Goal: Task Accomplishment & Management: Manage account settings

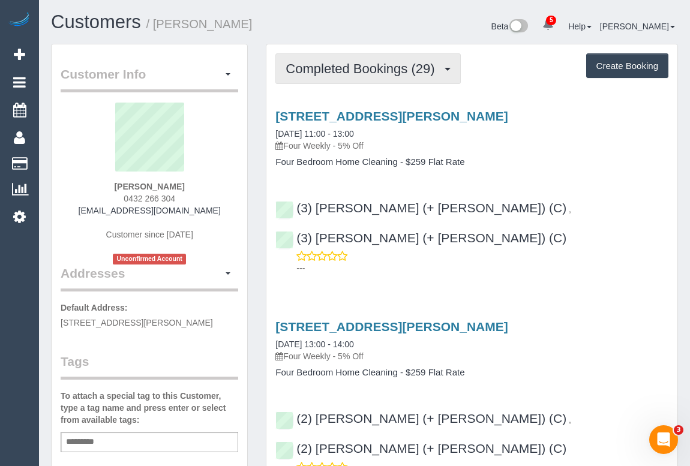
click at [364, 72] on span "Completed Bookings (29)" at bounding box center [363, 68] width 155 height 15
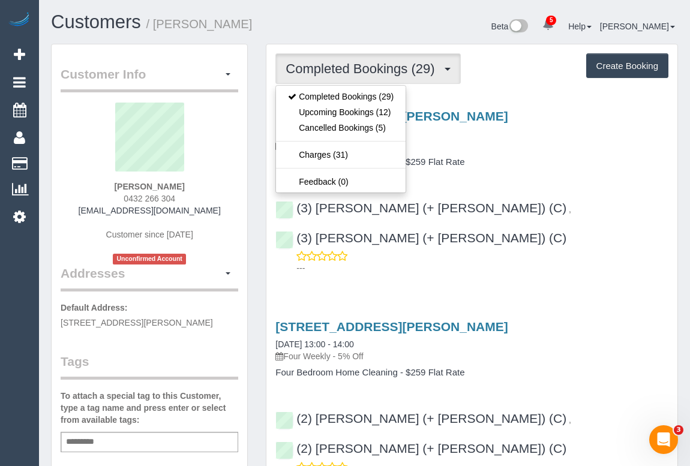
click at [531, 160] on h4 "Four Bedroom Home Cleaning - $259 Flat Rate" at bounding box center [471, 162] width 393 height 10
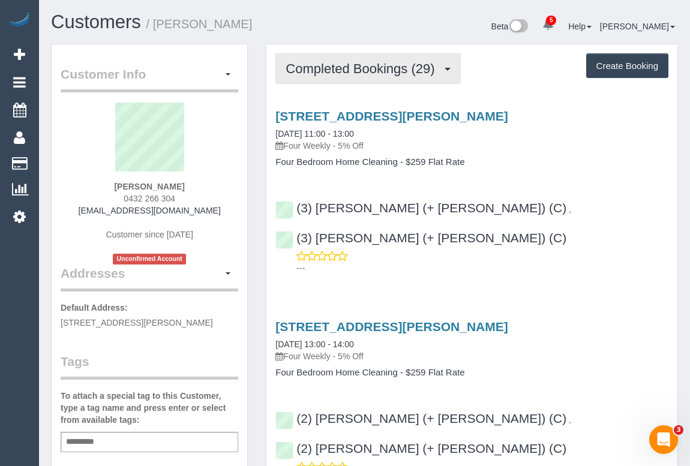
click at [371, 69] on span "Completed Bookings (29)" at bounding box center [363, 68] width 155 height 15
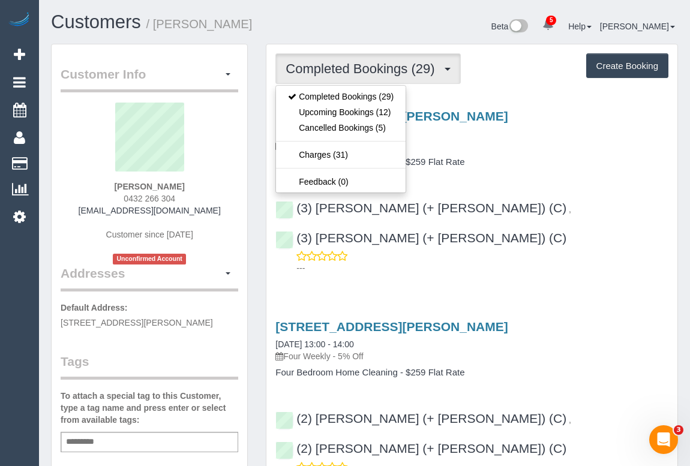
click at [545, 164] on h4 "Four Bedroom Home Cleaning - $259 Flat Rate" at bounding box center [471, 162] width 393 height 10
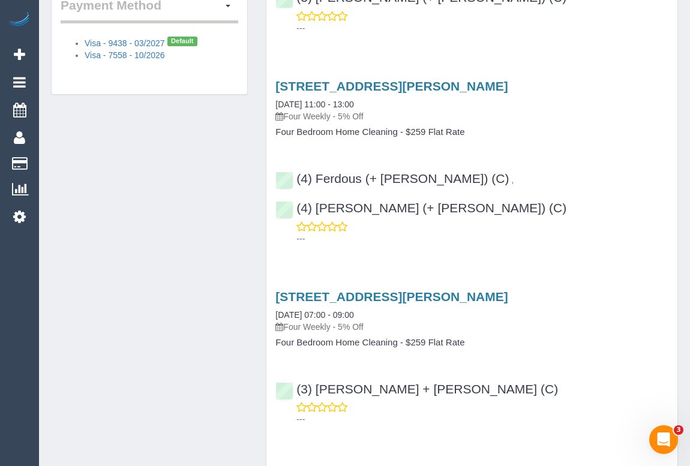
scroll to position [708, 0]
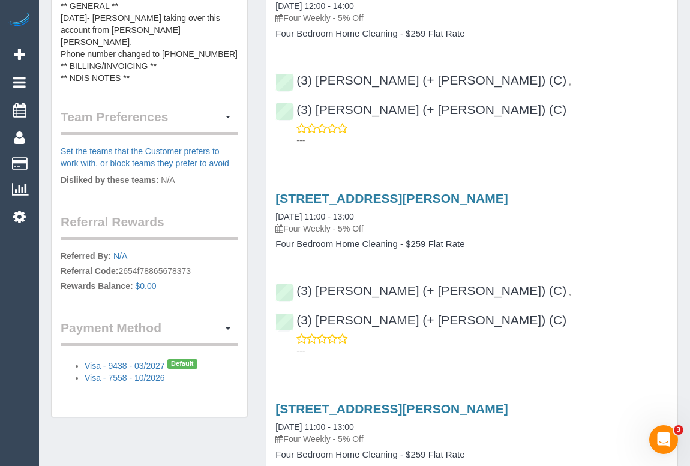
scroll to position [654, 0]
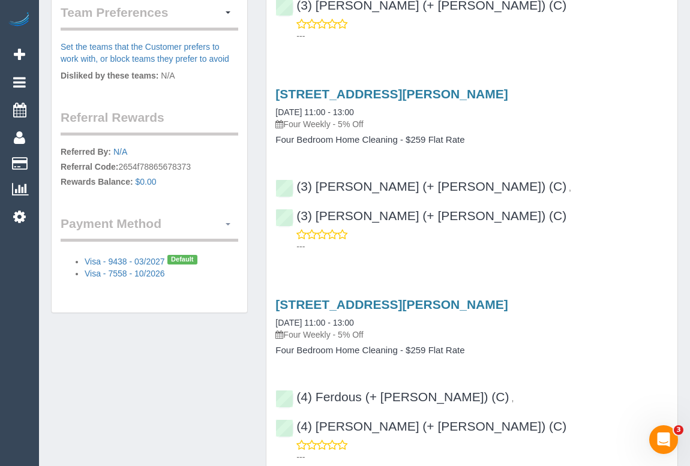
click at [229, 223] on span "button" at bounding box center [228, 224] width 5 height 2
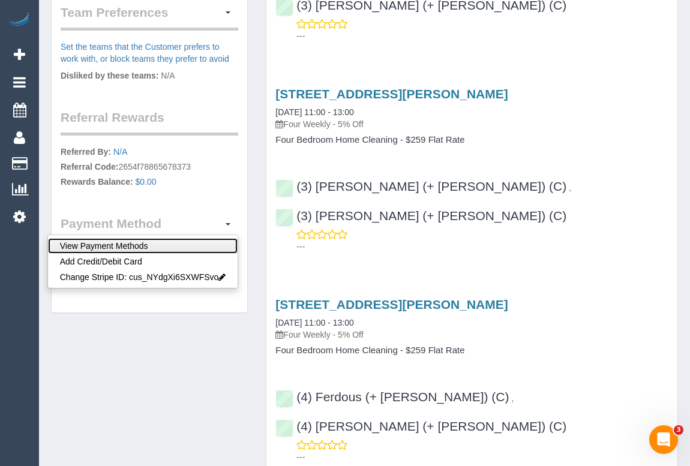
click at [193, 238] on link "View Payment Methods" at bounding box center [143, 246] width 190 height 16
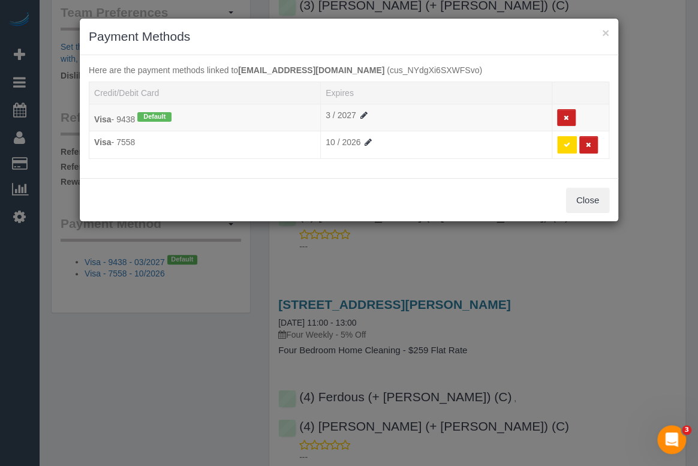
click at [319, 182] on div "Close" at bounding box center [349, 200] width 539 height 44
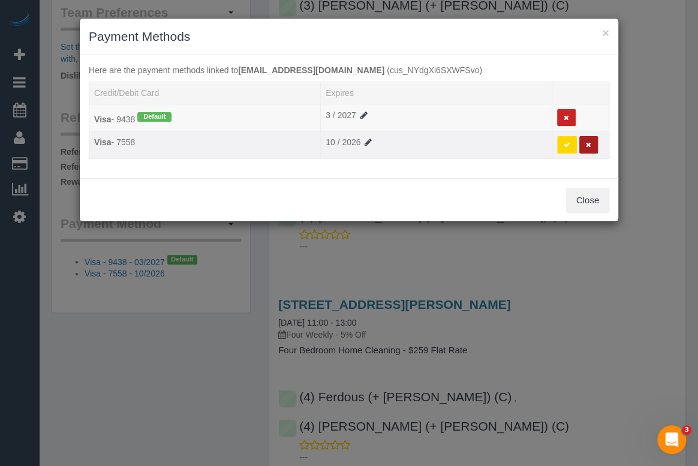
click at [587, 147] on icon at bounding box center [588, 145] width 5 height 7
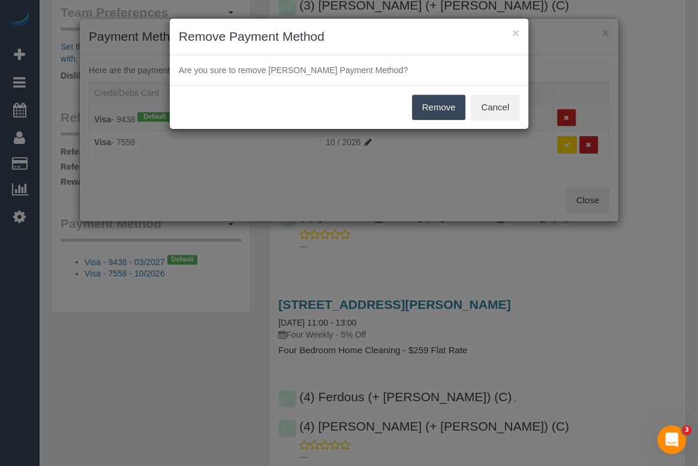
click at [433, 110] on button "Remove" at bounding box center [439, 107] width 54 height 25
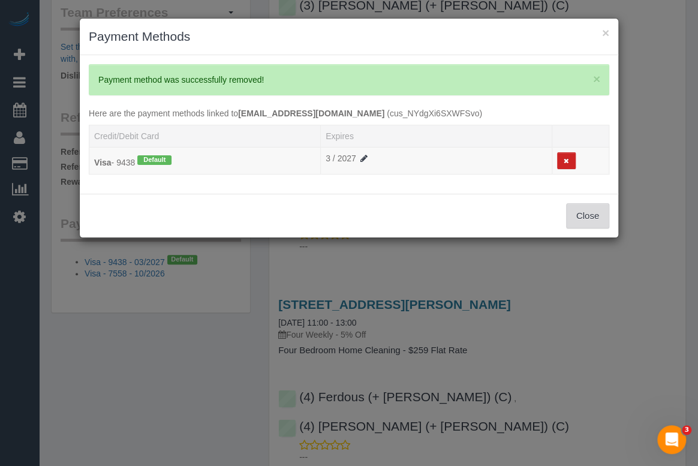
click at [593, 218] on button "Close" at bounding box center [587, 215] width 43 height 25
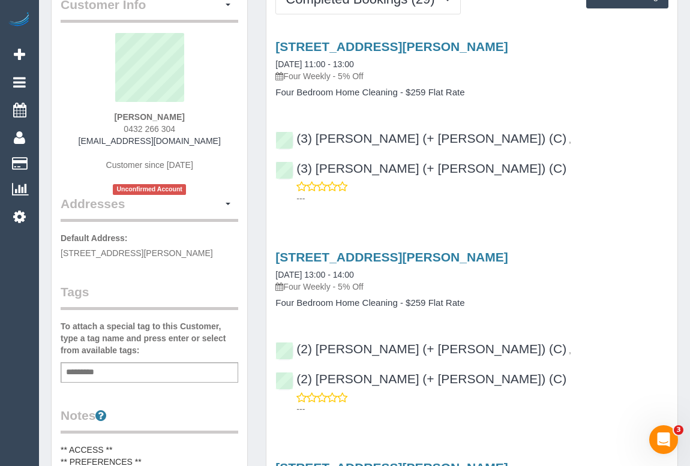
scroll to position [0, 0]
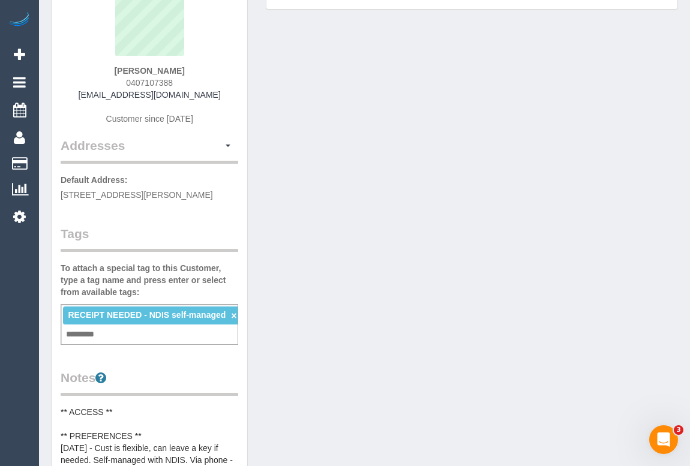
scroll to position [218, 0]
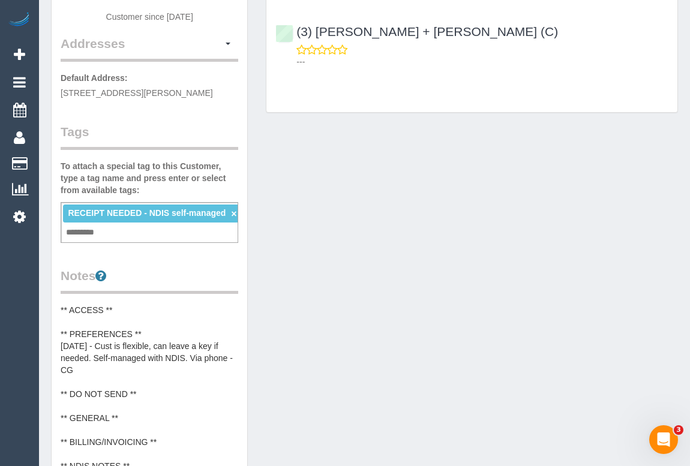
click at [116, 233] on div "RECEIPT NEEDED - NDIS self-managed × Add a tag" at bounding box center [150, 222] width 178 height 41
click at [371, 283] on div "Customer Info Edit Contact Info Send Message Email Preferences Special Sales Ta…" at bounding box center [364, 316] width 645 height 980
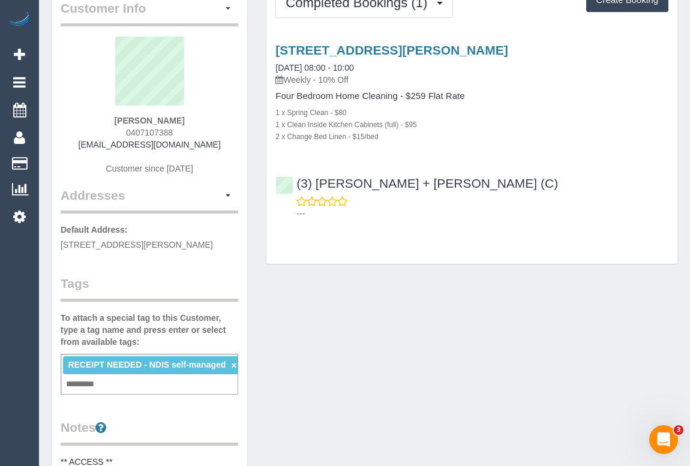
scroll to position [0, 0]
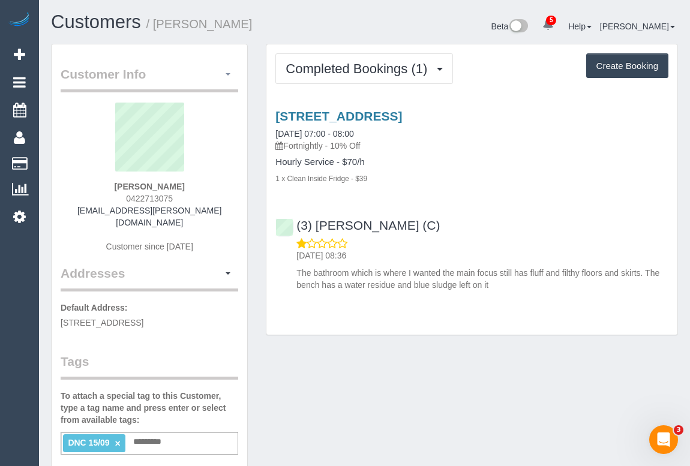
click at [229, 77] on button "button" at bounding box center [228, 74] width 20 height 19
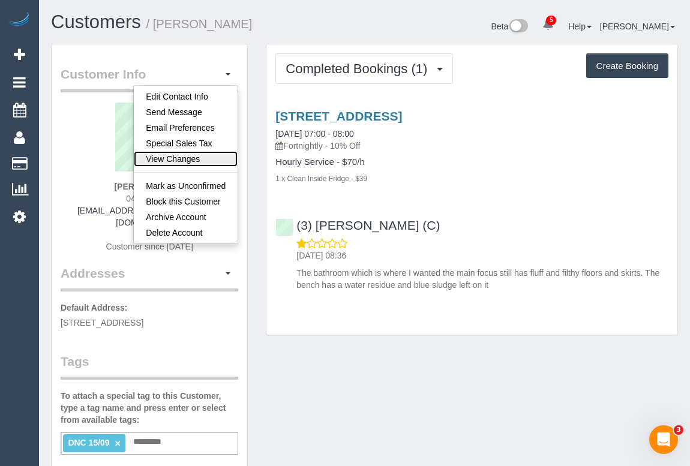
click at [198, 164] on link "View Changes" at bounding box center [186, 159] width 104 height 16
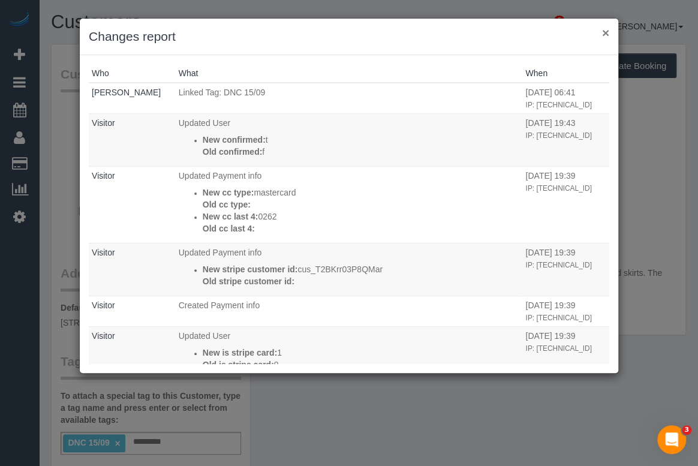
click at [605, 30] on button "×" at bounding box center [605, 32] width 7 height 13
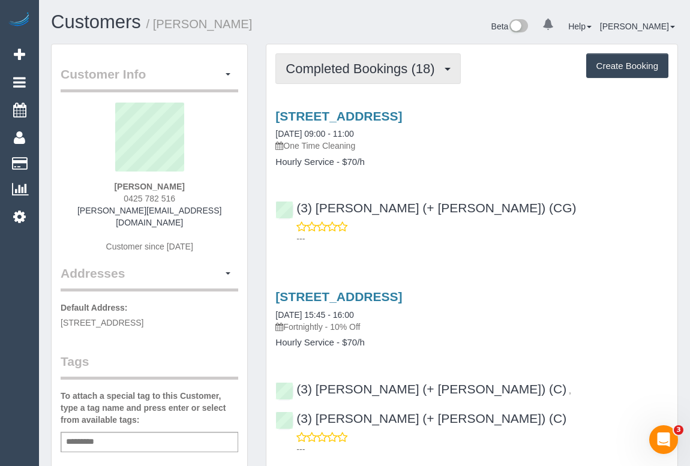
click at [366, 69] on span "Completed Bookings (18)" at bounding box center [363, 68] width 155 height 15
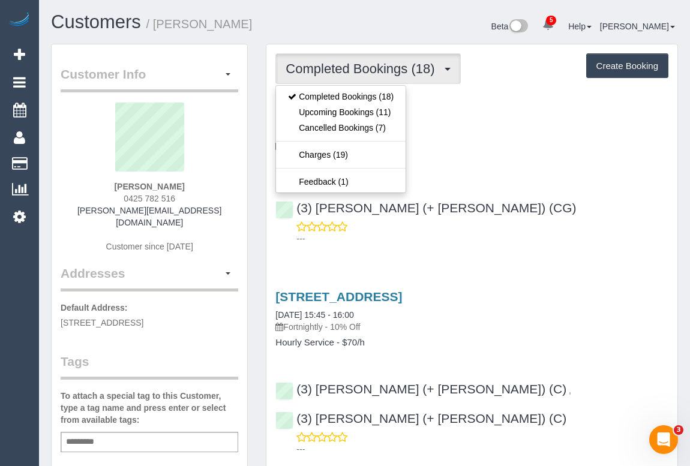
click at [575, 204] on div "(3) Sohail (+ Amninder) (CG) ---" at bounding box center [471, 218] width 411 height 54
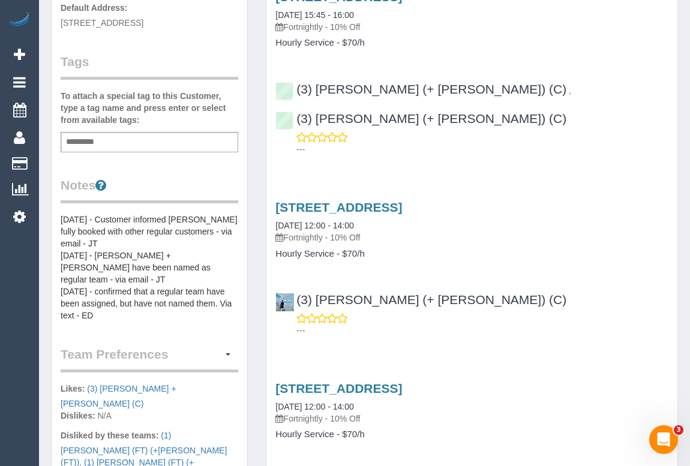
scroll to position [327, 0]
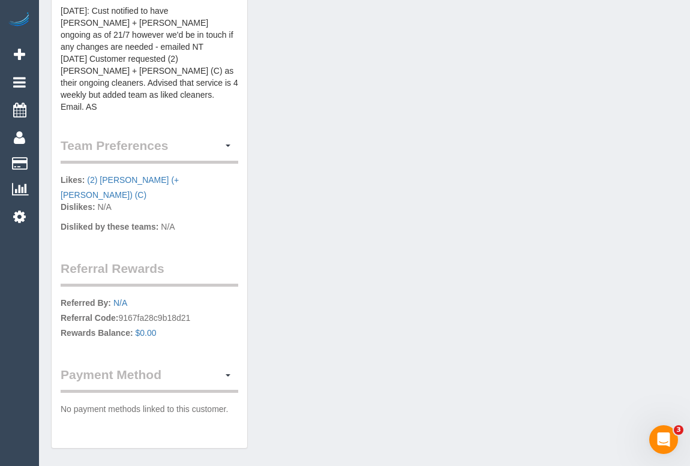
scroll to position [506, 0]
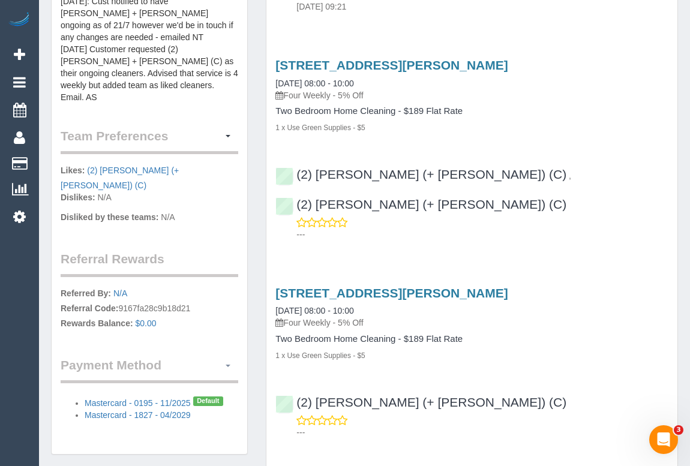
click at [230, 365] on span "button" at bounding box center [228, 366] width 5 height 2
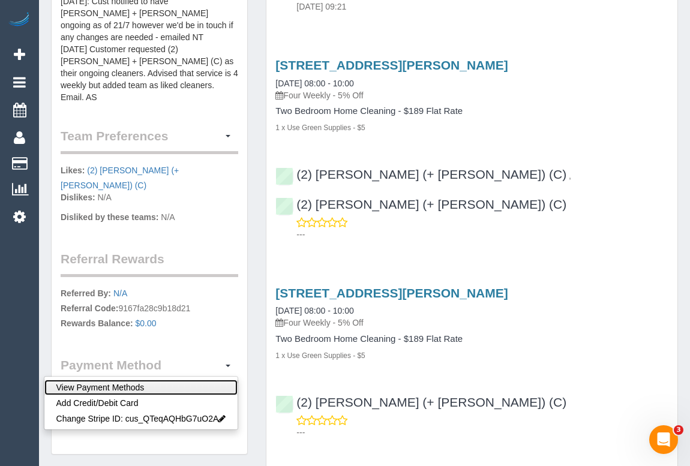
click at [120, 380] on link "View Payment Methods" at bounding box center [141, 388] width 194 height 16
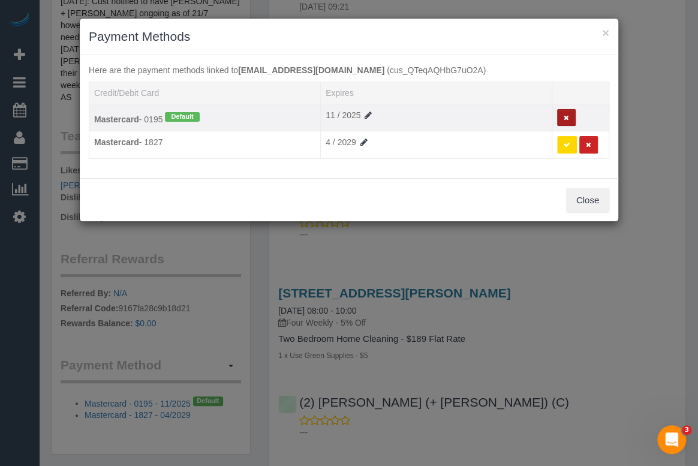
click at [567, 117] on icon at bounding box center [566, 118] width 5 height 7
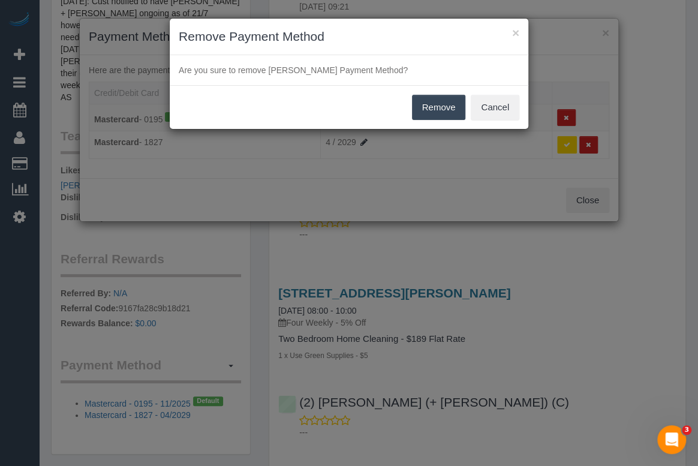
click at [432, 103] on button "Remove" at bounding box center [439, 107] width 54 height 25
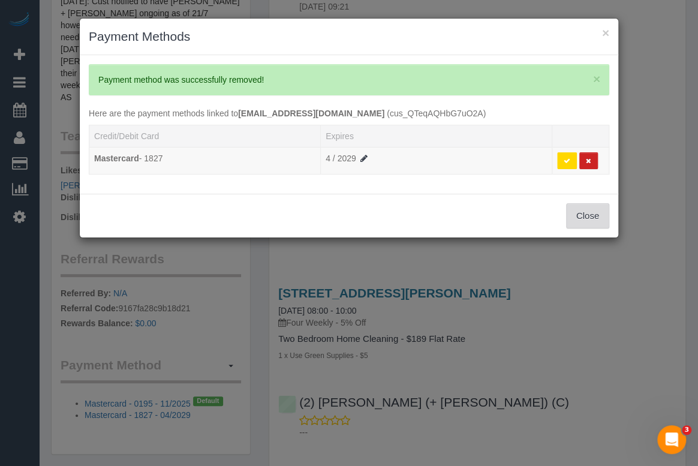
click at [595, 214] on button "Close" at bounding box center [587, 215] width 43 height 25
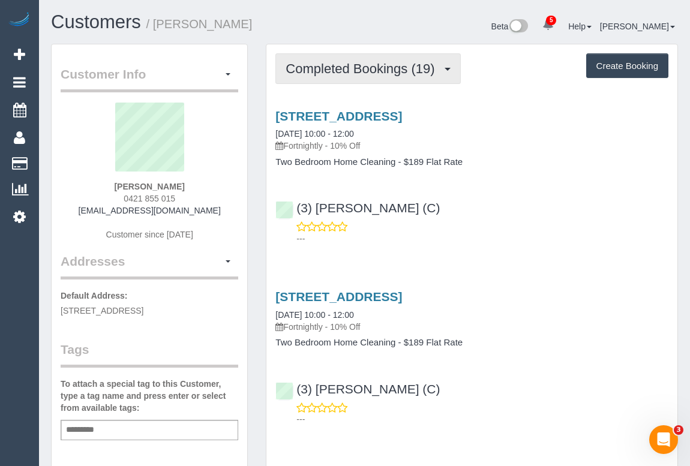
click at [359, 72] on span "Completed Bookings (19)" at bounding box center [363, 68] width 155 height 15
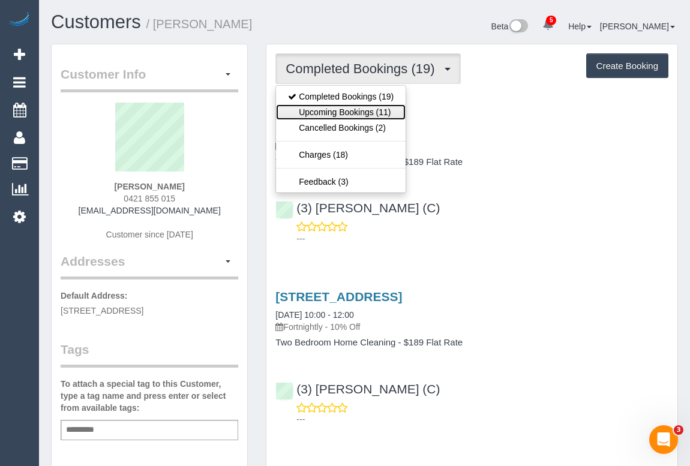
click at [353, 111] on link "Upcoming Bookings (11)" at bounding box center [341, 112] width 130 height 16
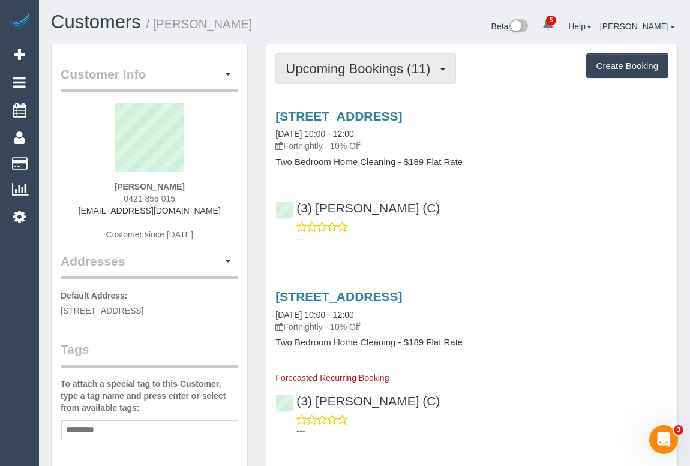
click at [348, 75] on button "Upcoming Bookings (11)" at bounding box center [365, 68] width 181 height 31
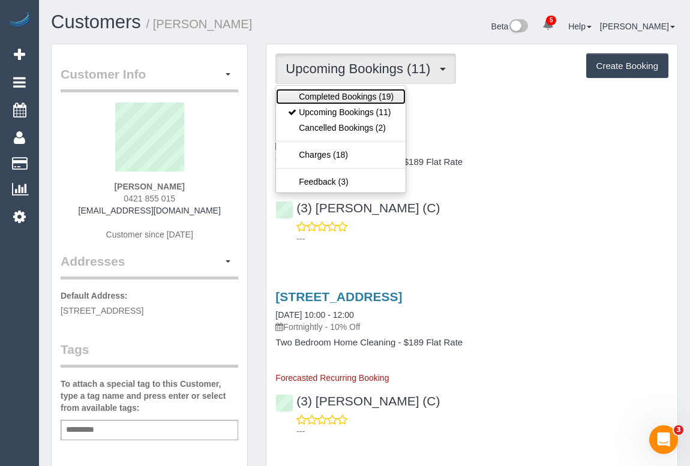
click at [342, 96] on link "Completed Bookings (19)" at bounding box center [341, 97] width 130 height 16
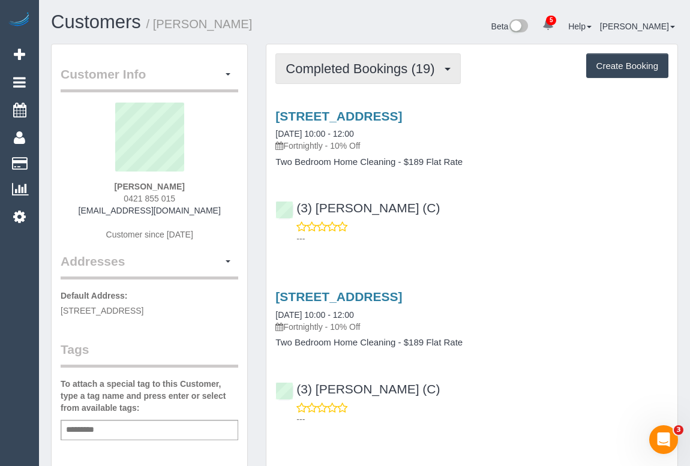
click at [346, 60] on button "Completed Bookings (19)" at bounding box center [367, 68] width 185 height 31
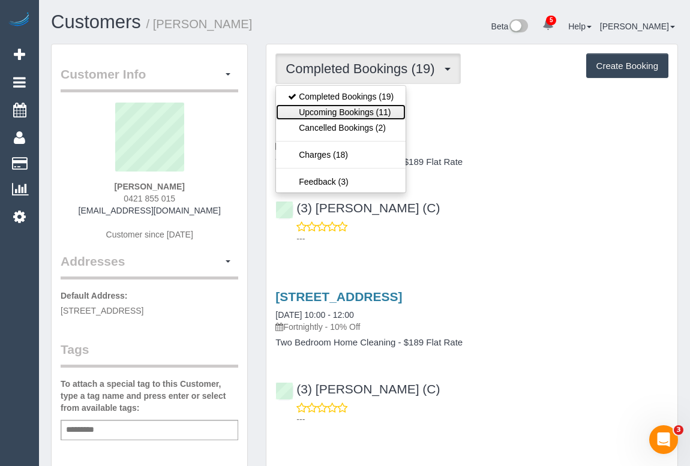
click at [332, 108] on link "Upcoming Bookings (11)" at bounding box center [341, 112] width 130 height 16
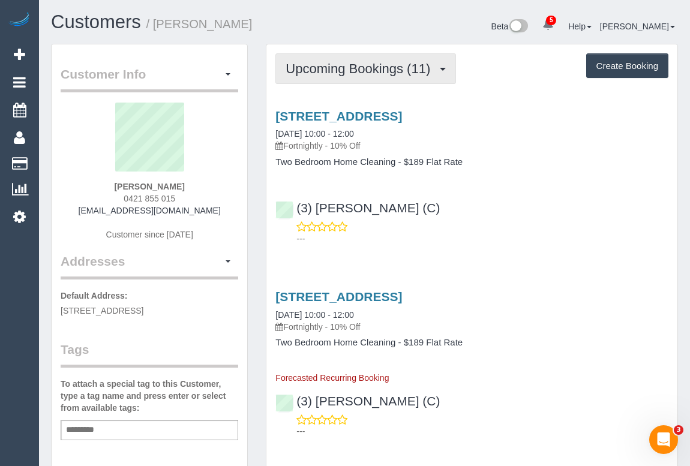
click at [349, 63] on span "Upcoming Bookings (11)" at bounding box center [361, 68] width 151 height 15
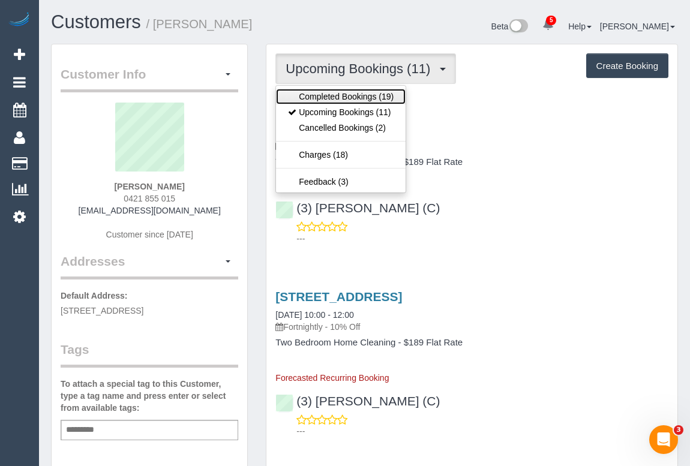
click at [348, 97] on link "Completed Bookings (19)" at bounding box center [341, 97] width 130 height 16
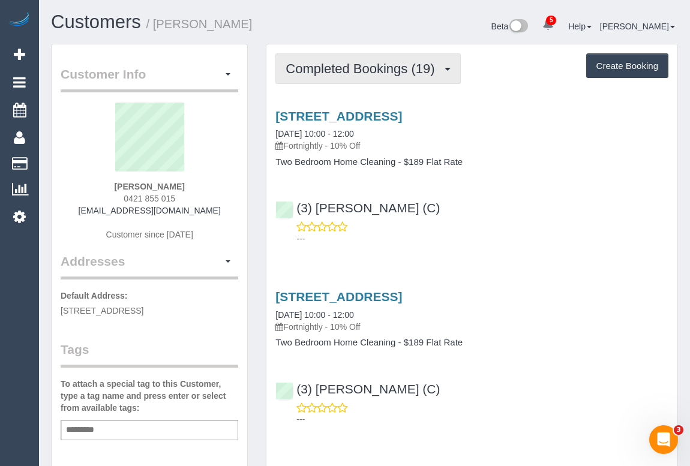
click at [365, 64] on span "Completed Bookings (19)" at bounding box center [363, 68] width 155 height 15
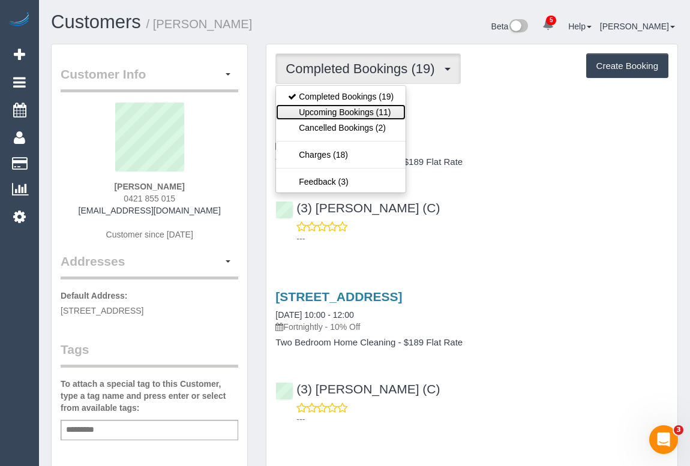
click at [336, 108] on link "Upcoming Bookings (11)" at bounding box center [341, 112] width 130 height 16
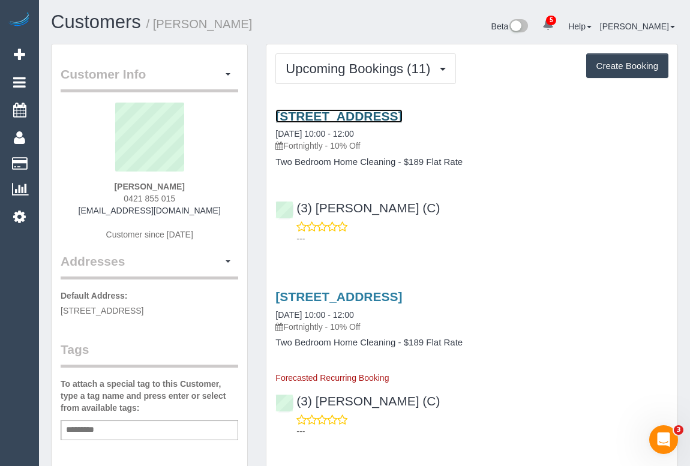
click at [380, 110] on link "9 Stoda St, Heathmont, VIC 3135" at bounding box center [338, 116] width 127 height 14
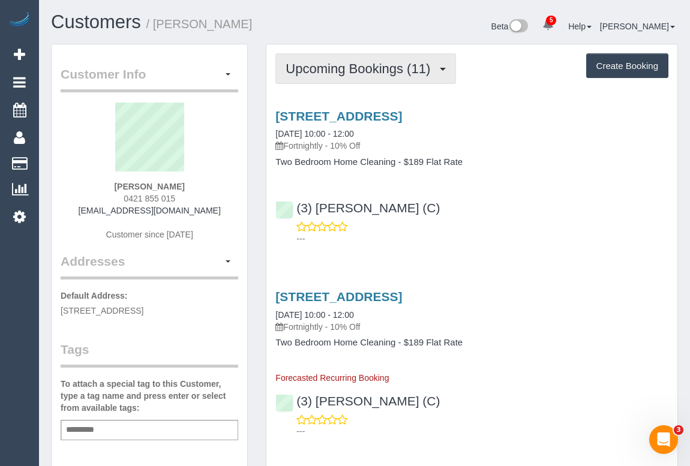
click at [380, 65] on span "Upcoming Bookings (11)" at bounding box center [361, 68] width 151 height 15
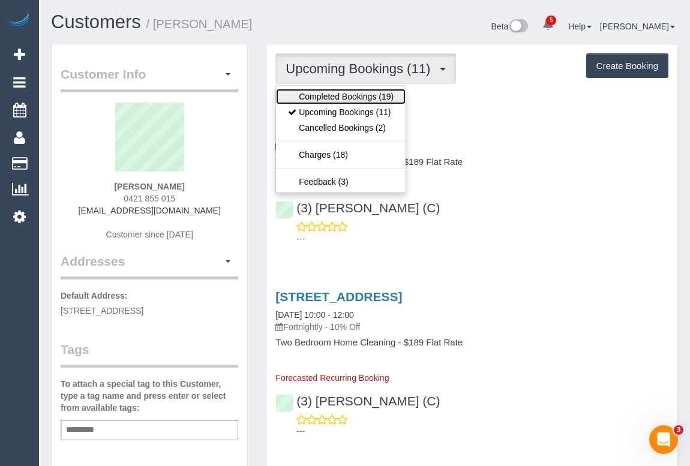
click at [350, 96] on link "Completed Bookings (19)" at bounding box center [341, 97] width 130 height 16
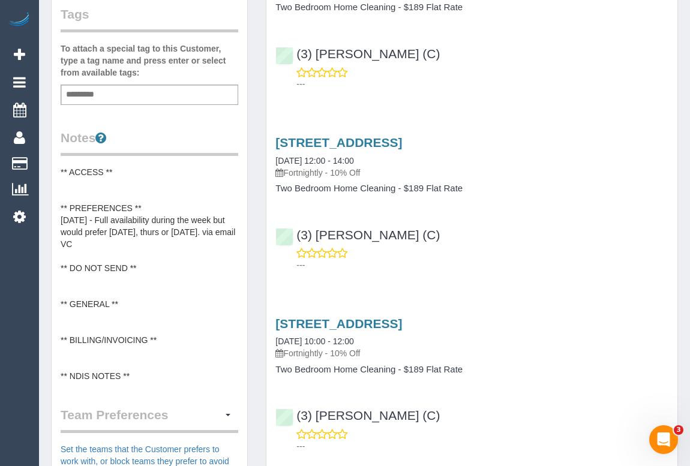
scroll to position [272, 0]
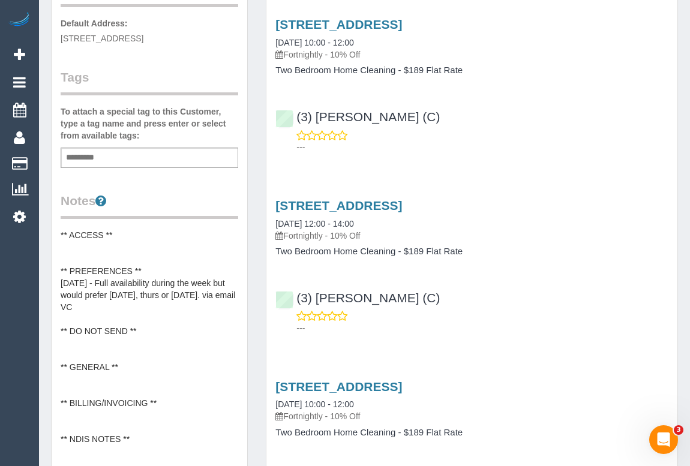
drag, startPoint x: 529, startPoint y: 222, endPoint x: 533, endPoint y: 234, distance: 12.5
click at [530, 221] on div "9 Stoda St, Heathmont, VIC 3135 18/08/2025 12:00 - 14:00 Fortnightly - 10% Off" at bounding box center [471, 220] width 393 height 43
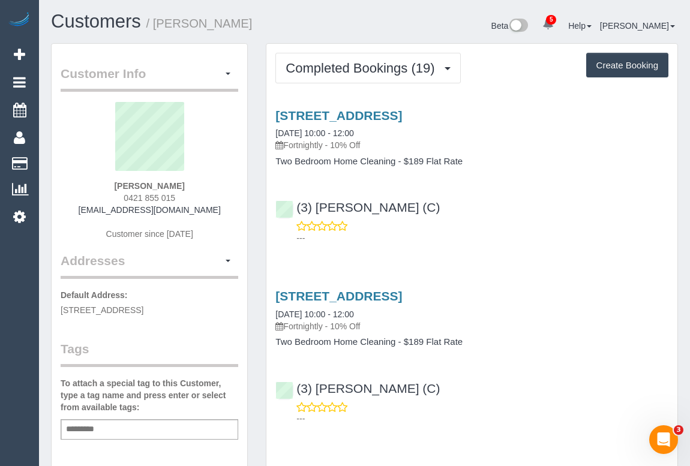
scroll to position [0, 0]
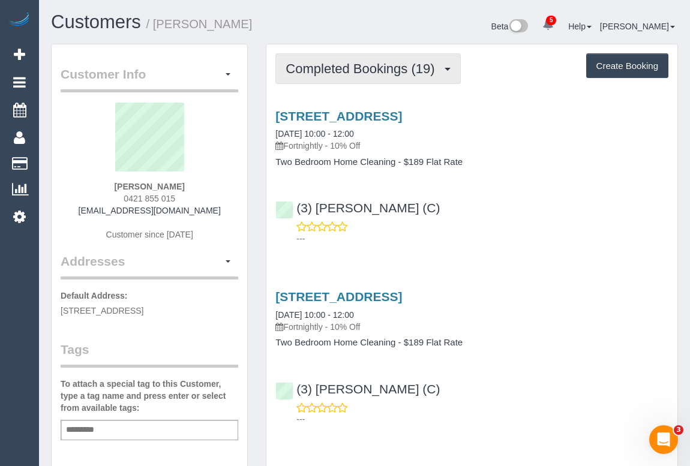
click at [346, 64] on span "Completed Bookings (19)" at bounding box center [363, 68] width 155 height 15
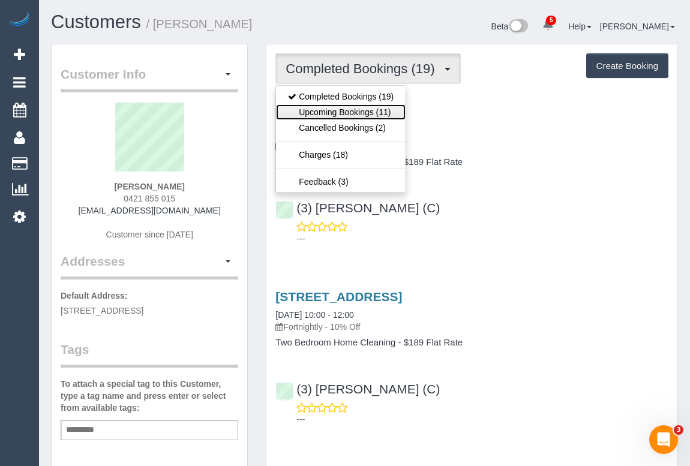
click at [341, 110] on link "Upcoming Bookings (11)" at bounding box center [341, 112] width 130 height 16
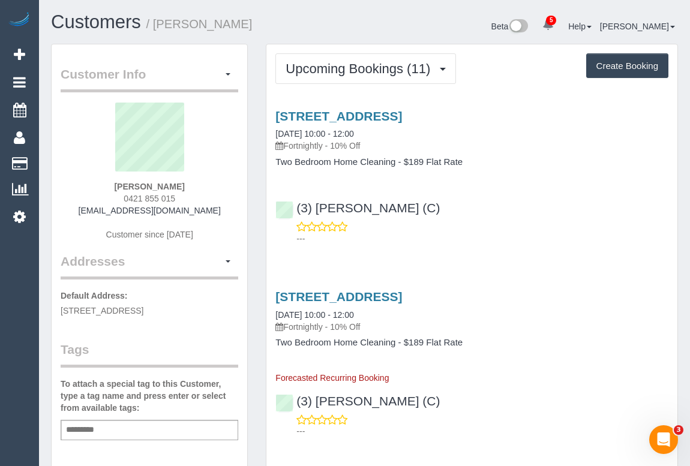
drag, startPoint x: 474, startPoint y: 203, endPoint x: 290, endPoint y: 199, distance: 184.2
click at [290, 199] on div "(3) Denuwan Lamahewa (C) ---" at bounding box center [471, 218] width 411 height 54
copy link "(3) Denuwan Lamahewa (C)"
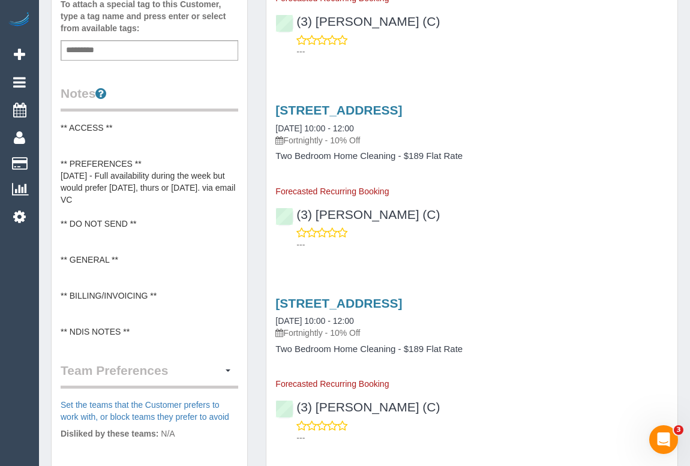
scroll to position [382, 0]
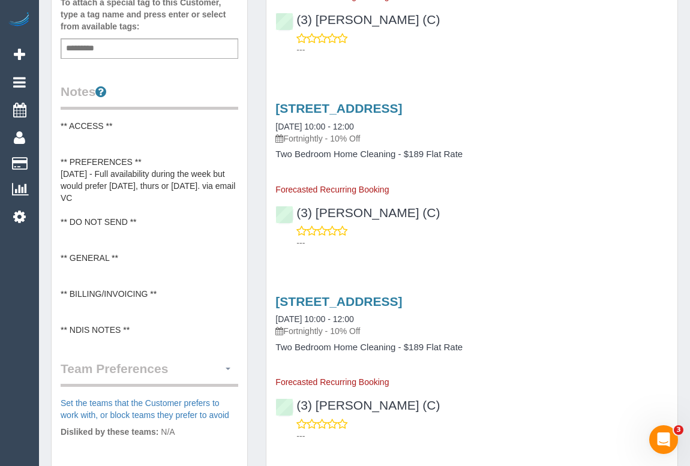
click at [227, 362] on button "button" at bounding box center [228, 369] width 20 height 19
click at [179, 392] on link "Manage Preferences" at bounding box center [187, 391] width 102 height 16
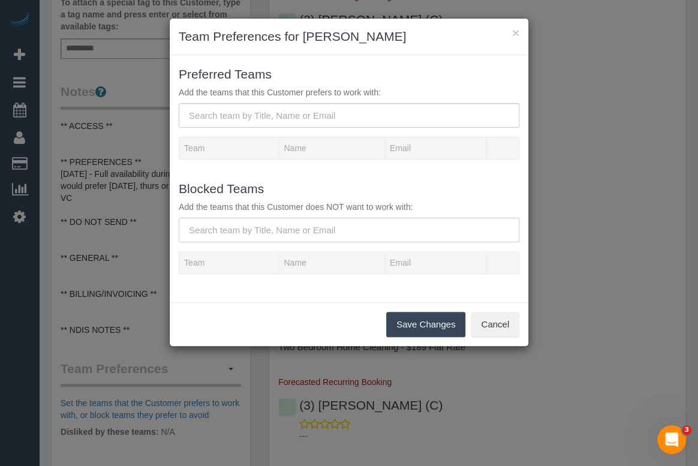
click at [238, 222] on input "text" at bounding box center [349, 230] width 341 height 25
paste input "(3) Denuwan Lamahewa (C)"
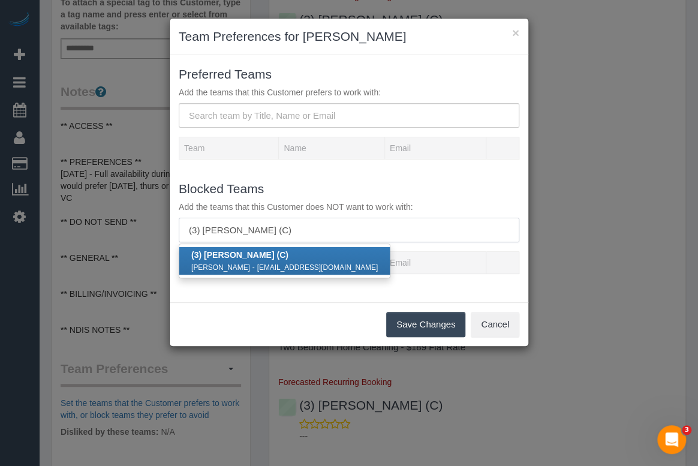
type input "(3) [PERSON_NAME] (C)"
click at [250, 263] on small "Denuwan Lamahewa" at bounding box center [220, 267] width 59 height 8
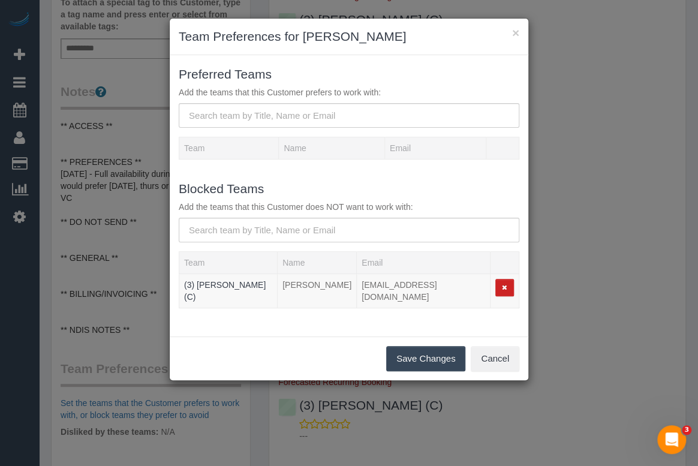
click at [412, 358] on button "Save Changes" at bounding box center [425, 358] width 79 height 25
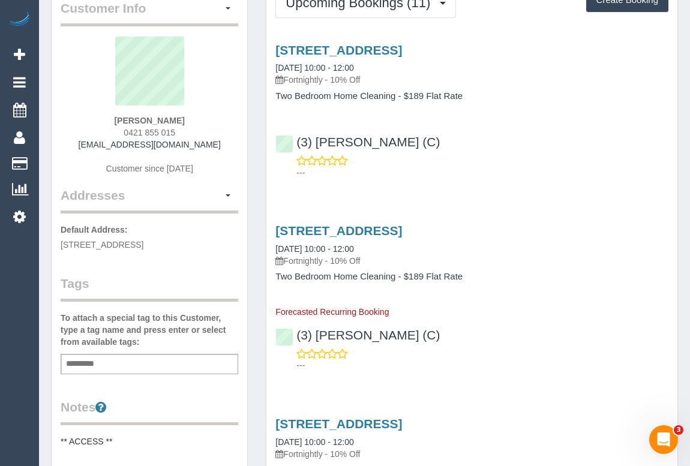
scroll to position [0, 0]
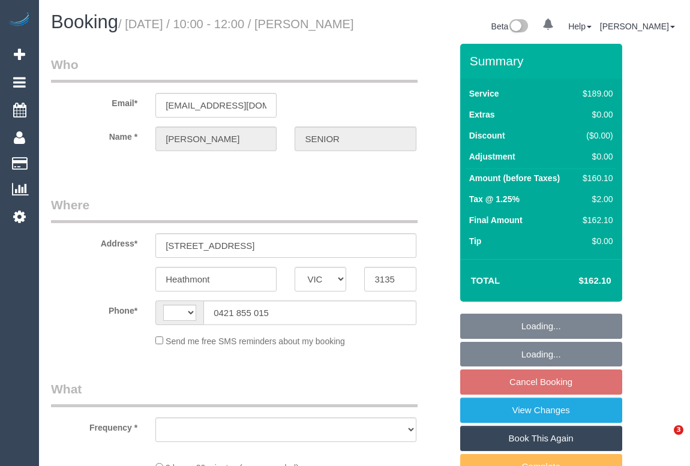
select select "VIC"
select select "string:AU"
select select "object:558"
select select "string:stripe-pm_1QRVgJ2GScqysDRVzgzKVhek"
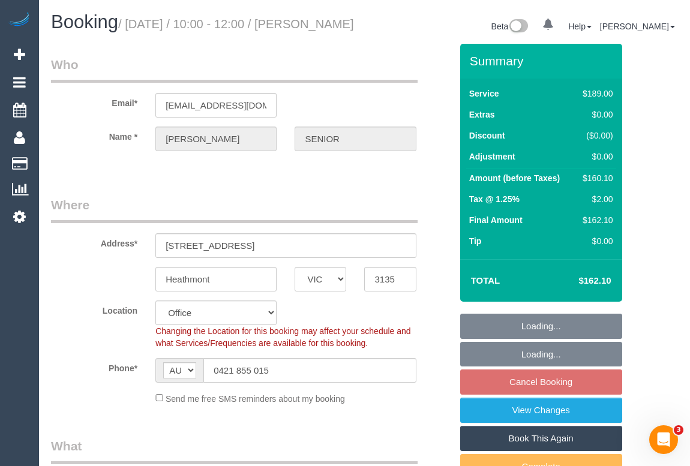
select select "object:726"
select select "number:27"
select select "number:14"
select select "number:19"
select select "number:22"
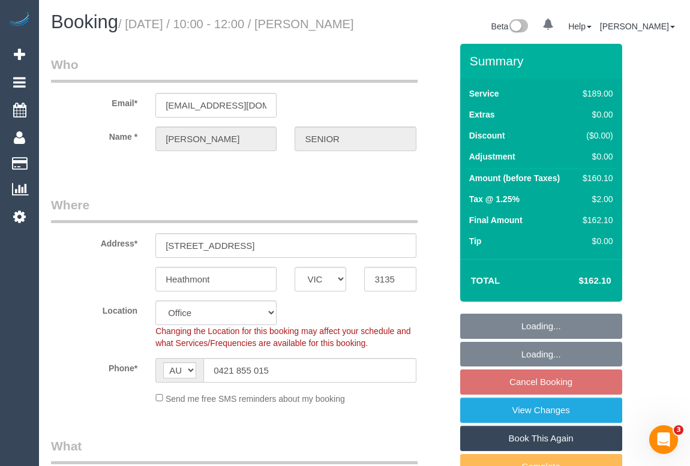
select select "number:34"
select select "number:26"
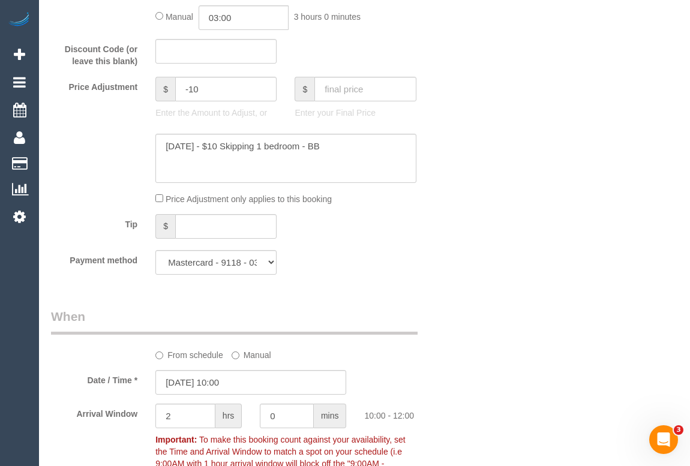
scroll to position [1472, 0]
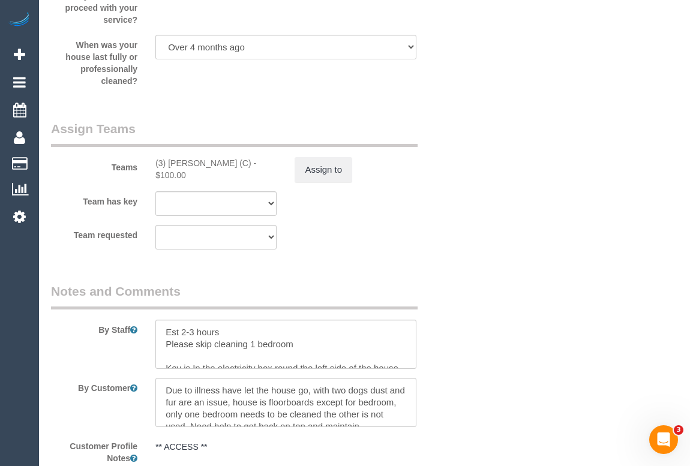
scroll to position [1963, 0]
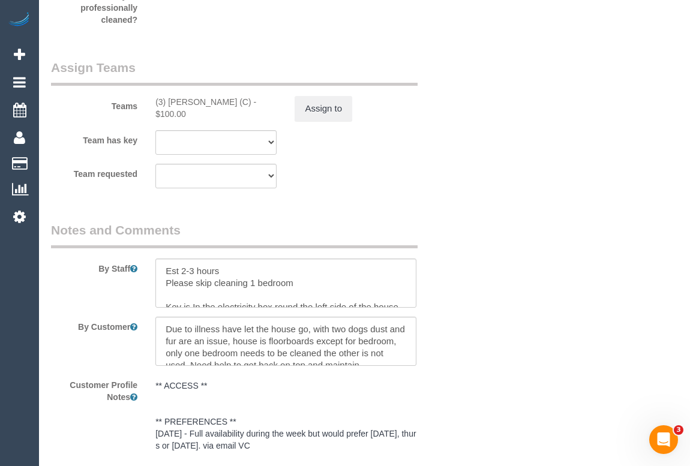
drag, startPoint x: 152, startPoint y: 118, endPoint x: 278, endPoint y: 118, distance: 126.0
click at [278, 118] on div "(3) [PERSON_NAME] (C) - $100.00" at bounding box center [215, 108] width 139 height 24
click at [270, 120] on div "(3) [PERSON_NAME] (C) - $100.00" at bounding box center [215, 108] width 121 height 24
click at [317, 121] on button "Assign to" at bounding box center [324, 108] width 58 height 25
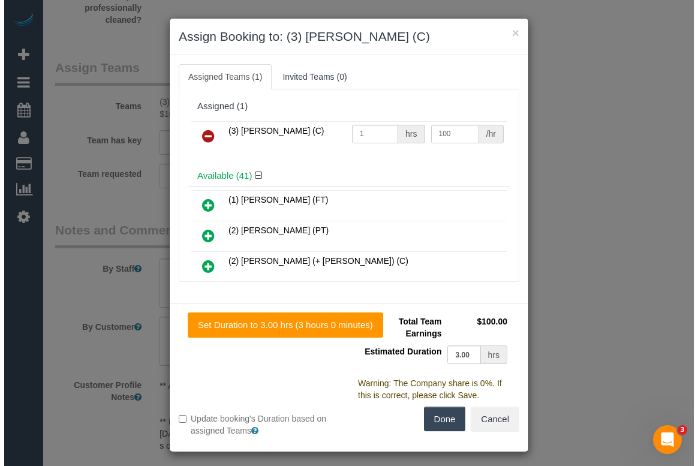
scroll to position [1951, 0]
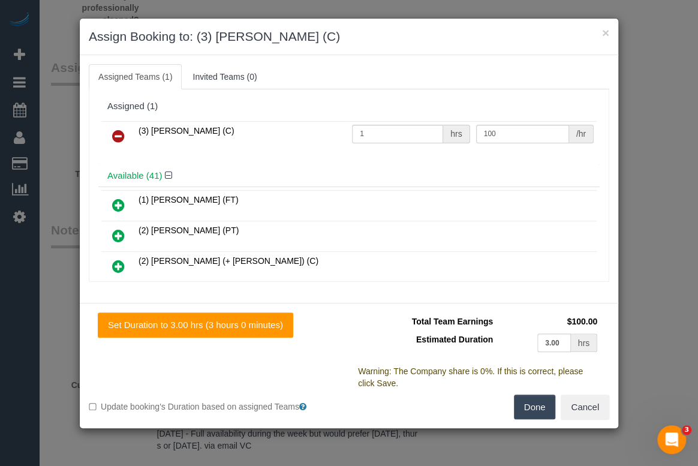
drag, startPoint x: 240, startPoint y: 131, endPoint x: 135, endPoint y: 131, distance: 105.0
click at [136, 131] on td "(3) [PERSON_NAME] (C)" at bounding box center [243, 136] width 214 height 31
copy span "(3) [PERSON_NAME] (C)"
click at [111, 137] on link at bounding box center [118, 137] width 28 height 24
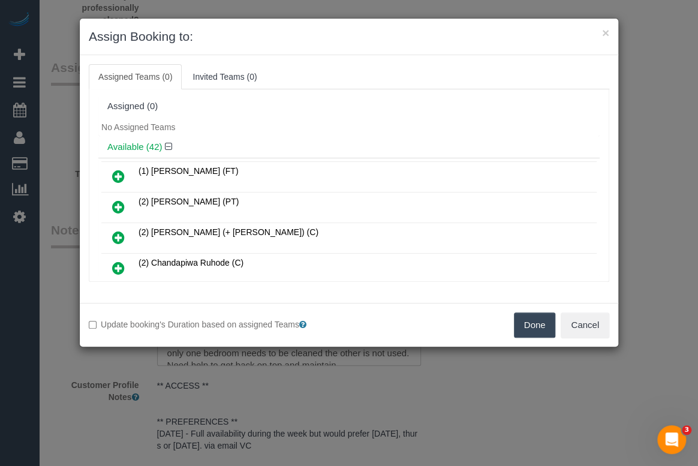
click at [536, 324] on button "Done" at bounding box center [535, 325] width 42 height 25
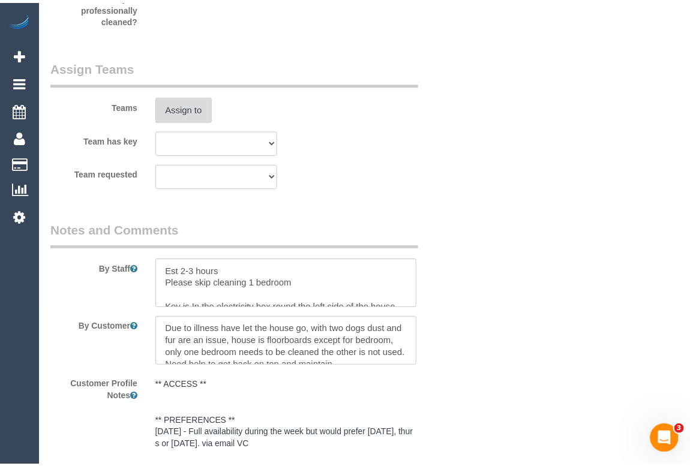
scroll to position [1963, 0]
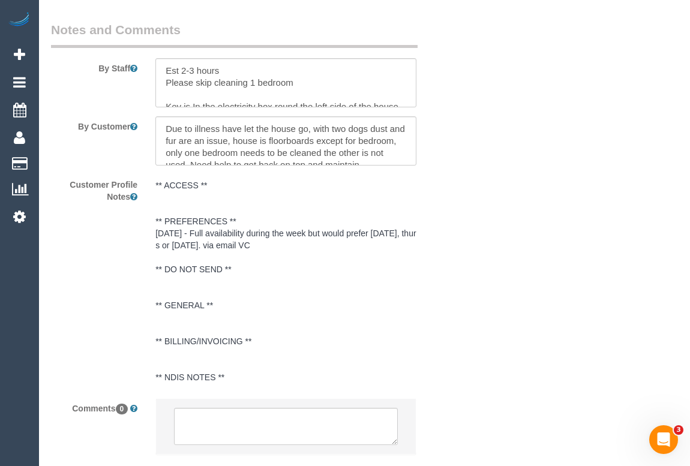
scroll to position [2255, 0]
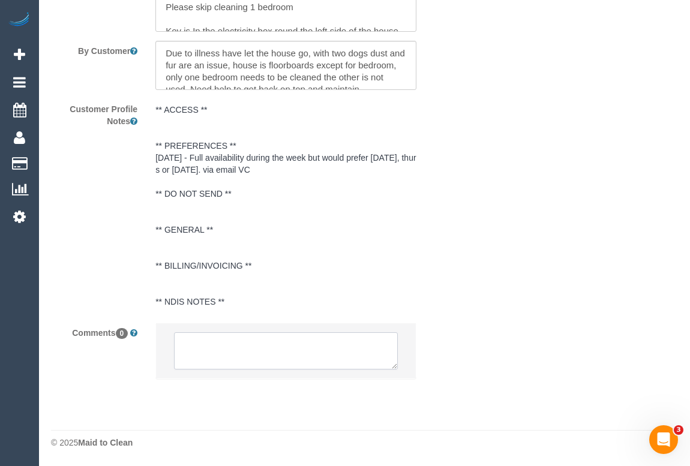
click at [239, 359] on textarea at bounding box center [285, 350] width 223 height 37
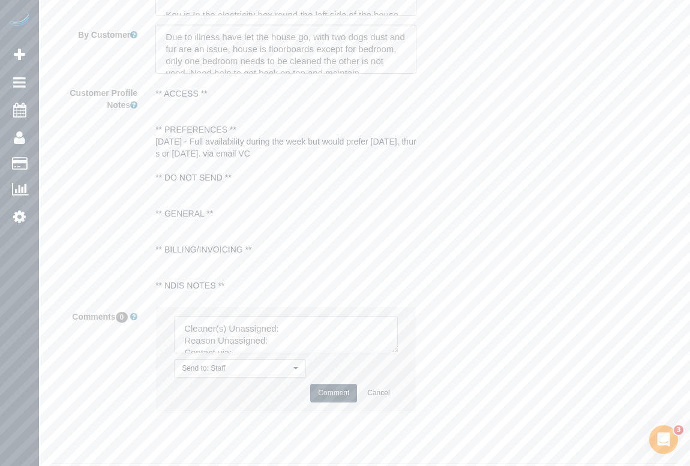
click at [299, 347] on textarea at bounding box center [285, 334] width 223 height 37
paste textarea "window [PERSON_NAME], floor not mopped, under the furniture."
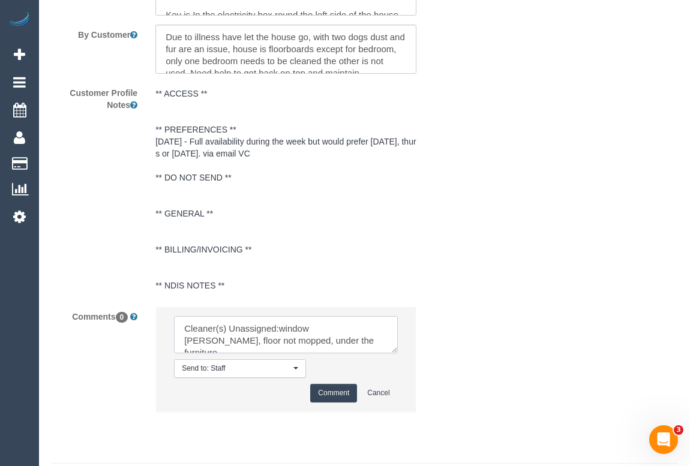
drag, startPoint x: 299, startPoint y: 360, endPoint x: 277, endPoint y: 342, distance: 28.1
click at [277, 342] on textarea at bounding box center [285, 334] width 223 height 37
paste textarea "(3) [PERSON_NAME] (C)"
click at [278, 353] on textarea at bounding box center [285, 334] width 223 height 37
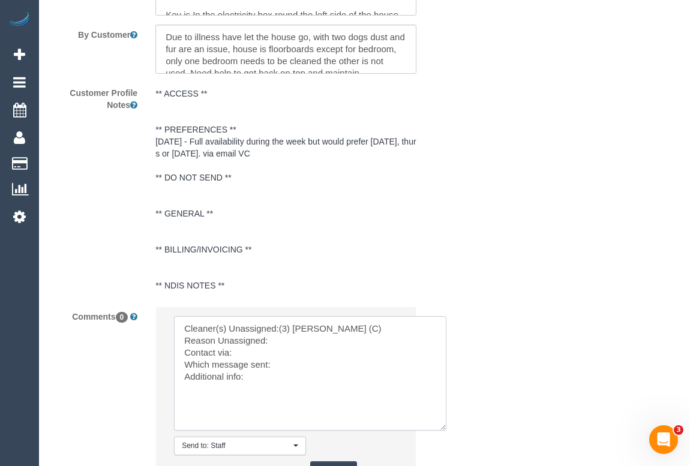
drag, startPoint x: 395, startPoint y: 367, endPoint x: 467, endPoint y: 468, distance: 124.3
click at [283, 359] on textarea at bounding box center [321, 385] width 295 height 138
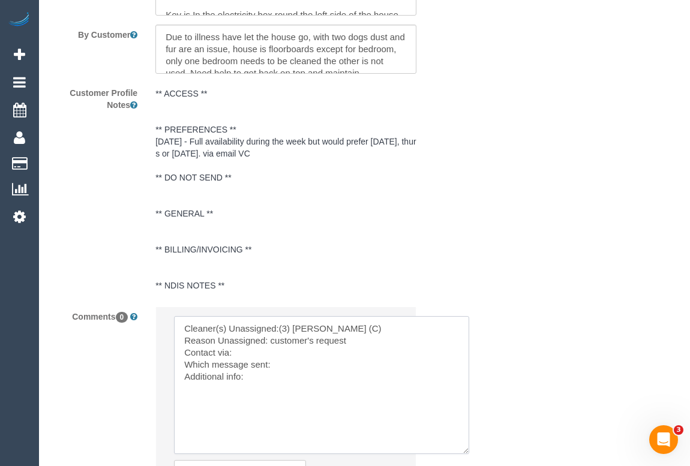
click at [267, 368] on textarea at bounding box center [321, 385] width 295 height 138
click at [264, 393] on textarea at bounding box center [321, 385] width 295 height 138
drag, startPoint x: 264, startPoint y: 393, endPoint x: 302, endPoint y: 393, distance: 38.4
click at [265, 393] on textarea at bounding box center [321, 385] width 295 height 138
drag, startPoint x: 331, startPoint y: 393, endPoint x: 247, endPoint y: 394, distance: 83.4
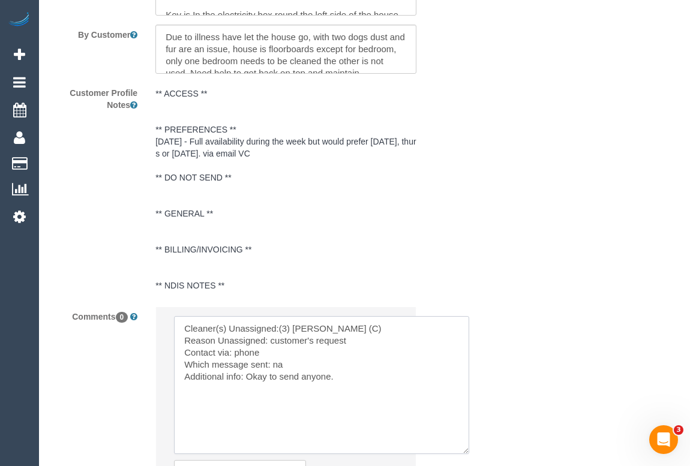
click at [247, 394] on textarea at bounding box center [321, 385] width 295 height 138
drag, startPoint x: 275, startPoint y: 379, endPoint x: 286, endPoint y: 379, distance: 11.4
click at [286, 379] on textarea at bounding box center [321, 385] width 295 height 138
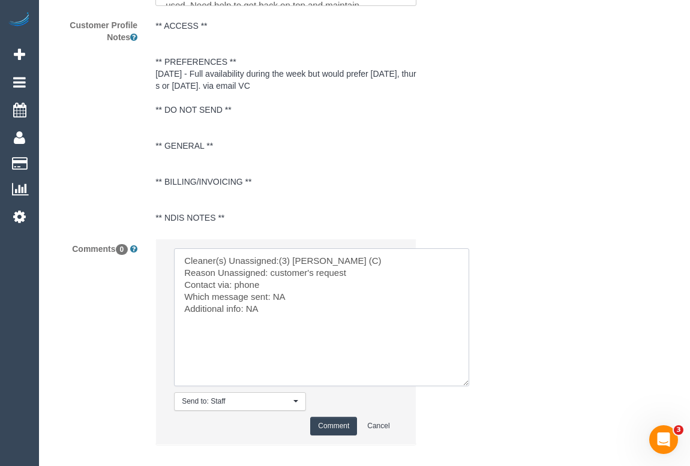
scroll to position [2405, 0]
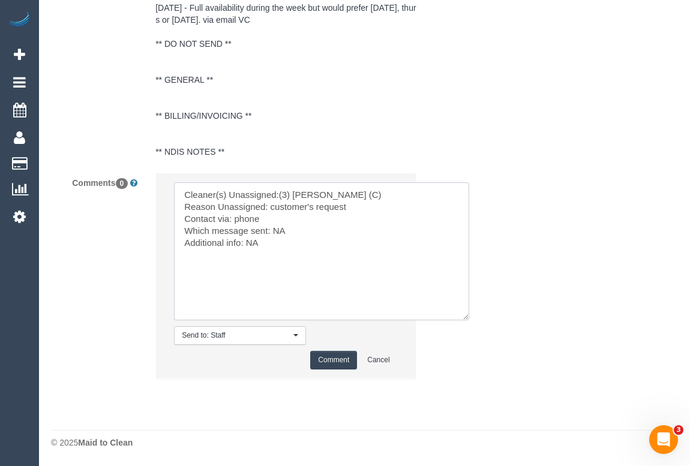
type textarea "Cleaner(s) Unassigned:(3) [PERSON_NAME] (C) Reason Unassigned: customer's reque…"
click at [330, 361] on button "Comment" at bounding box center [333, 360] width 47 height 19
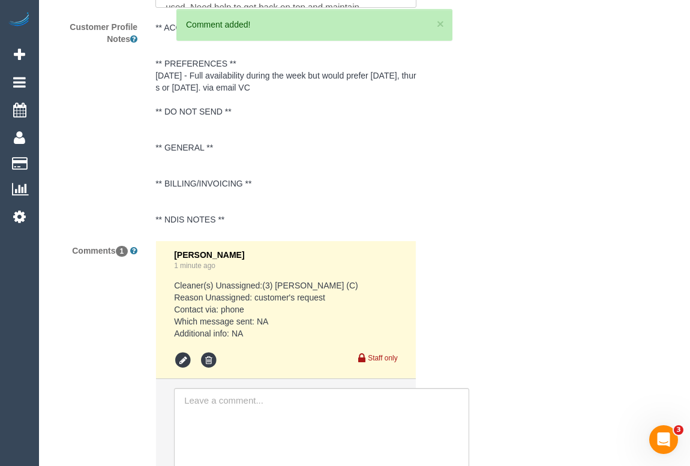
scroll to position [2241, 0]
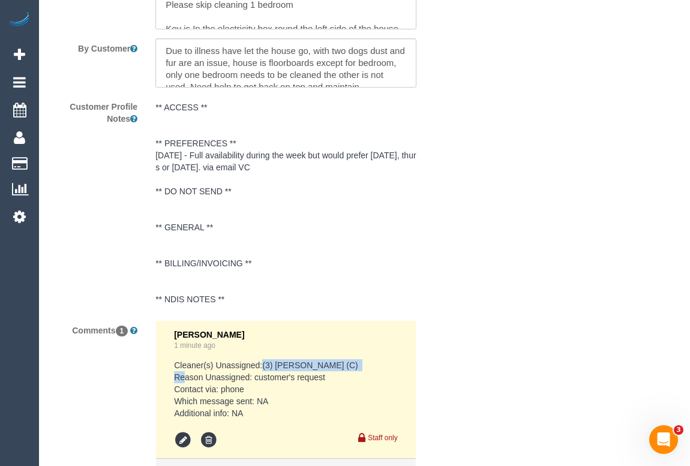
drag, startPoint x: 371, startPoint y: 380, endPoint x: 263, endPoint y: 380, distance: 108.0
click at [263, 380] on pre "Cleaner(s) Unassigned:(3) [PERSON_NAME] (C) Reason Unassigned: customer's reque…" at bounding box center [285, 389] width 223 height 60
copy pre "(3) [PERSON_NAME] (C)"
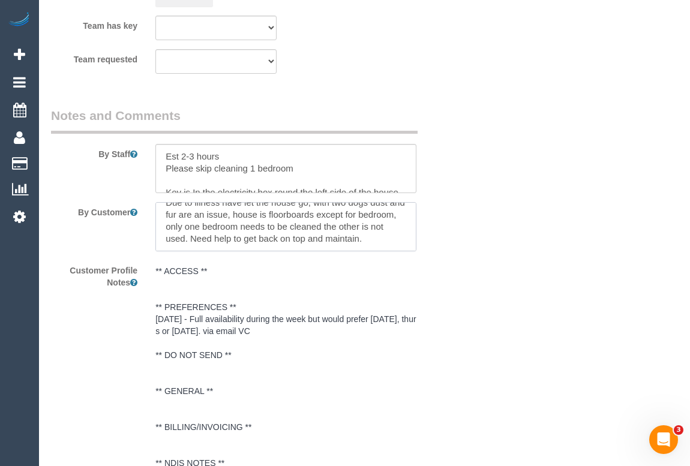
scroll to position [24, 0]
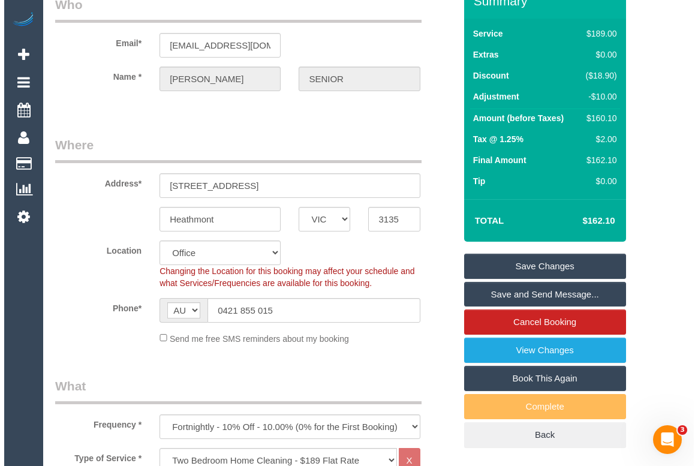
scroll to position [5, 0]
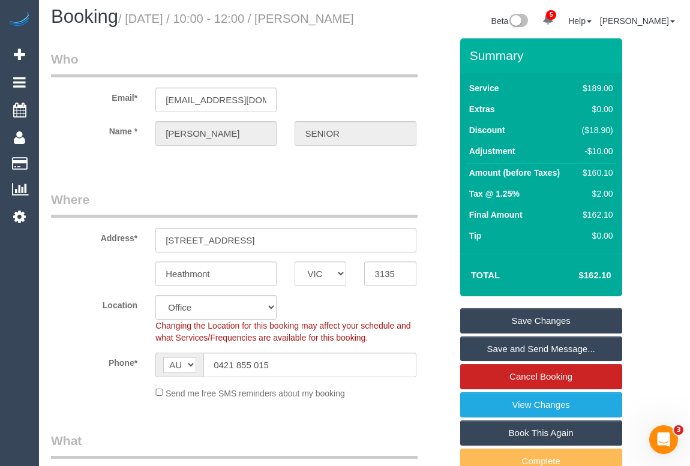
click at [539, 334] on link "Save Changes" at bounding box center [541, 320] width 162 height 25
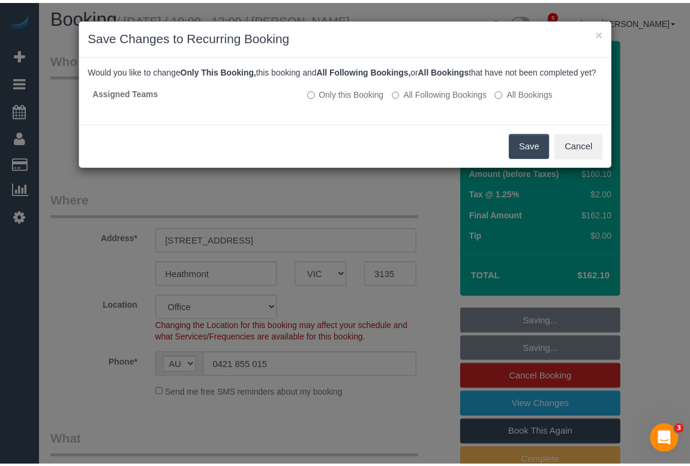
scroll to position [12, 0]
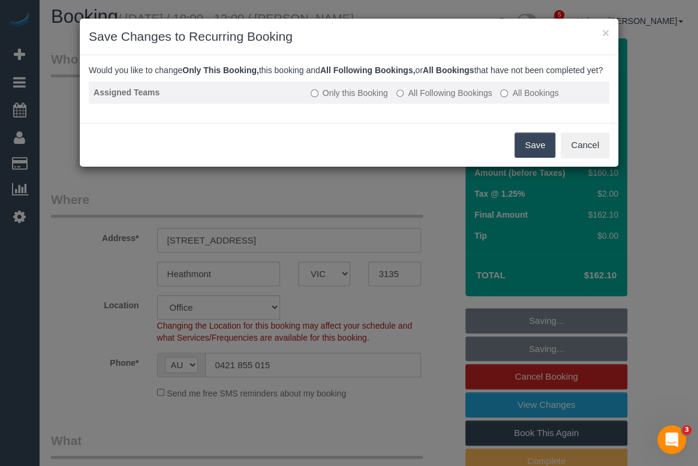
click at [394, 103] on td "Only this Booking All Following Bookings All Bookings" at bounding box center [458, 93] width 304 height 22
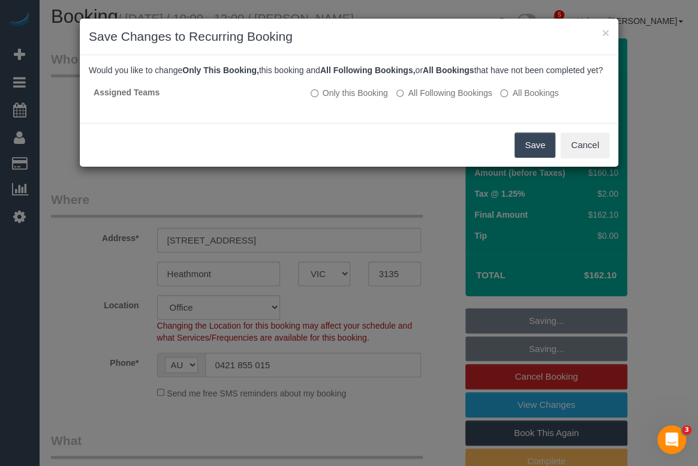
click at [539, 155] on button "Save" at bounding box center [535, 145] width 41 height 25
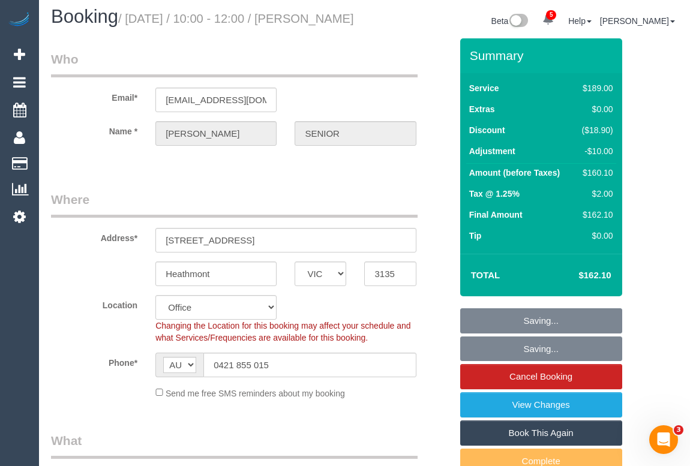
scroll to position [24, 0]
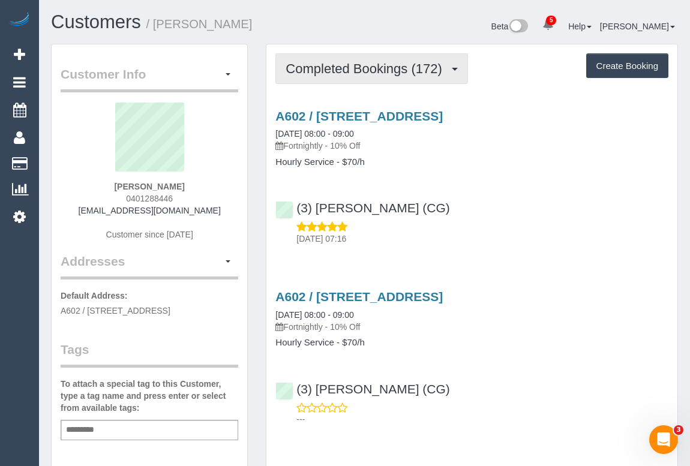
click at [377, 71] on span "Completed Bookings (172)" at bounding box center [367, 68] width 162 height 15
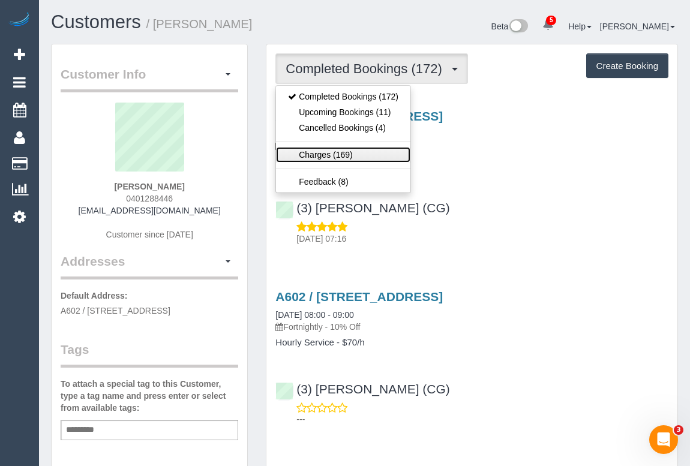
click at [332, 154] on link "Charges (169)" at bounding box center [343, 155] width 134 height 16
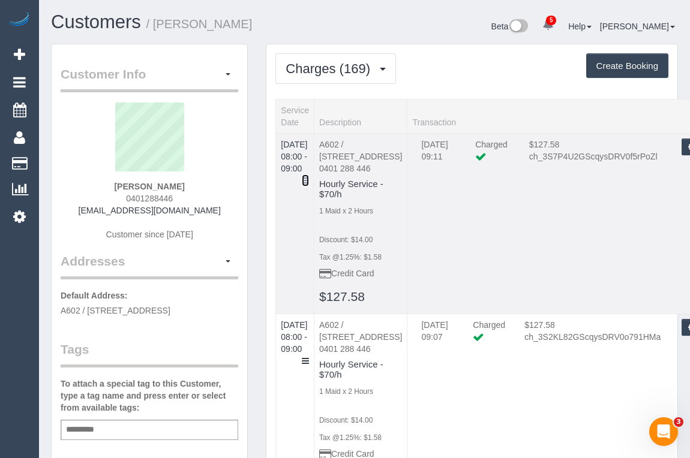
click at [309, 176] on icon at bounding box center [305, 180] width 7 height 8
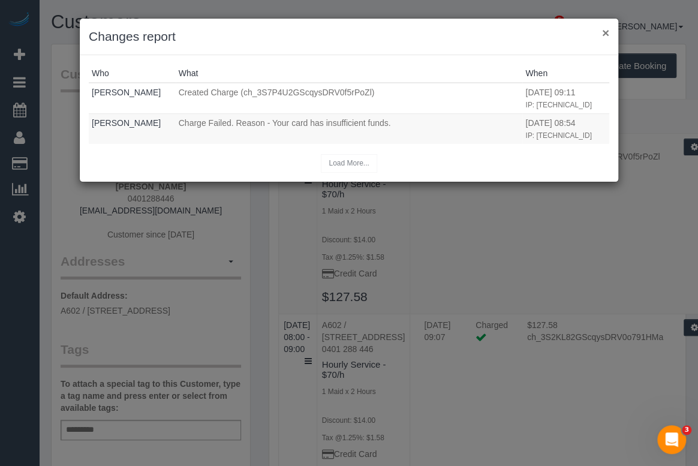
drag, startPoint x: 604, startPoint y: 28, endPoint x: 553, endPoint y: 11, distance: 53.7
click at [604, 28] on button "×" at bounding box center [605, 32] width 7 height 13
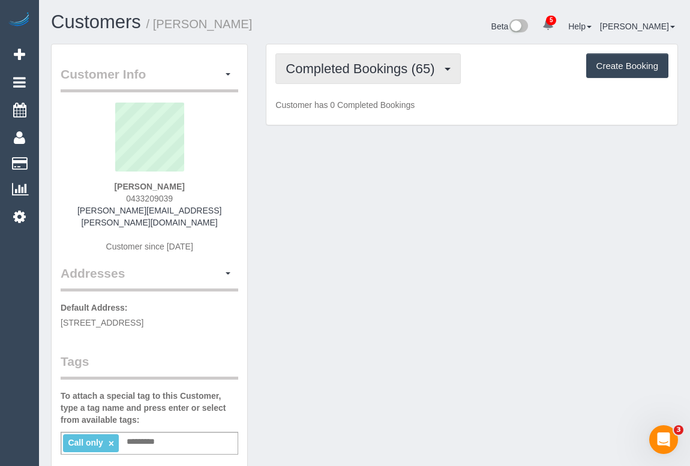
click at [357, 62] on span "Completed Bookings (65)" at bounding box center [363, 68] width 155 height 15
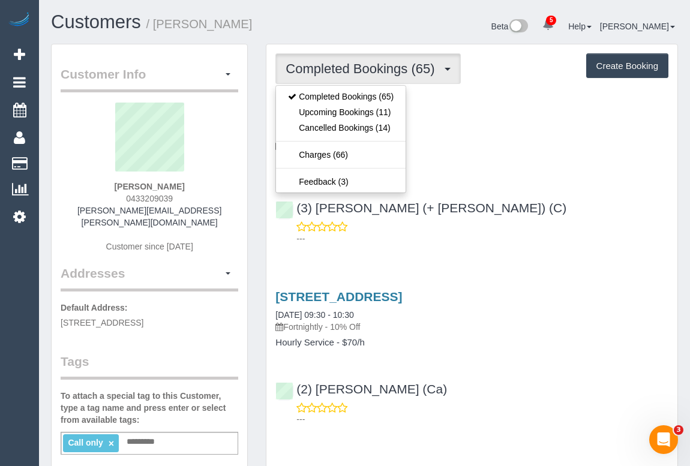
click at [530, 206] on div "(3) Kaveen (+ Sangeeth) (C) ---" at bounding box center [471, 218] width 411 height 54
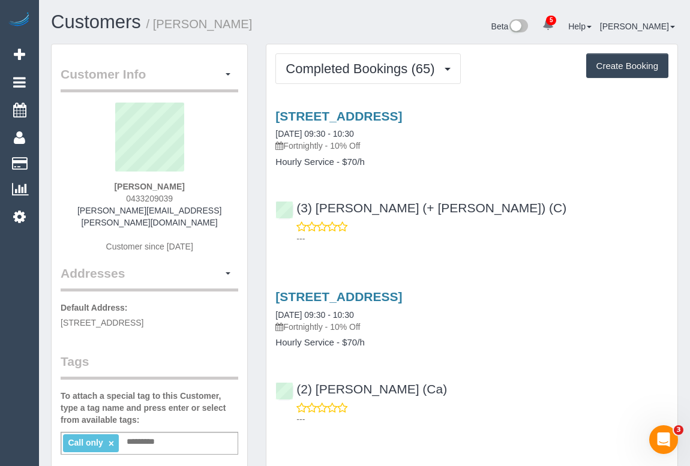
drag, startPoint x: 121, startPoint y: 192, endPoint x: 197, endPoint y: 199, distance: 77.1
click at [197, 199] on div "Aaron Drew 0433209039 aaron.drew@gmail.com Customer since 2022" at bounding box center [150, 184] width 178 height 162
copy span "0433209039"
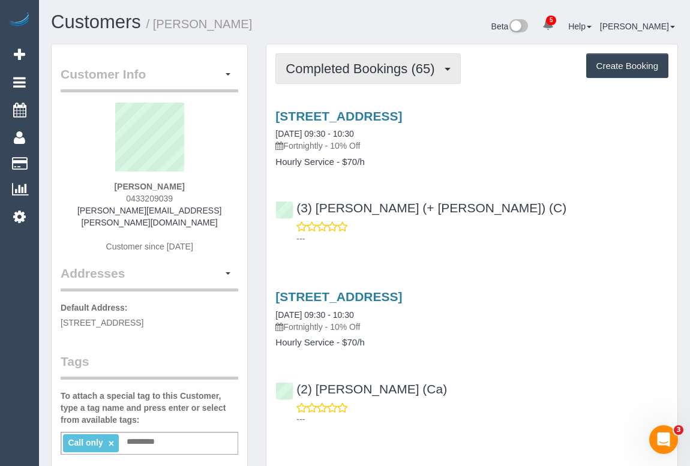
click at [378, 62] on span "Completed Bookings (65)" at bounding box center [363, 68] width 155 height 15
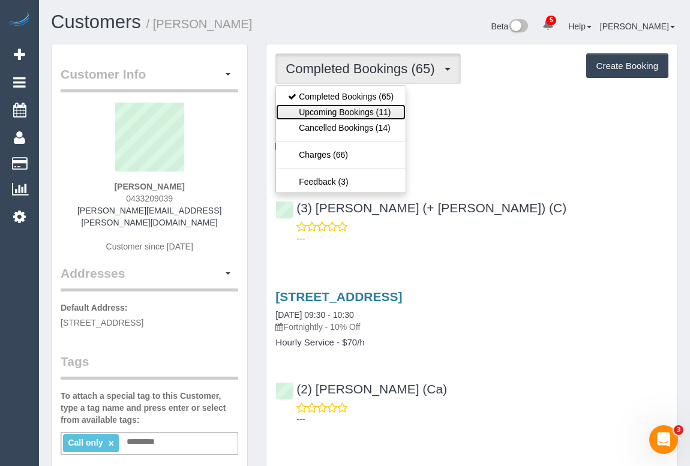
click at [362, 108] on link "Upcoming Bookings (11)" at bounding box center [341, 112] width 130 height 16
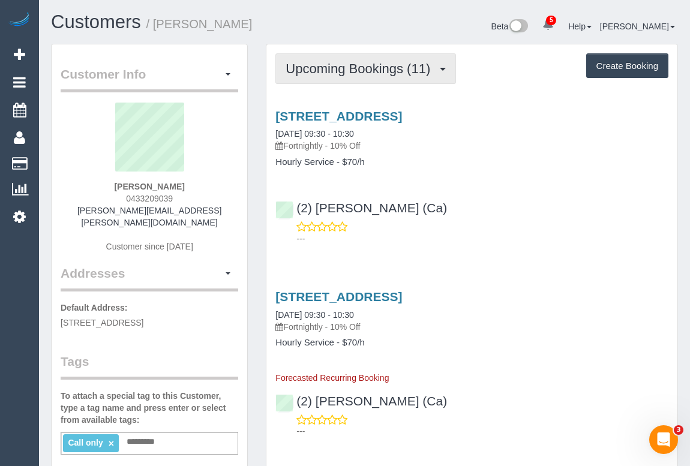
click at [360, 68] on span "Upcoming Bookings (11)" at bounding box center [361, 68] width 151 height 15
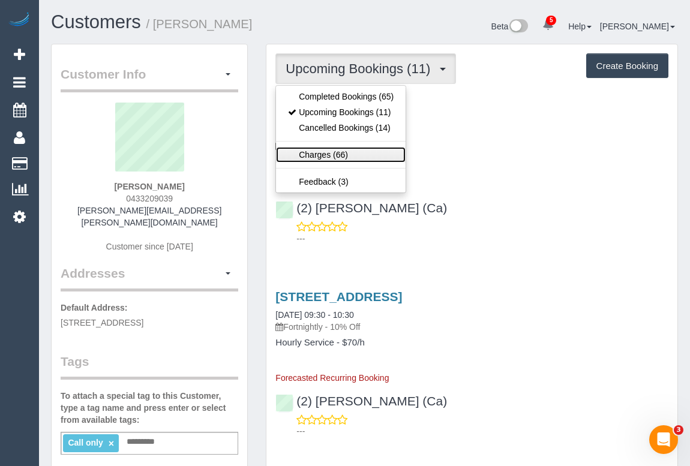
click at [321, 151] on link "Charges (66)" at bounding box center [341, 155] width 130 height 16
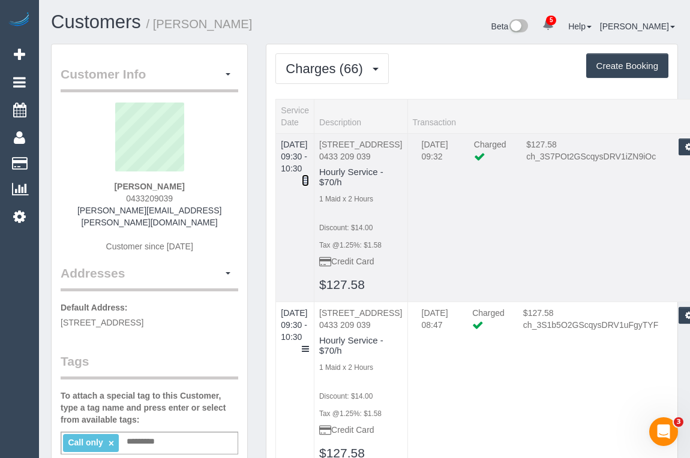
click at [309, 176] on icon at bounding box center [305, 180] width 7 height 8
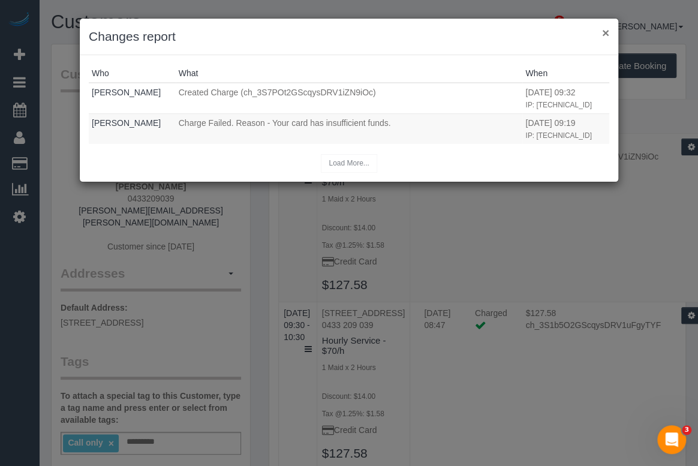
click at [607, 30] on button "×" at bounding box center [605, 32] width 7 height 13
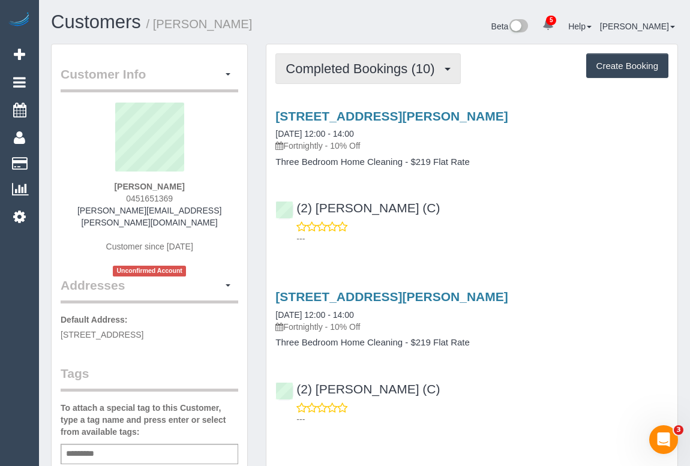
drag, startPoint x: 333, startPoint y: 61, endPoint x: 338, endPoint y: 88, distance: 27.4
click at [333, 61] on span "Completed Bookings (10)" at bounding box center [363, 68] width 155 height 15
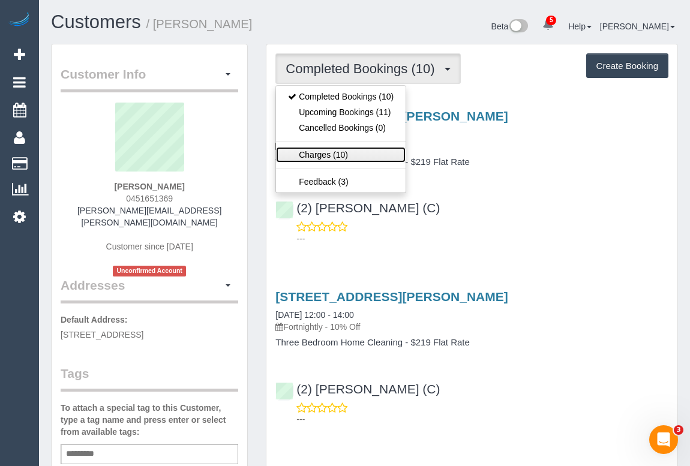
click at [330, 151] on link "Charges (10)" at bounding box center [341, 155] width 130 height 16
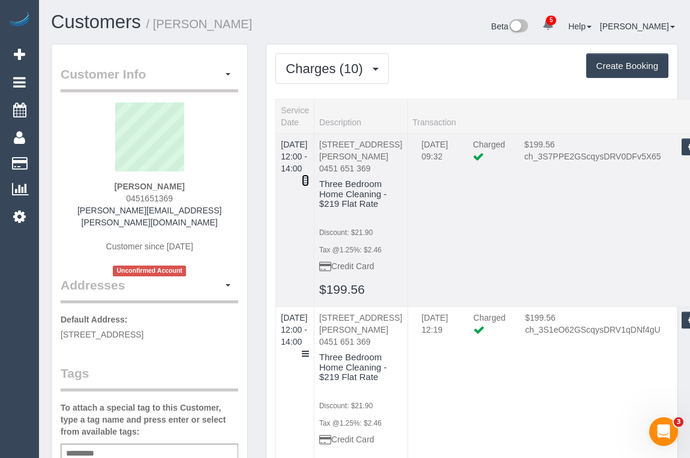
click at [309, 176] on icon at bounding box center [305, 180] width 7 height 8
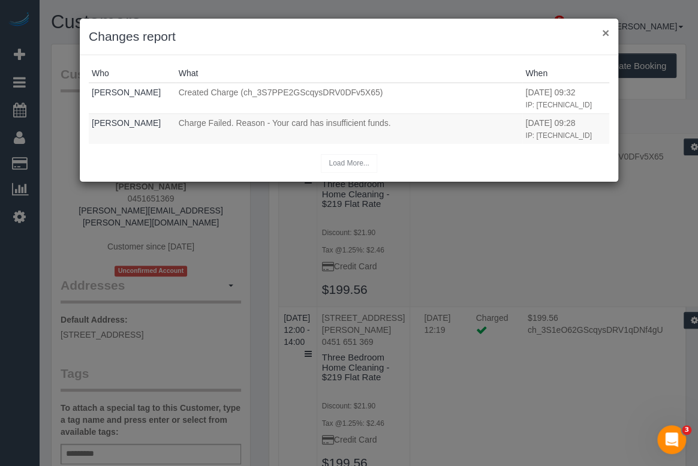
click at [605, 32] on button "×" at bounding box center [605, 32] width 7 height 13
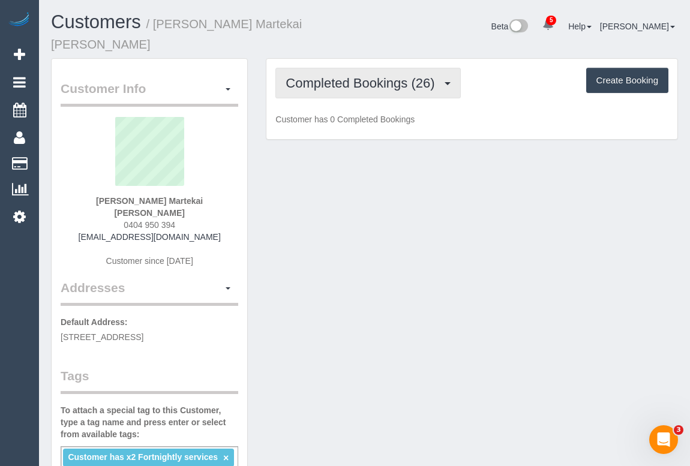
click at [376, 76] on span "Completed Bookings (26)" at bounding box center [363, 83] width 155 height 15
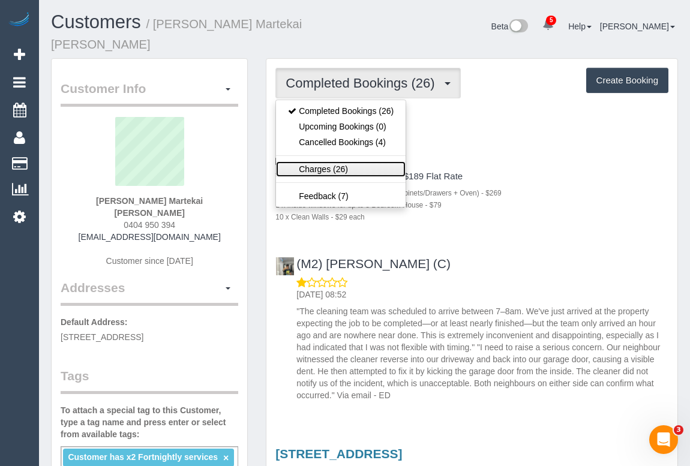
click at [326, 161] on link "Charges (26)" at bounding box center [341, 169] width 130 height 16
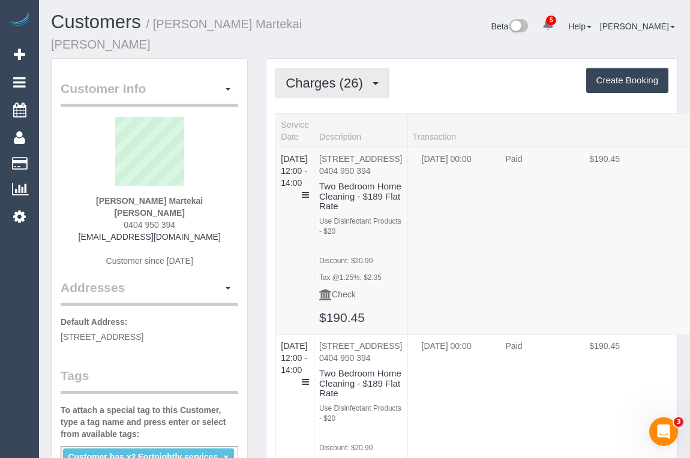
click at [342, 76] on span "Charges (26)" at bounding box center [327, 83] width 83 height 15
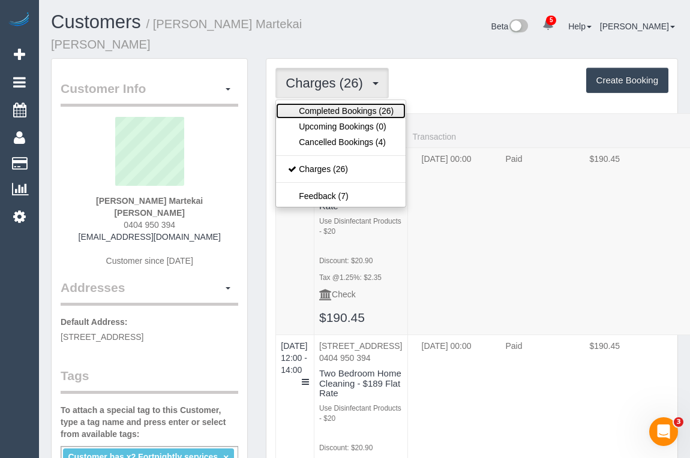
click at [327, 103] on link "Completed Bookings (26)" at bounding box center [341, 111] width 130 height 16
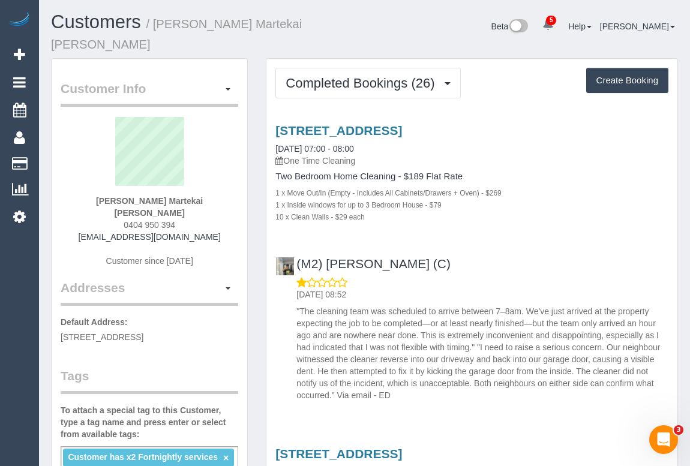
click at [492, 247] on div "(M2) Ranjan Adhikari (C) 10/07/2025 08:52 "The cleaning team was scheduled to a…" at bounding box center [471, 324] width 411 height 155
click at [365, 124] on link "2b Autumn Street, Coburg, VIC 3058" at bounding box center [338, 131] width 127 height 14
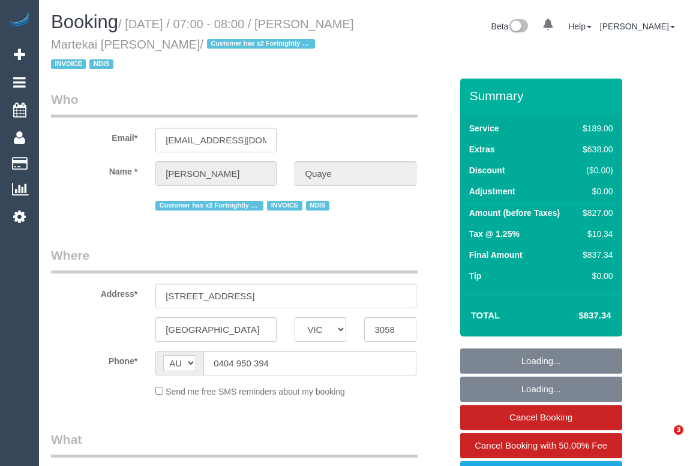
select select "VIC"
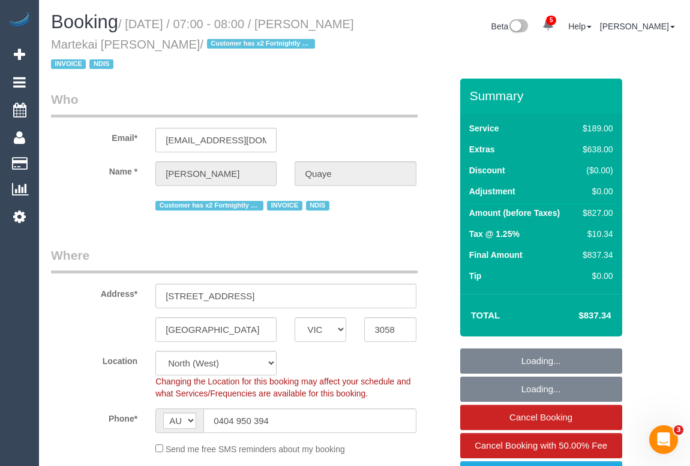
select select "object:746"
select select "number:29"
select select "number:16"
select select "number:19"
select select "number:25"
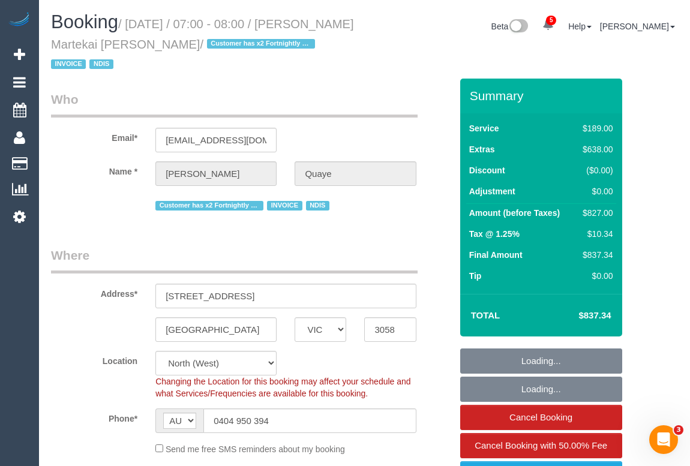
select select "number:34"
select select "number:11"
select select "object:1615"
select select "spot1"
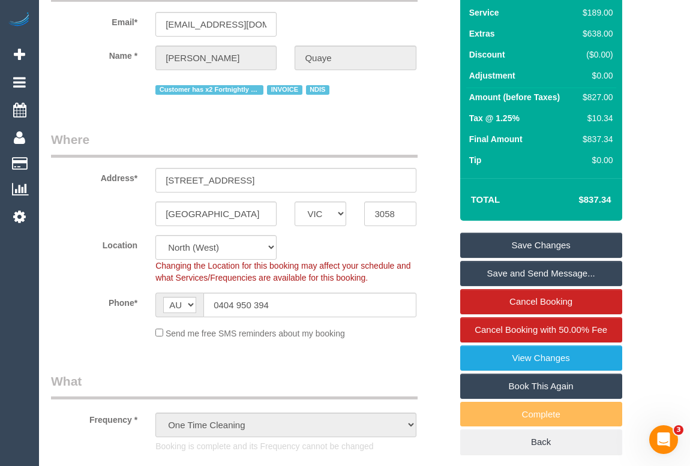
scroll to position [109, 0]
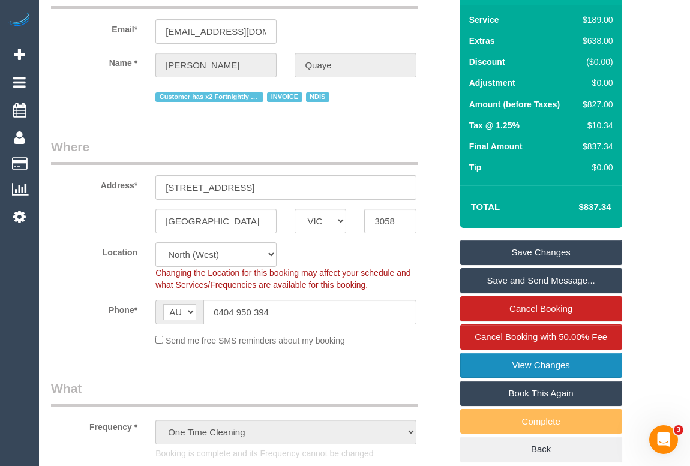
click at [560, 353] on link "View Changes" at bounding box center [541, 365] width 162 height 25
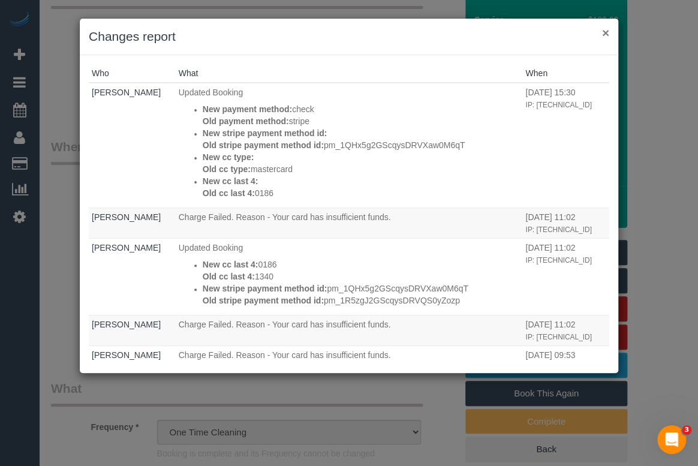
click at [605, 33] on button "×" at bounding box center [605, 32] width 7 height 13
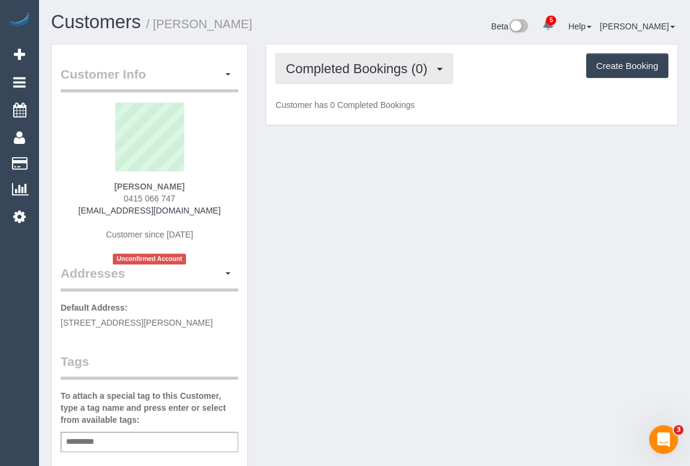
click at [354, 60] on button "Completed Bookings (0)" at bounding box center [364, 68] width 178 height 31
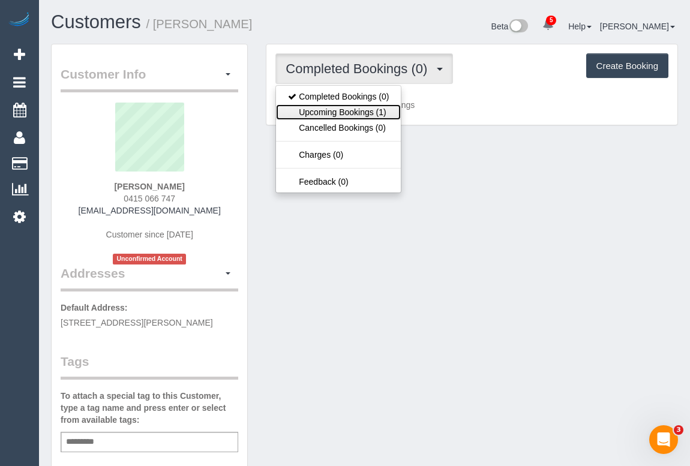
click at [334, 107] on link "Upcoming Bookings (1)" at bounding box center [338, 112] width 125 height 16
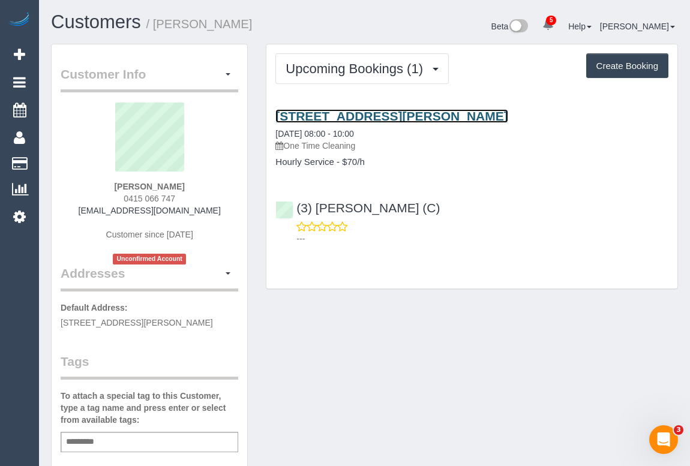
click at [382, 115] on link "106/244 Dorcas St, South Melbourne, VIC 3205" at bounding box center [391, 116] width 232 height 14
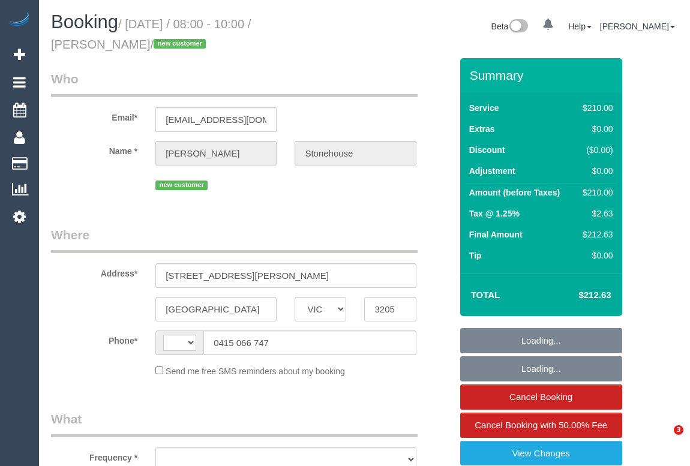
select select "VIC"
select select "string:AU"
select select "string:stripe-pm_1S3AJe2GScqysDRVssGdiGYS"
select select "object:753"
select select "180"
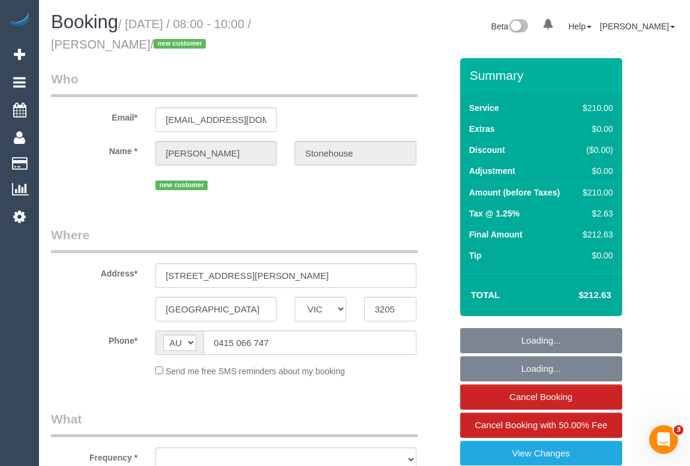
select select "number:28"
select select "number:14"
select select "number:19"
select select "number:36"
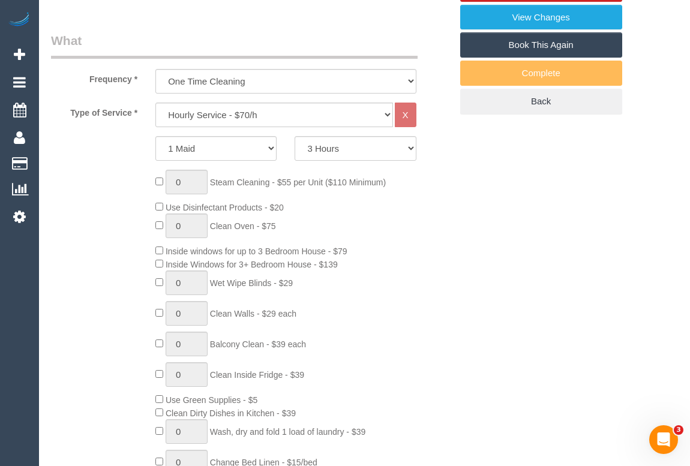
select select "object:1492"
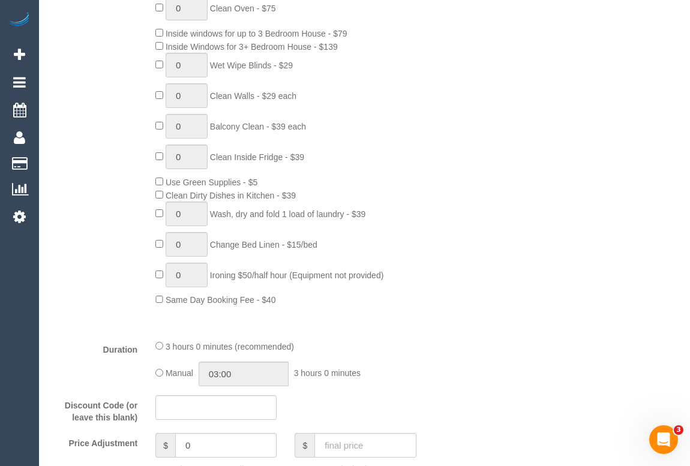
select select "spot1"
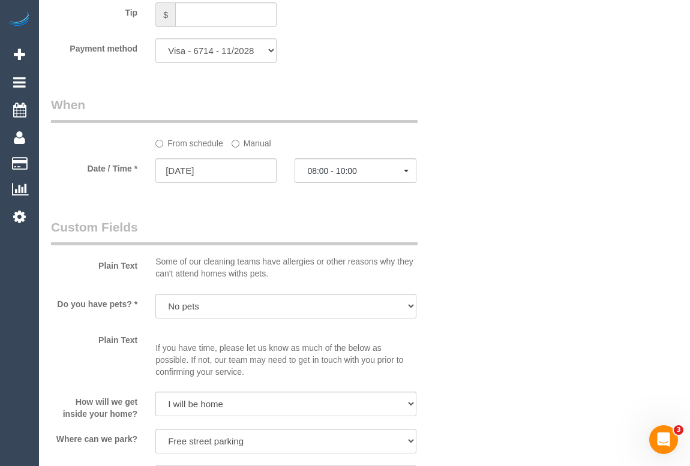
scroll to position [1305, 0]
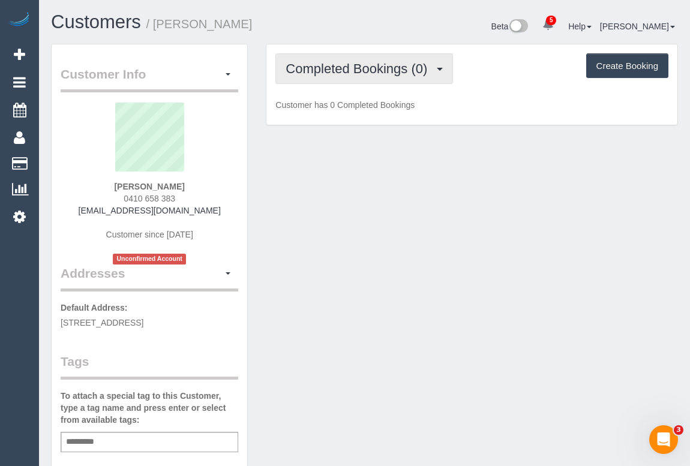
click at [391, 76] on button "Completed Bookings (0)" at bounding box center [364, 68] width 178 height 31
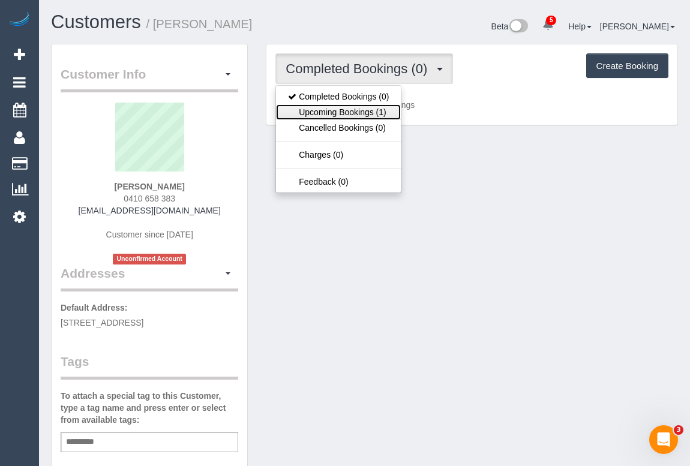
click at [364, 118] on link "Upcoming Bookings (1)" at bounding box center [338, 112] width 125 height 16
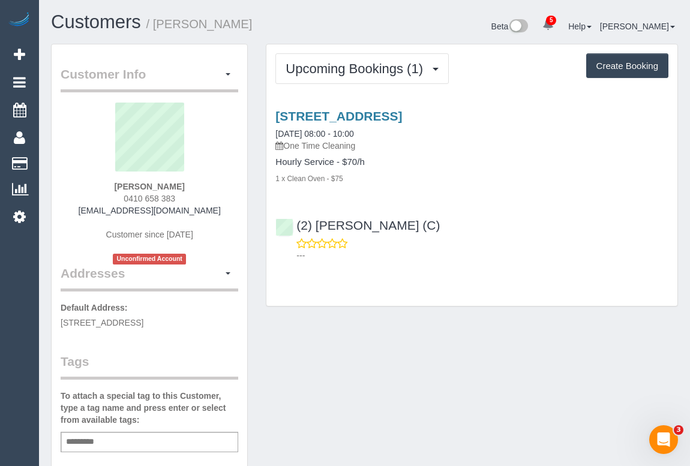
click at [539, 220] on div "(2) Megan Kaewpinich (C) ---" at bounding box center [471, 235] width 411 height 54
click at [402, 116] on link "9/18 Grand View Grove, Prahran, VIC 3181" at bounding box center [338, 116] width 127 height 14
click at [402, 225] on link "(2) [PERSON_NAME] (C)" at bounding box center [357, 225] width 164 height 14
drag, startPoint x: 125, startPoint y: 198, endPoint x: 182, endPoint y: 198, distance: 57.0
click at [182, 198] on div "Lisa Cardelli 0410 658 383 lisacardelli@ymail.com Customer since 2025 Unconfirm…" at bounding box center [150, 184] width 178 height 162
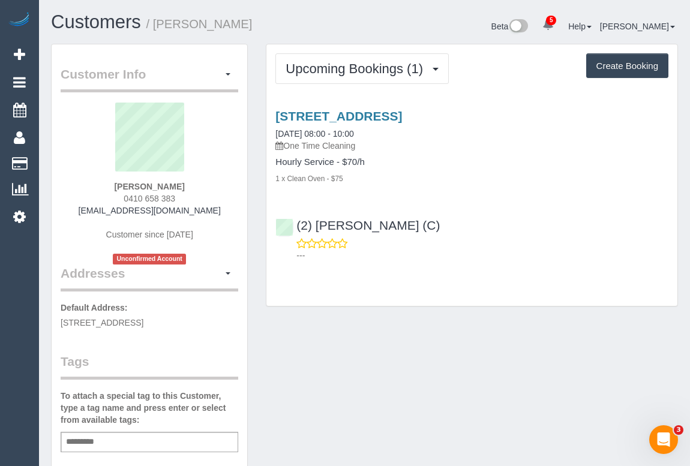
copy span "0410 658 383"
drag, startPoint x: 464, startPoint y: 320, endPoint x: 483, endPoint y: 343, distance: 29.3
click at [464, 320] on div "Customer Info Edit Contact Info Send Message Email Preferences Special Sales Ta…" at bounding box center [364, 452] width 645 height 816
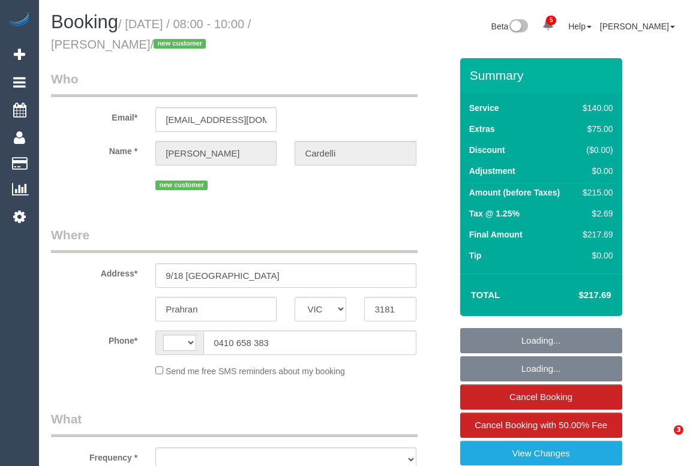
select select "VIC"
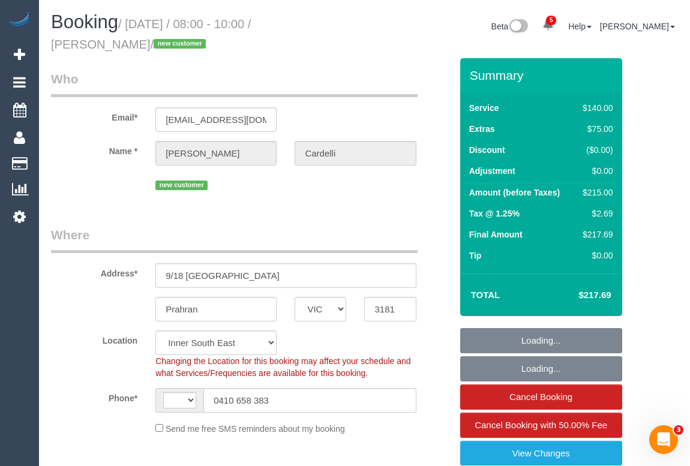
select select "string:AU"
select select "object:773"
select select "number:29"
select select "number:14"
select select "number:18"
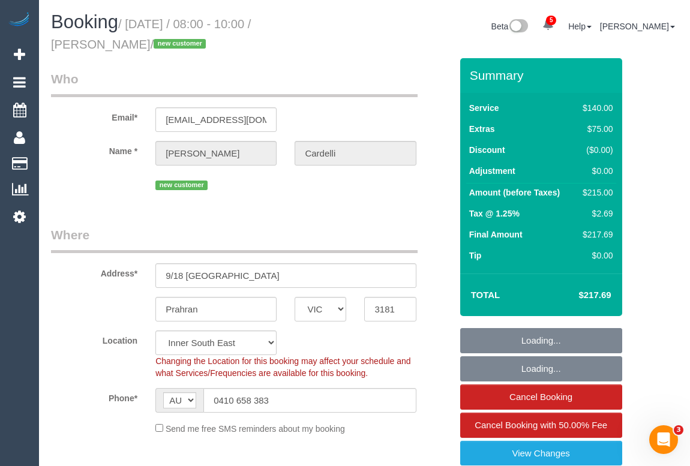
select select "string:stripe-pm_1S0FDT2GScqysDRVhDhQLVYm"
select select "spot1"
select select "object:1515"
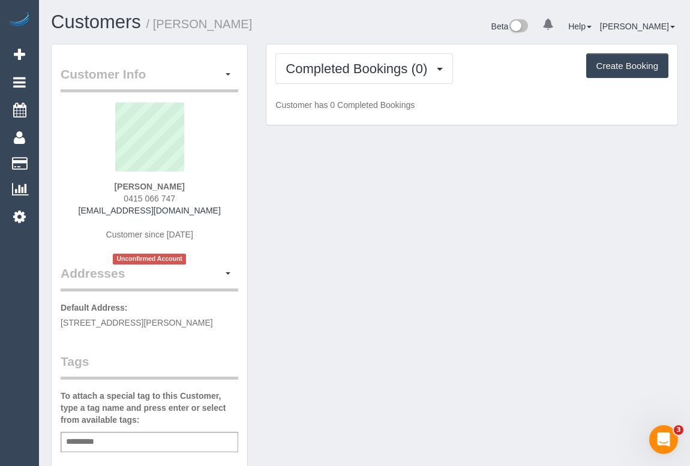
drag, startPoint x: 122, startPoint y: 194, endPoint x: 216, endPoint y: 193, distance: 93.6
click at [216, 193] on div "[PERSON_NAME] 0415 066 747 [EMAIL_ADDRESS][DOMAIN_NAME] Customer since [DATE] U…" at bounding box center [150, 184] width 178 height 162
copy span "0415 066 747"
click at [230, 265] on button "button" at bounding box center [228, 274] width 20 height 19
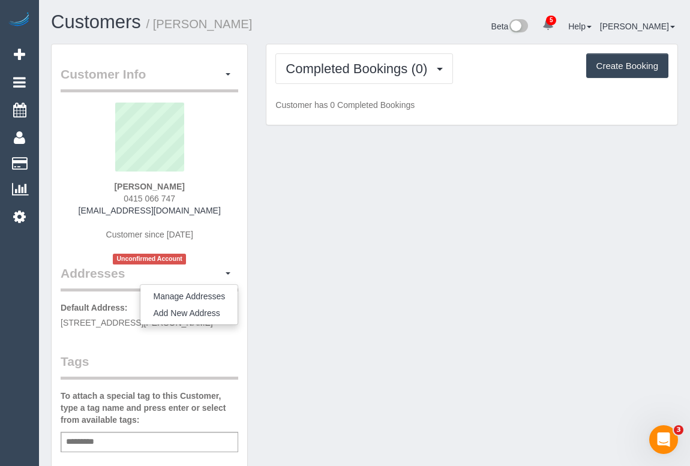
drag, startPoint x: 328, startPoint y: 263, endPoint x: 299, endPoint y: 243, distance: 35.4
drag, startPoint x: 106, startPoint y: 202, endPoint x: 209, endPoint y: 201, distance: 102.6
click at [209, 201] on div "Elizabeth Stonehouse 0415 066 747 e_stonehouse@outlook.com Customer since 2025 …" at bounding box center [150, 184] width 178 height 162
copy span "0415 066 747"
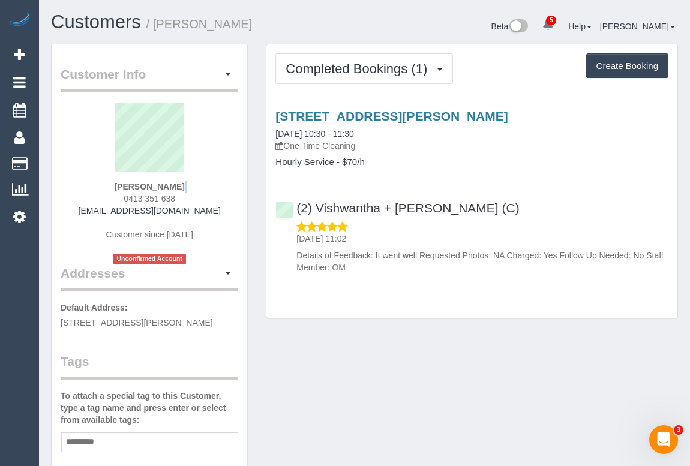
drag, startPoint x: 121, startPoint y: 195, endPoint x: 183, endPoint y: 188, distance: 62.2
click at [183, 188] on div "[PERSON_NAME] 0413 351 638 [EMAIL_ADDRESS][DOMAIN_NAME] Customer since [DATE] U…" at bounding box center [150, 184] width 178 height 162
click at [181, 192] on div "[PERSON_NAME] 0413 351 638 [EMAIL_ADDRESS][DOMAIN_NAME] Customer since [DATE] U…" at bounding box center [150, 184] width 178 height 162
drag, startPoint x: 181, startPoint y: 198, endPoint x: 120, endPoint y: 199, distance: 60.6
click at [120, 199] on div "[PERSON_NAME] 0413 351 638 [EMAIL_ADDRESS][DOMAIN_NAME] Customer since [DATE] U…" at bounding box center [150, 184] width 178 height 162
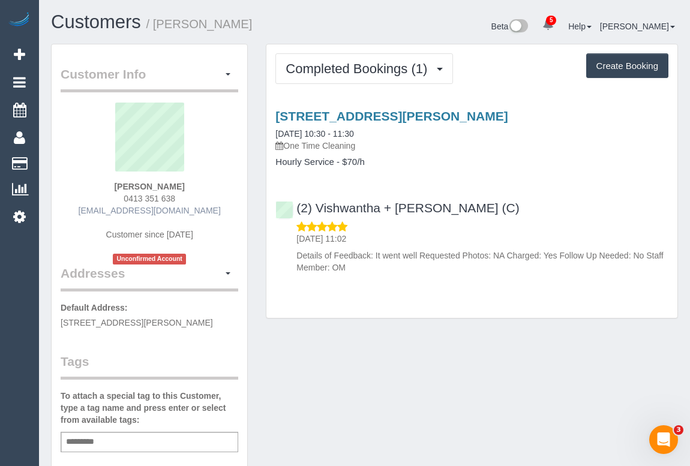
copy span "0413 351 638"
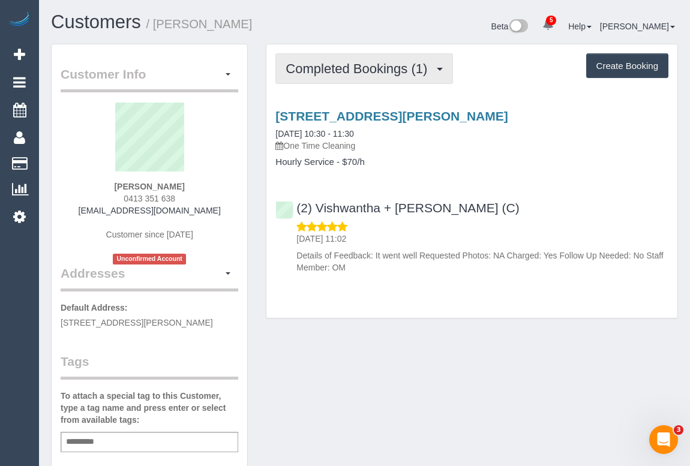
click at [346, 65] on span "Completed Bookings (1)" at bounding box center [360, 68] width 148 height 15
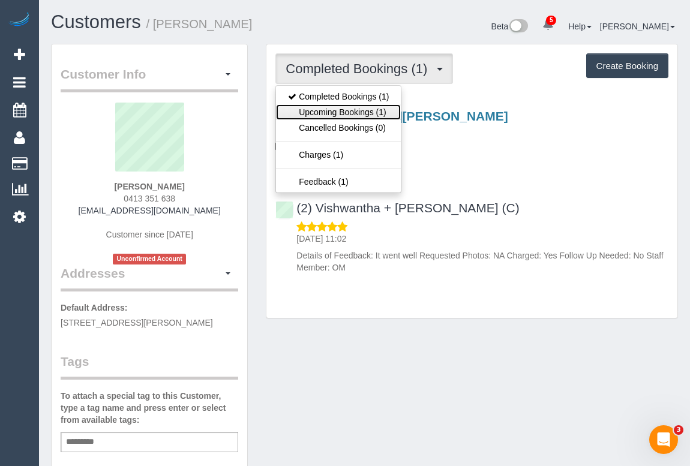
click at [341, 112] on link "Upcoming Bookings (1)" at bounding box center [338, 112] width 125 height 16
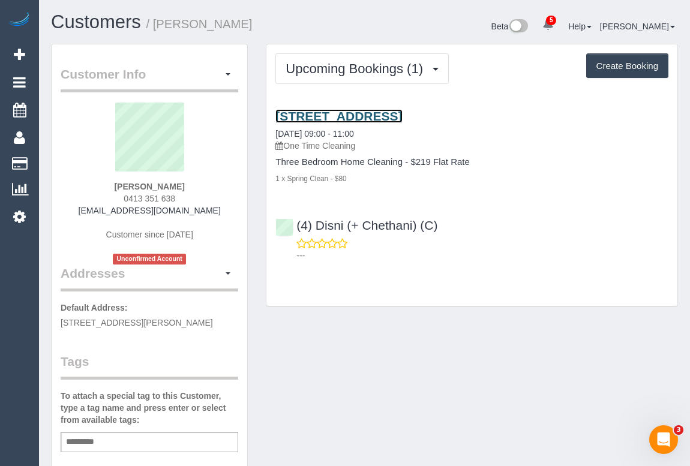
click at [383, 113] on link "1/11 Trafalgar Road, Camberwell, VIC 3124" at bounding box center [338, 116] width 127 height 14
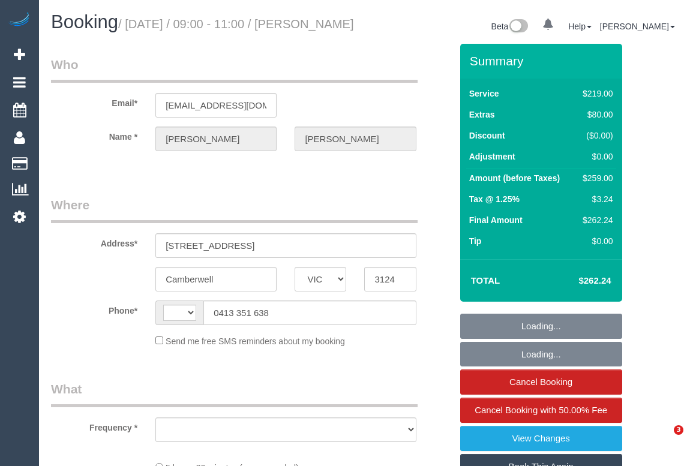
select select "VIC"
select select "string:AU"
select select "object:598"
select select "string:stripe-pm_1RYymt2GScqysDRVGDZtekeI"
select select "number:28"
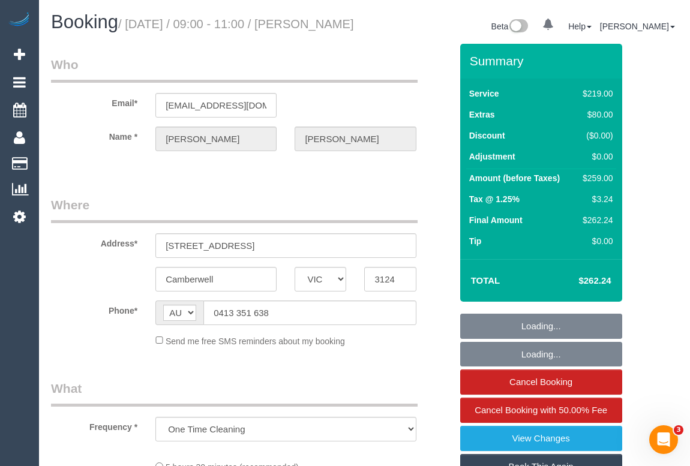
select select "number:14"
select select "number:19"
select select "number:22"
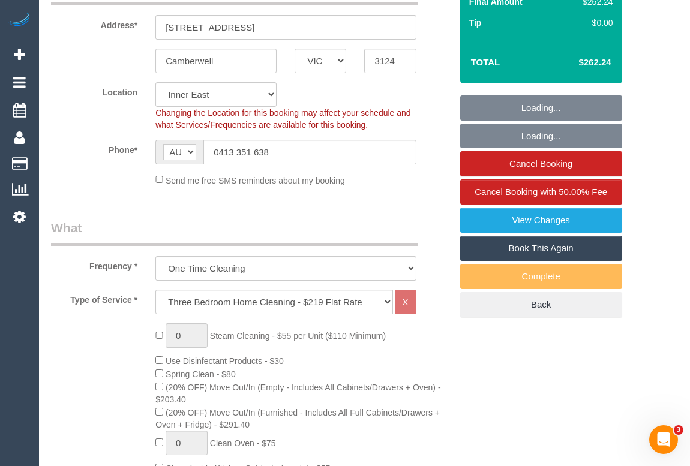
select select "object:1455"
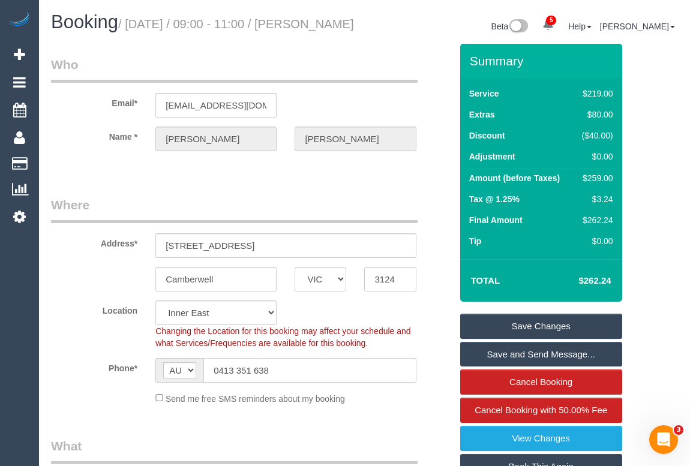
drag, startPoint x: 298, startPoint y: 383, endPoint x: 167, endPoint y: 389, distance: 131.5
click at [167, 383] on div "AF AL DZ AD AO AI AQ AG AR AM AW AU AT AZ BS BH BD BB BY BE BZ BJ BM BT BO BA B…" at bounding box center [285, 370] width 260 height 25
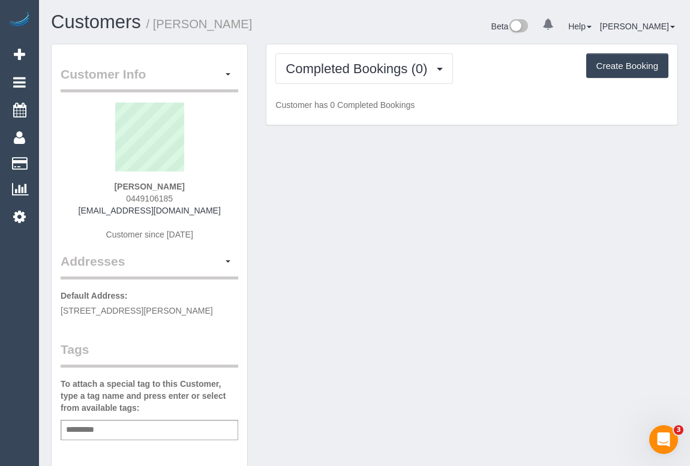
drag, startPoint x: 121, startPoint y: 195, endPoint x: 198, endPoint y: 192, distance: 76.8
click at [198, 192] on div "Sarah Dhedhi 0449106185 sarahdhedhi4467@gmail.com Customer since 2025" at bounding box center [150, 178] width 178 height 150
copy span "0449106185"
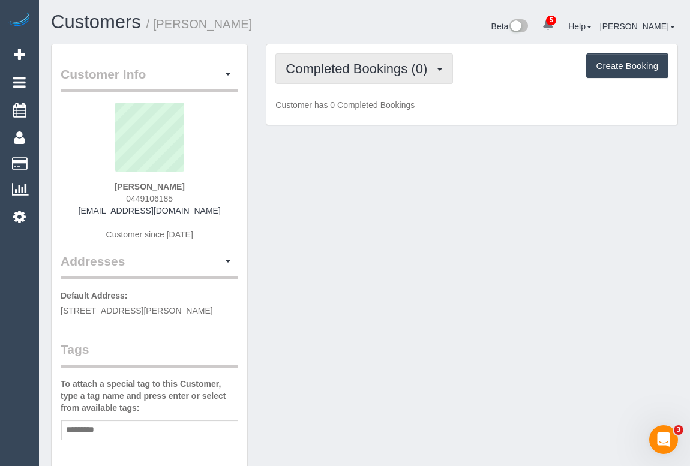
click at [338, 71] on span "Completed Bookings (0)" at bounding box center [360, 68] width 148 height 15
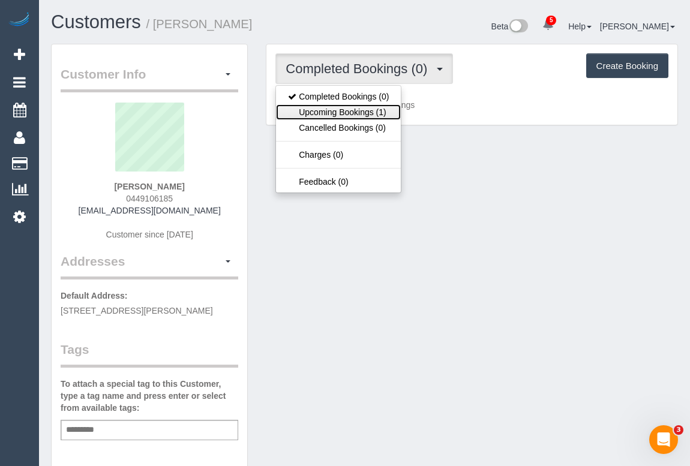
click at [348, 113] on link "Upcoming Bookings (1)" at bounding box center [338, 112] width 125 height 16
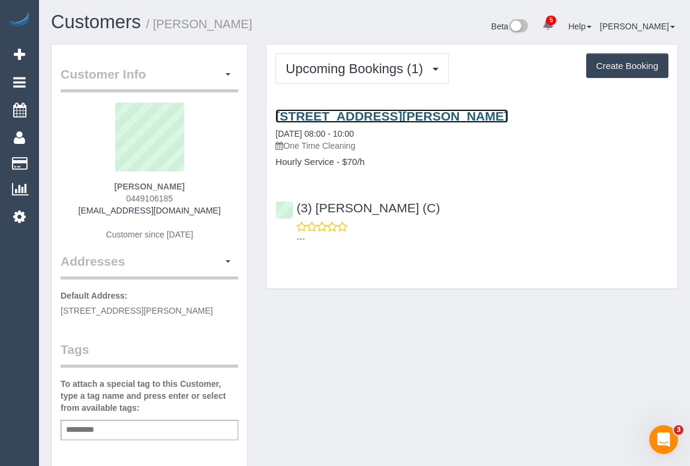
click at [407, 111] on link "138 Spencer Street, 910, Melbourne, VIC 3000" at bounding box center [391, 116] width 232 height 14
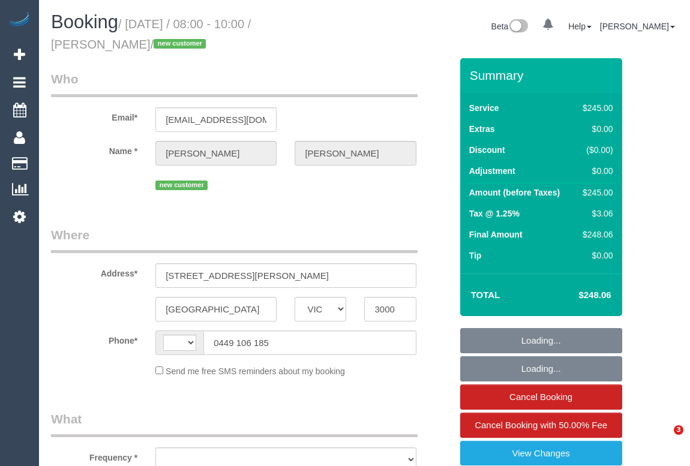
select select "VIC"
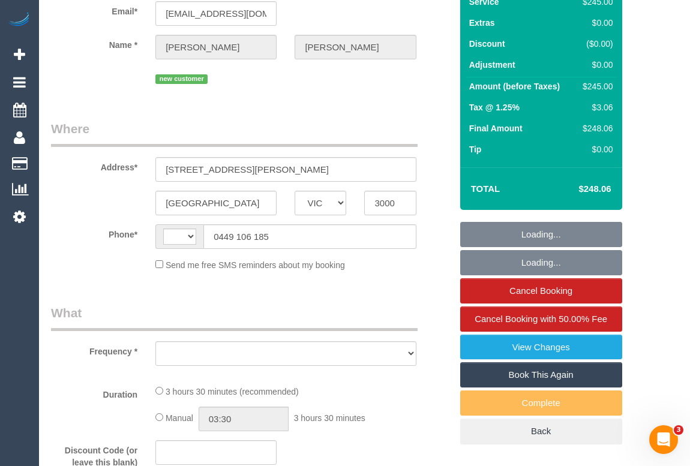
select select "210"
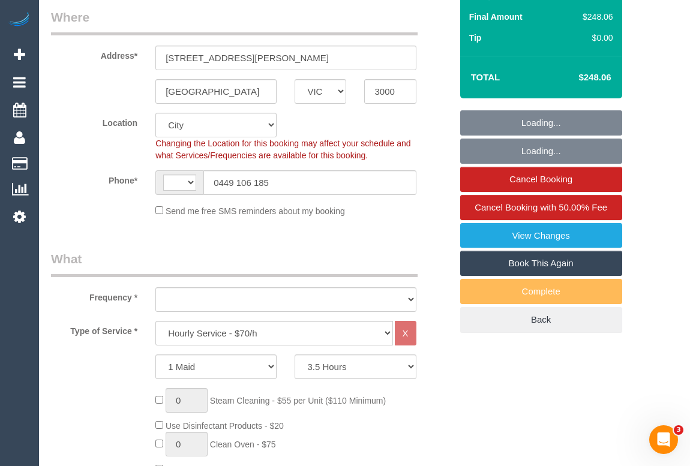
select select "string:AU"
select select "object:794"
select select "string:stripe-pm_1S7GJG2GScqysDRV9ouAP5Tg"
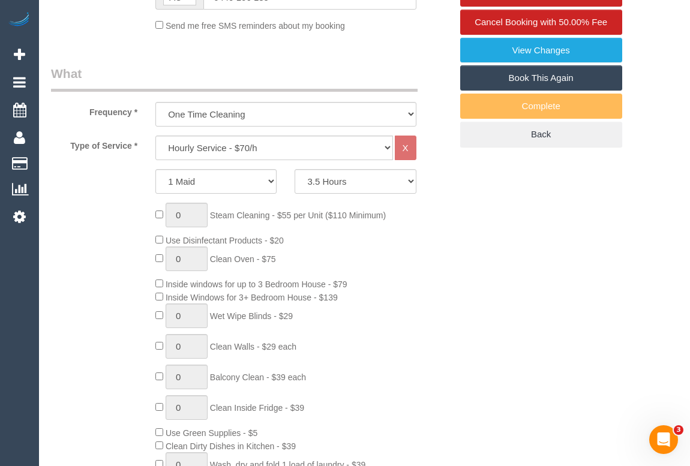
select select "object:945"
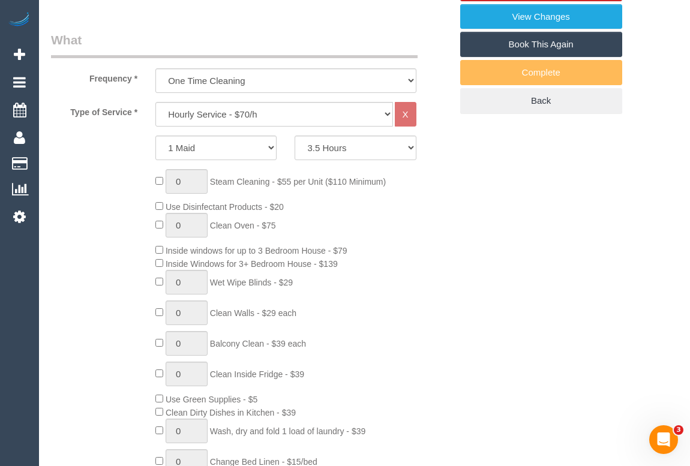
select select "number:28"
select select "number:14"
select select "number:20"
select select "number:24"
select select "number:35"
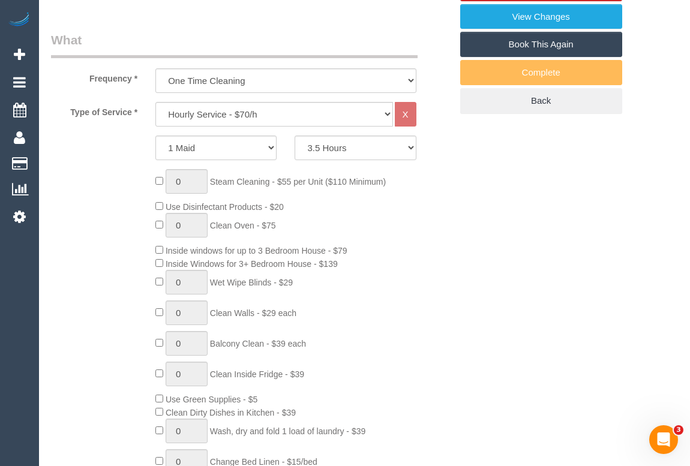
select select "number:26"
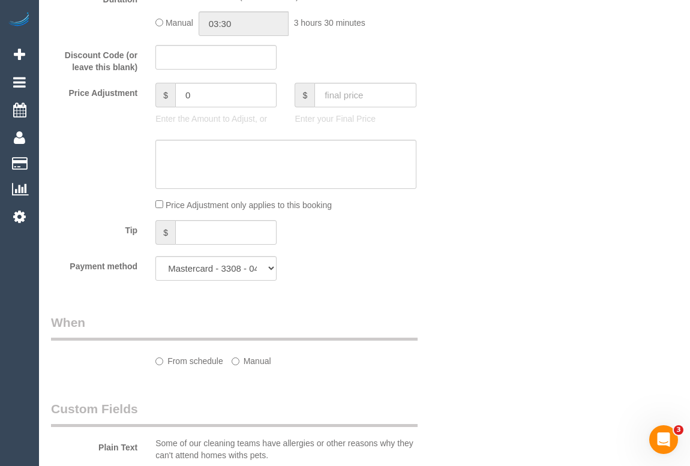
select select "spot1"
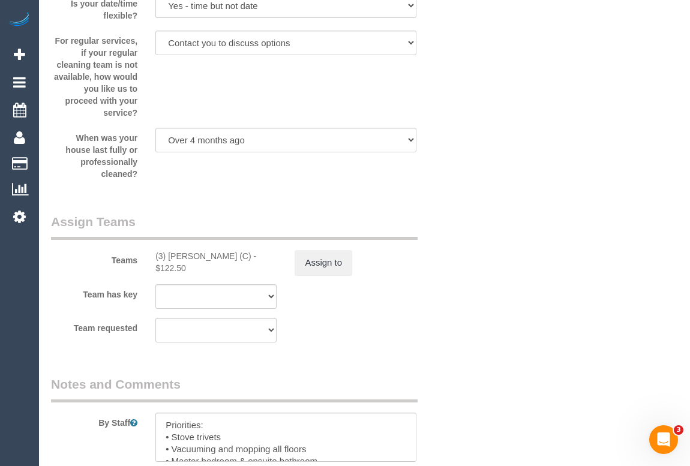
scroll to position [1800, 0]
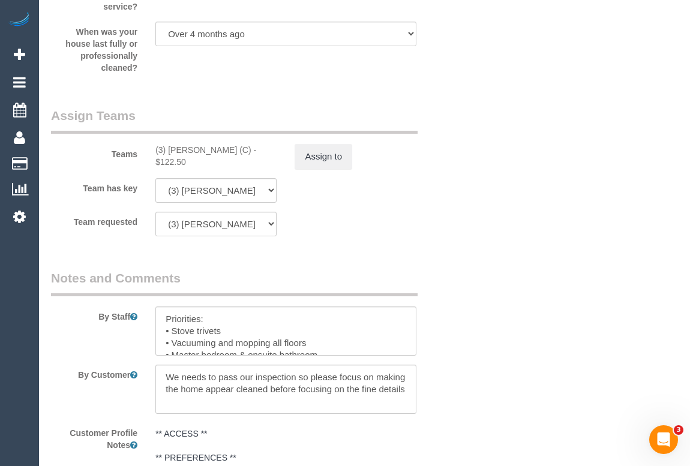
drag, startPoint x: 468, startPoint y: 46, endPoint x: 480, endPoint y: 56, distance: 15.7
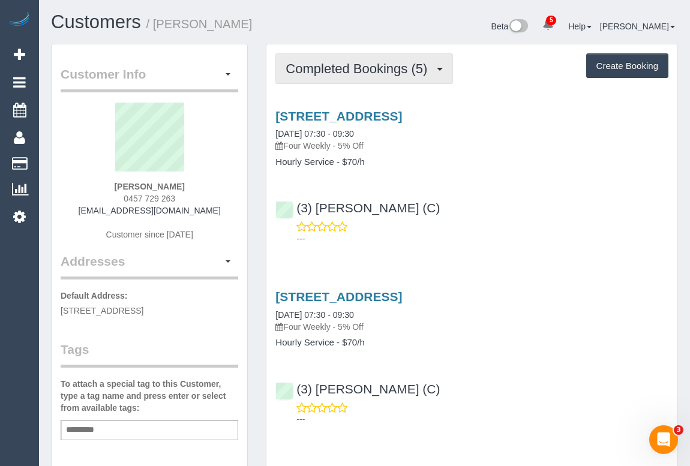
click at [346, 65] on span "Completed Bookings (5)" at bounding box center [360, 68] width 148 height 15
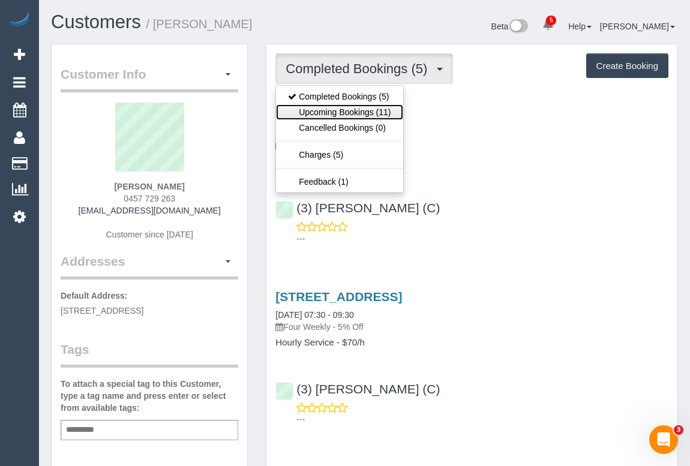
click at [353, 110] on link "Upcoming Bookings (11)" at bounding box center [339, 112] width 127 height 16
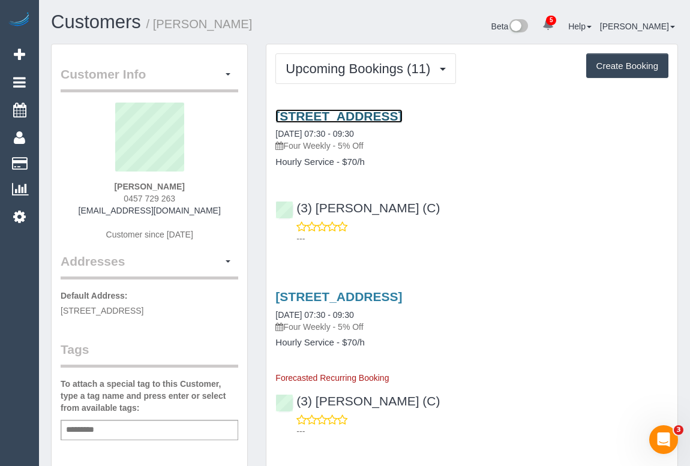
click at [402, 115] on link "[STREET_ADDRESS]" at bounding box center [338, 116] width 127 height 14
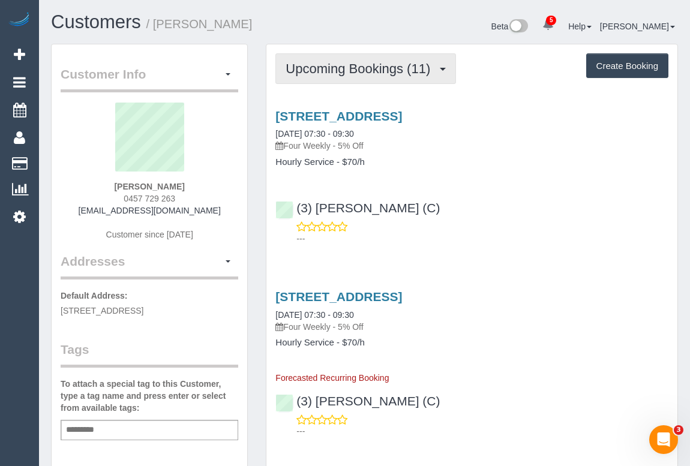
click at [380, 64] on span "Upcoming Bookings (11)" at bounding box center [361, 68] width 151 height 15
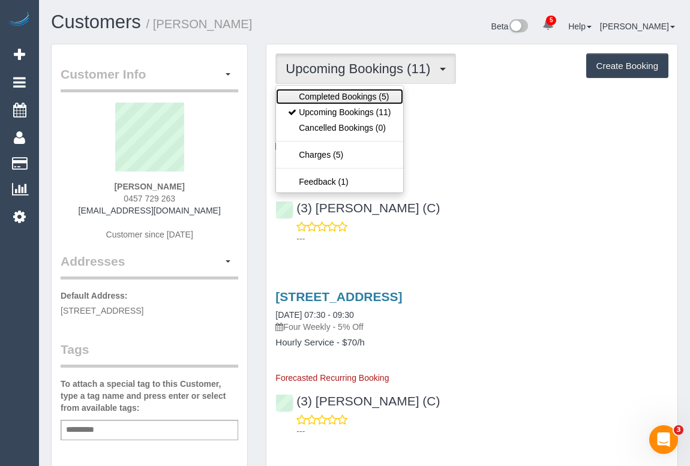
click at [354, 102] on link "Completed Bookings (5)" at bounding box center [339, 97] width 127 height 16
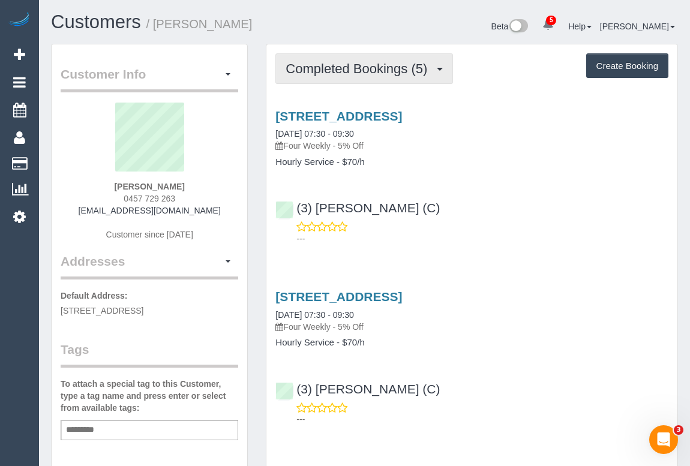
click at [379, 71] on span "Completed Bookings (5)" at bounding box center [360, 68] width 148 height 15
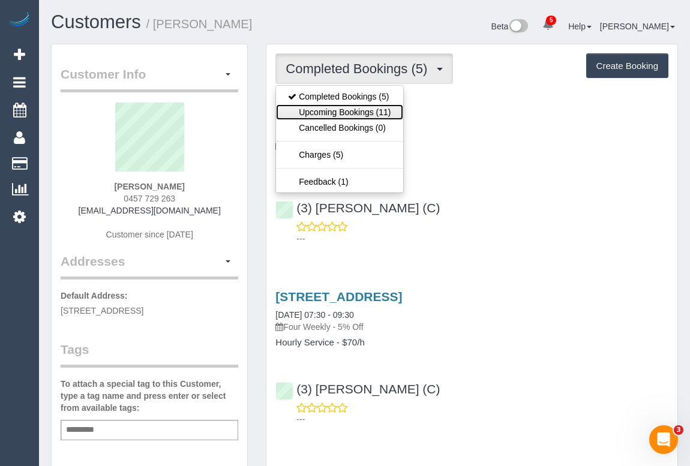
click at [347, 113] on link "Upcoming Bookings (11)" at bounding box center [339, 112] width 127 height 16
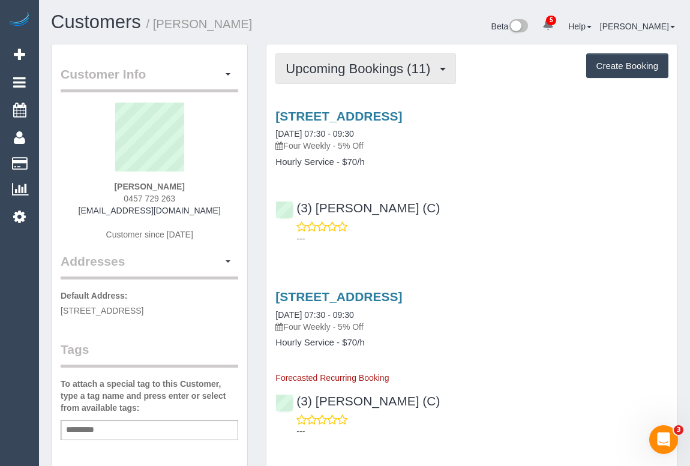
drag, startPoint x: 378, startPoint y: 68, endPoint x: 374, endPoint y: 80, distance: 12.5
click at [378, 68] on span "Upcoming Bookings (11)" at bounding box center [361, 68] width 151 height 15
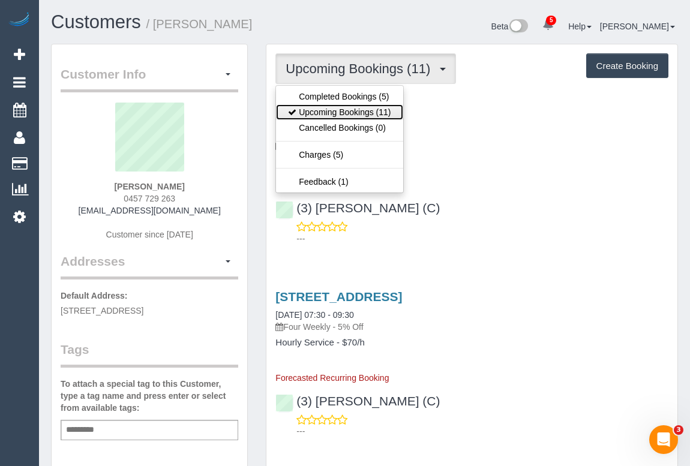
click at [364, 110] on link "Upcoming Bookings (11)" at bounding box center [339, 112] width 127 height 16
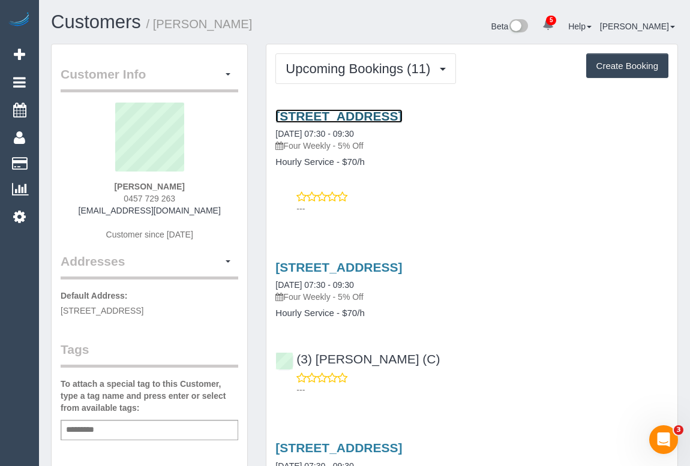
click at [402, 118] on link "[STREET_ADDRESS]" at bounding box center [338, 116] width 127 height 14
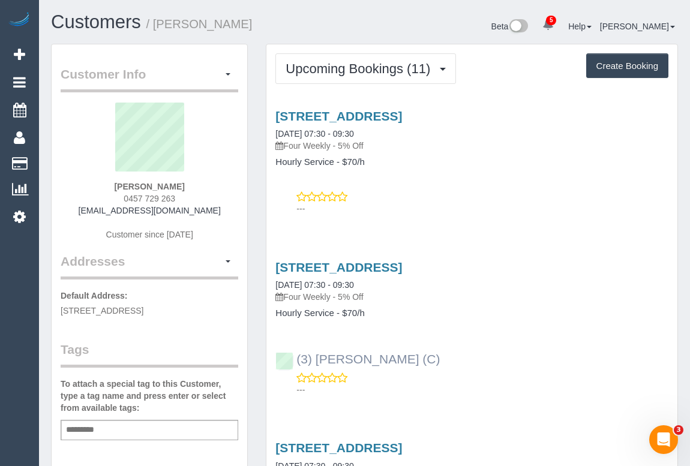
click at [293, 358] on div "(3) [PERSON_NAME] (C) ---" at bounding box center [471, 369] width 411 height 54
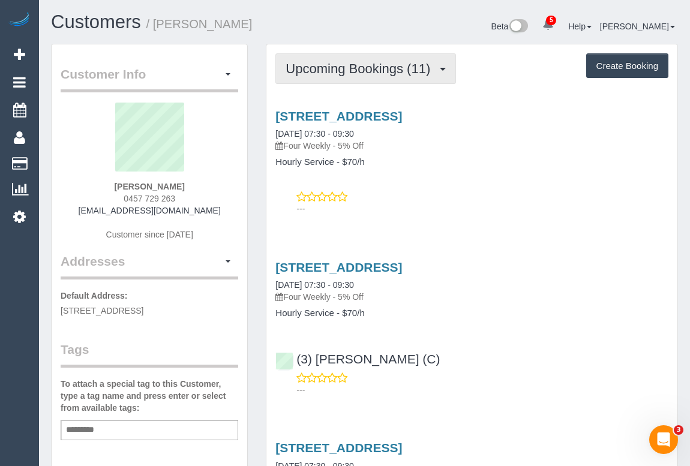
copy link "(3) [PERSON_NAME] (C)"
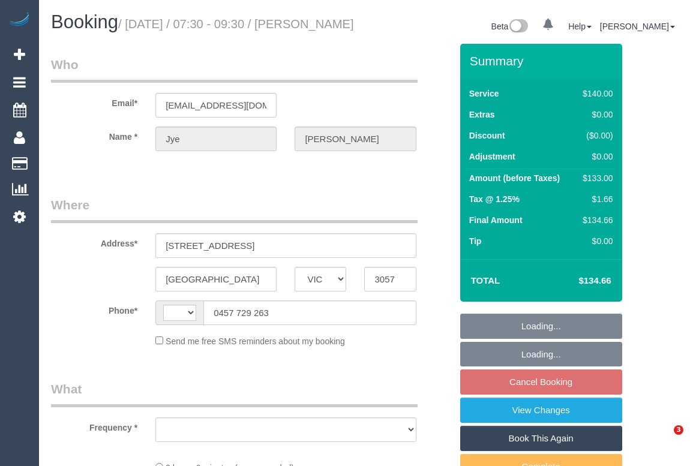
select select "VIC"
select select "string:AU"
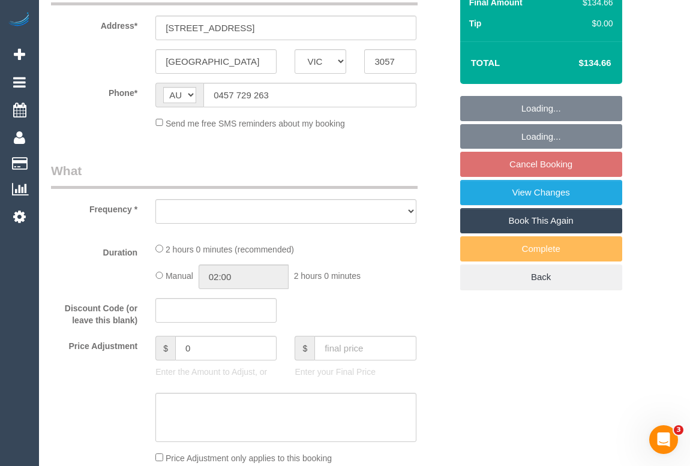
select select "object:573"
select select "string:stripe-pm_1RDCw12GScqysDRVNlbiJrm7"
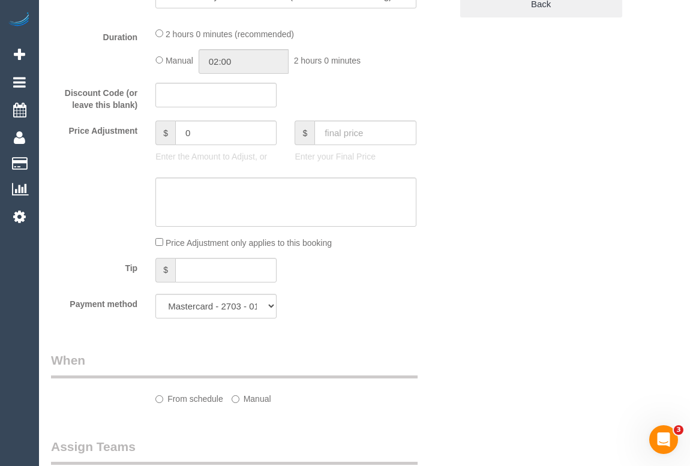
select select "number:29"
select select "number:14"
select select "number:19"
select select "number:23"
select select "number:34"
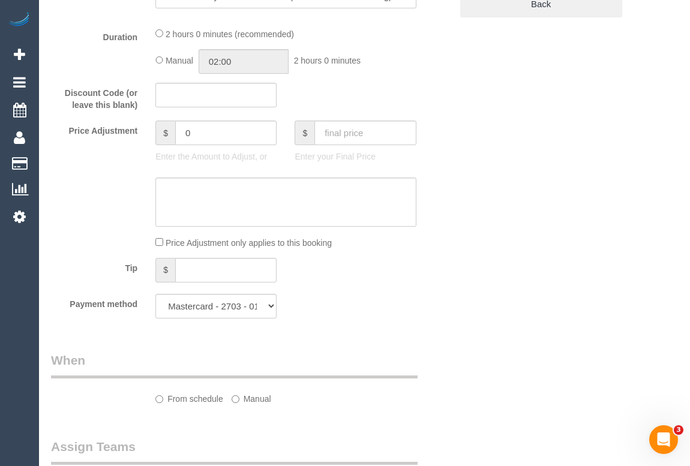
select select "number:13"
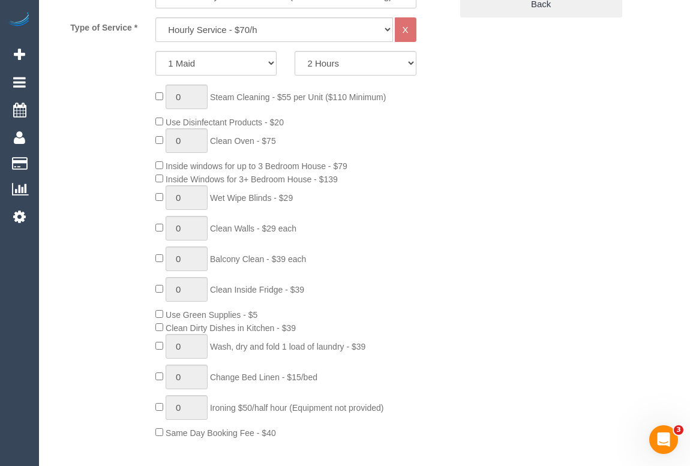
select select "object:726"
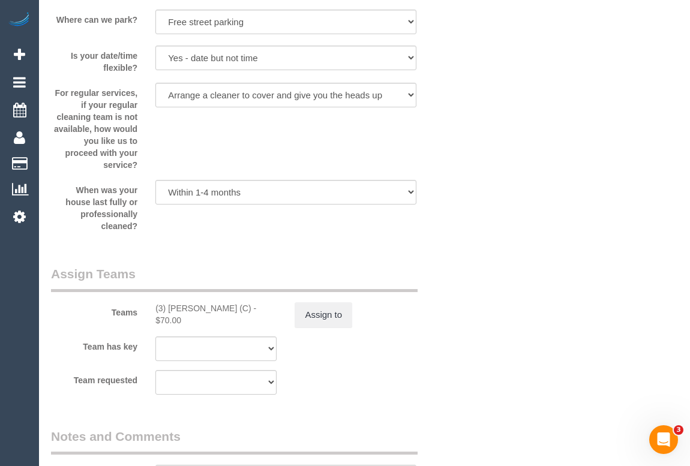
scroll to position [1666, 0]
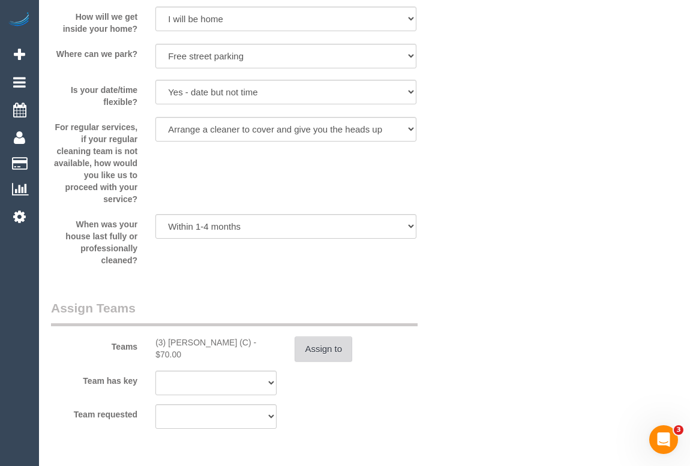
click at [324, 362] on button "Assign to" at bounding box center [324, 349] width 58 height 25
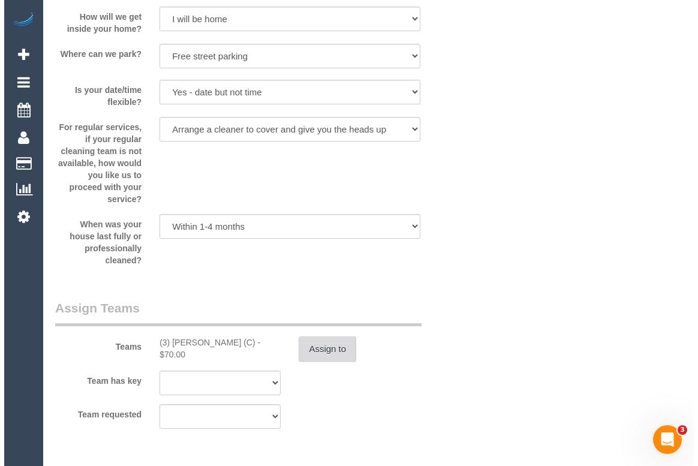
scroll to position [1654, 0]
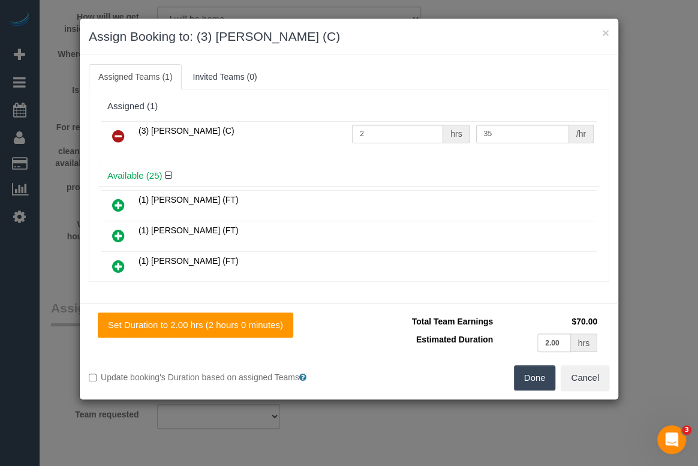
click at [120, 134] on icon at bounding box center [118, 136] width 13 height 14
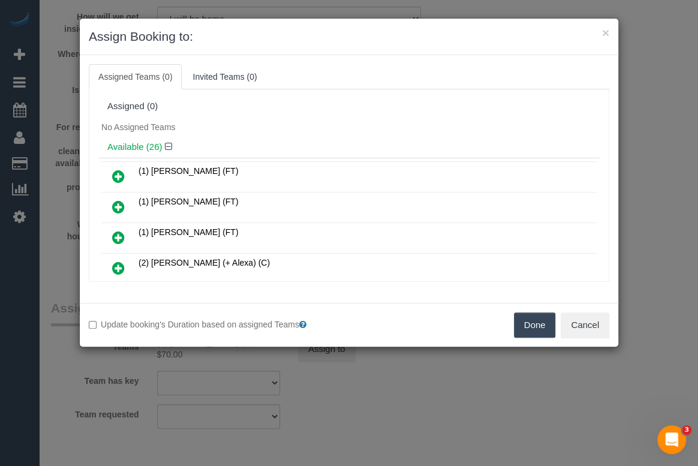
click at [527, 321] on button "Done" at bounding box center [535, 325] width 42 height 25
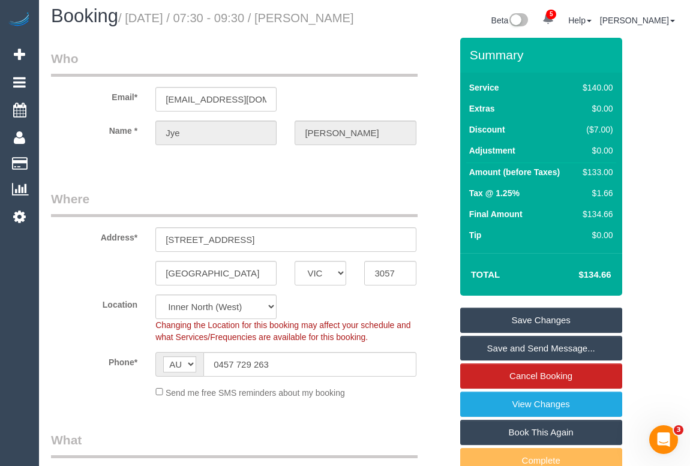
scroll to position [0, 0]
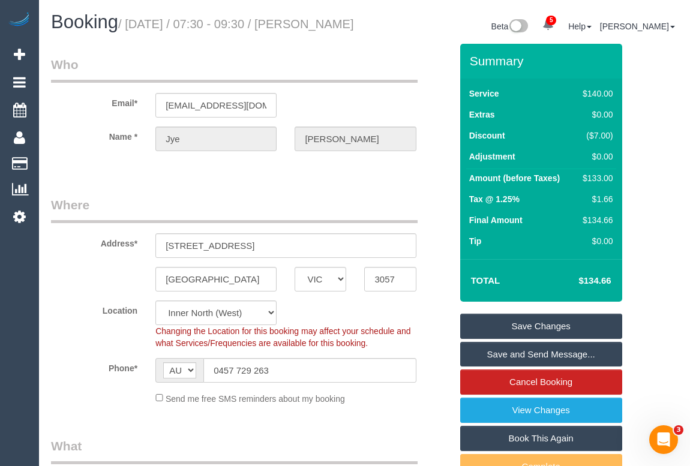
click at [534, 338] on link "Save Changes" at bounding box center [541, 326] width 162 height 25
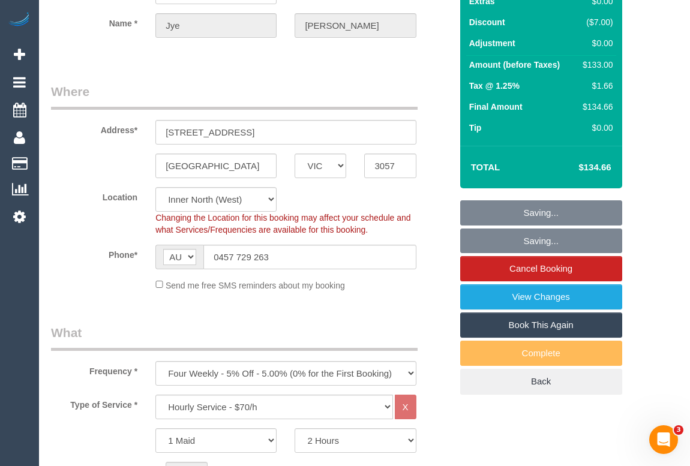
scroll to position [272, 0]
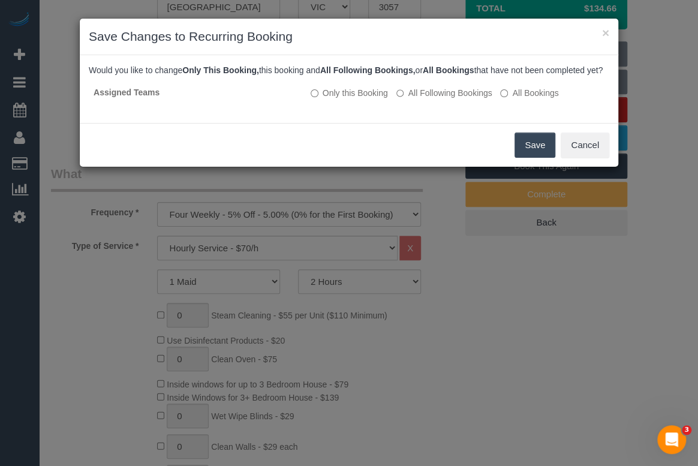
click at [519, 158] on button "Save" at bounding box center [535, 145] width 41 height 25
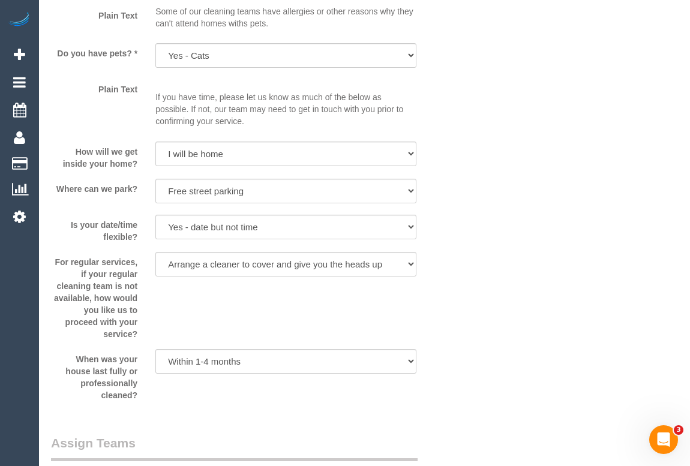
scroll to position [1636, 0]
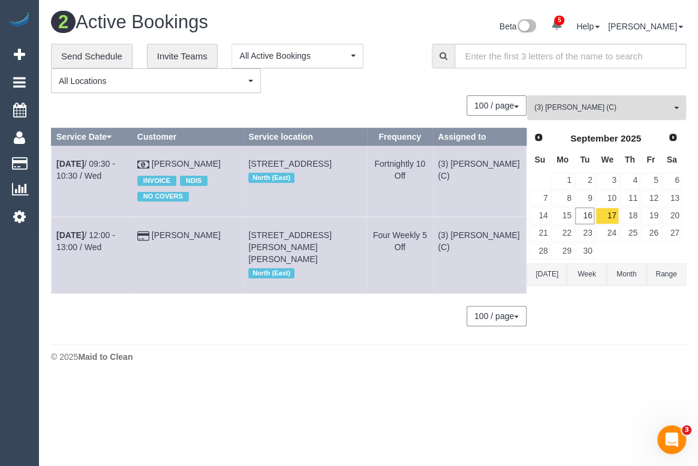
click at [585, 110] on span "(3) [PERSON_NAME] (C)" at bounding box center [602, 108] width 137 height 10
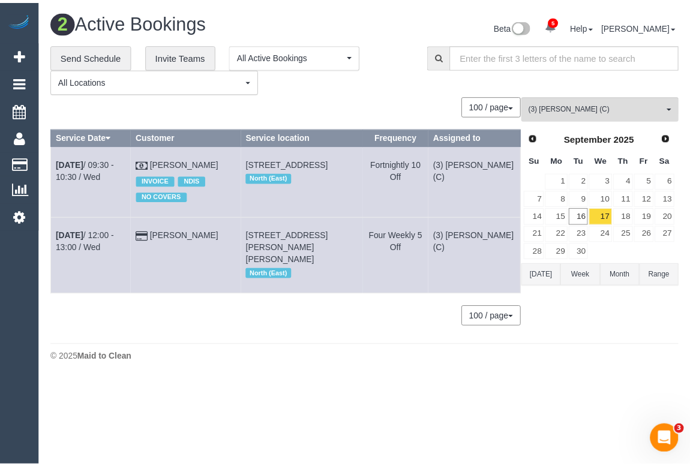
scroll to position [2330, 0]
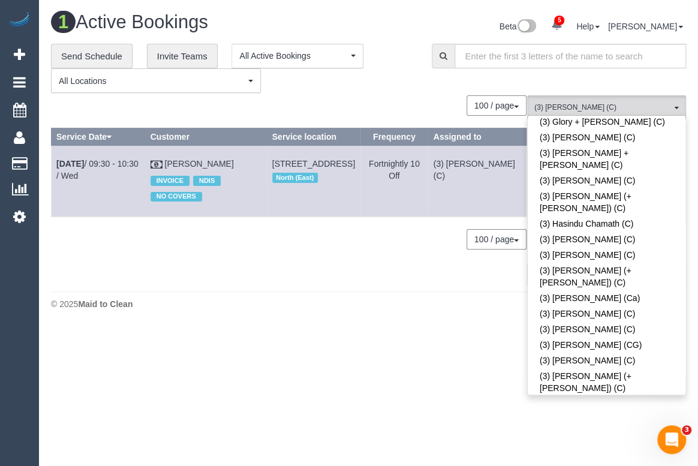
click at [317, 386] on body "5 Beta Your Notifications You have 0 alerts × You have 42 to charge for [DATE] …" at bounding box center [349, 233] width 698 height 466
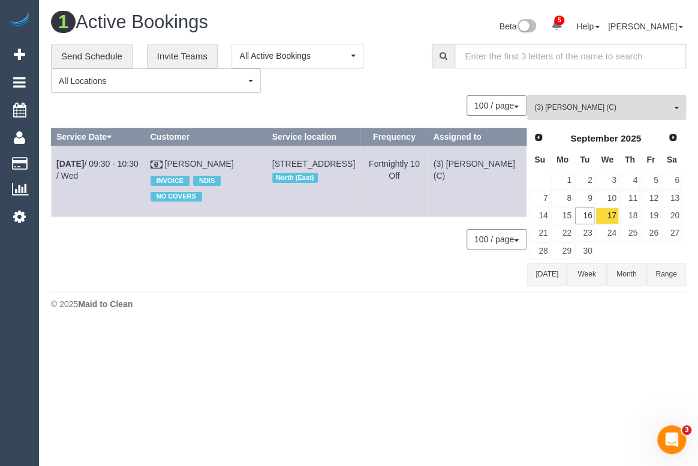
click at [414, 95] on div "100 / page 10 / page 20 / page 30 / page 40 / page 50 / page 100 / page" at bounding box center [289, 105] width 476 height 20
drag, startPoint x: 456, startPoint y: 348, endPoint x: 456, endPoint y: 354, distance: 6.0
click at [456, 348] on body "5 Beta Your Notifications You have 0 alerts × You have 42 to charge for [DATE] …" at bounding box center [349, 233] width 698 height 466
click at [580, 215] on link "16" at bounding box center [585, 216] width 20 height 16
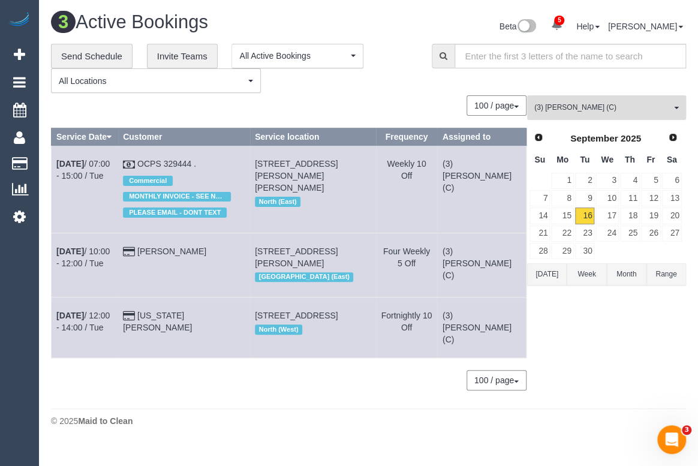
click at [616, 108] on span "(3) [PERSON_NAME] (C)" at bounding box center [602, 108] width 137 height 10
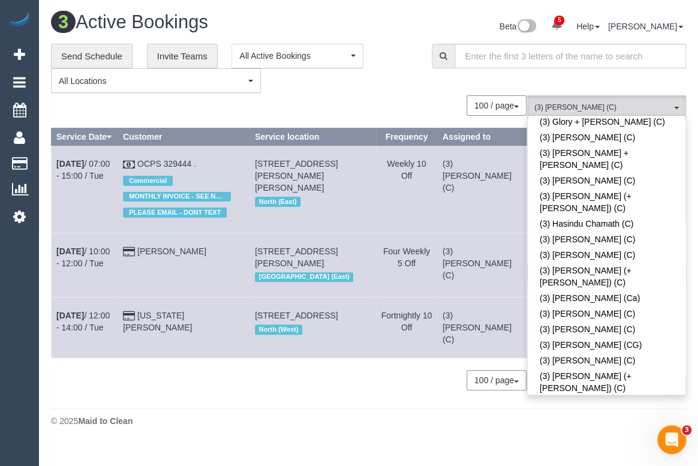
click at [392, 77] on div "**********" at bounding box center [232, 69] width 363 height 50
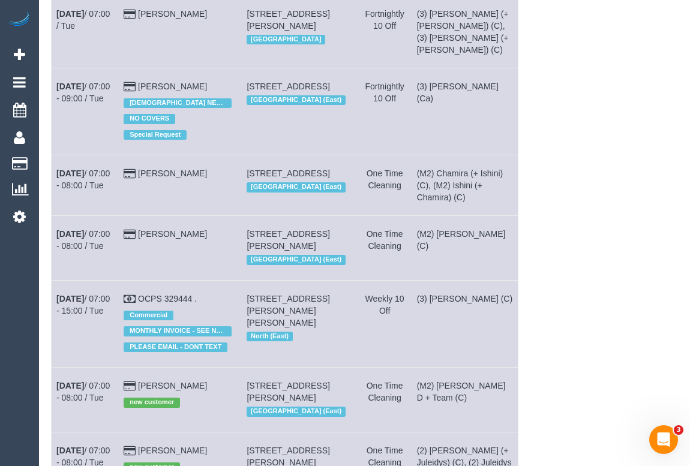
scroll to position [0, 0]
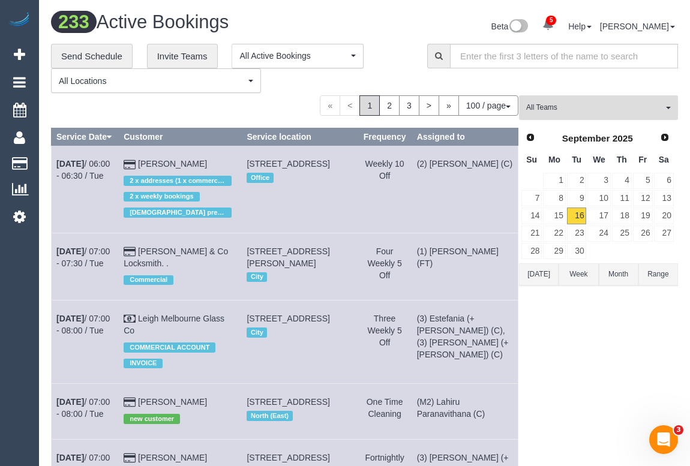
click at [569, 109] on span "All Teams" at bounding box center [594, 108] width 137 height 10
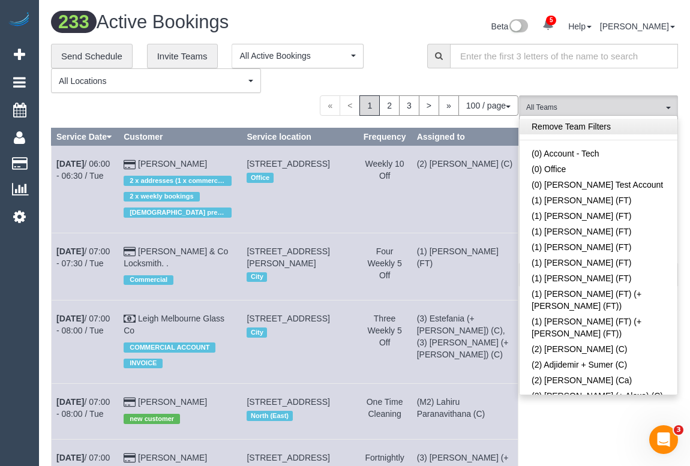
click at [581, 130] on link "Remove Team Filters" at bounding box center [598, 127] width 158 height 16
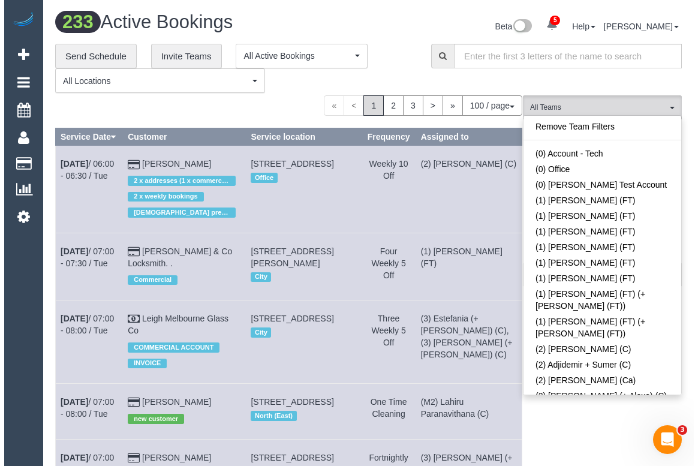
scroll to position [896, 0]
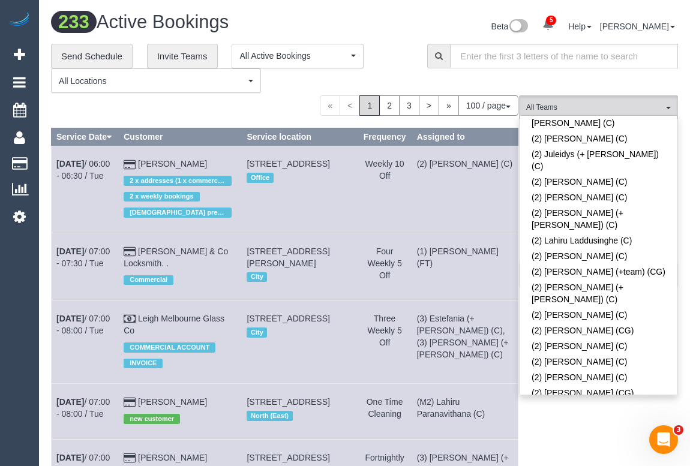
click at [590, 428] on link "(2) [PERSON_NAME] (C)" at bounding box center [598, 436] width 158 height 16
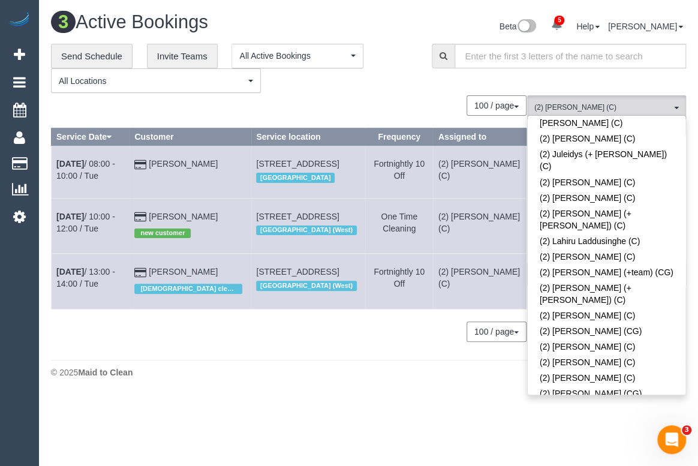
click at [360, 353] on div "0 Bookings found. We couldn't find any bookings that matched your search. Creat…" at bounding box center [289, 224] width 476 height 258
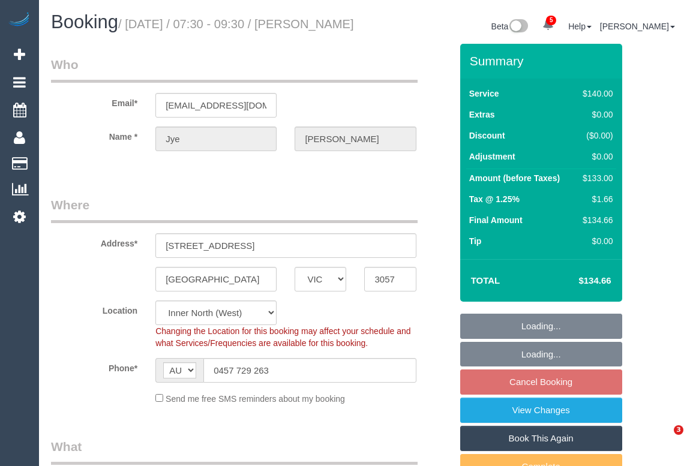
select select "VIC"
select select "string:stripe-pm_1RDCw12GScqysDRVNlbiJrm7"
select select "number:29"
select select "number:14"
select select "number:19"
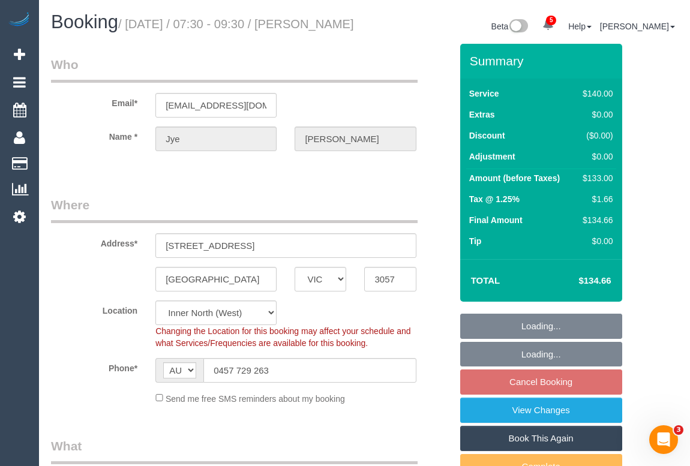
select select "number:23"
select select "number:34"
select select "number:13"
select select "object:1571"
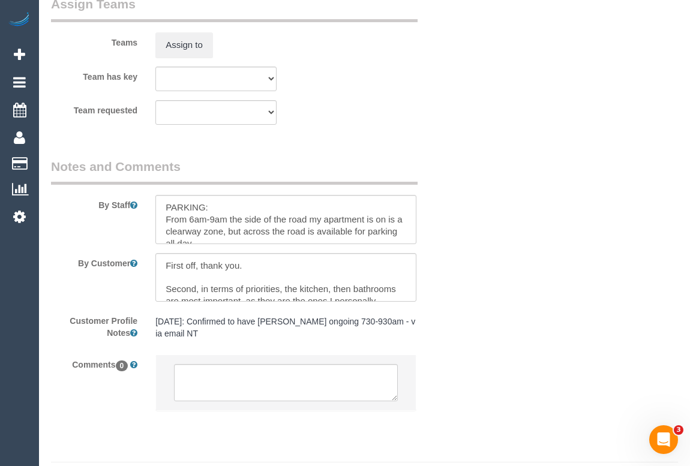
scroll to position [2043, 0]
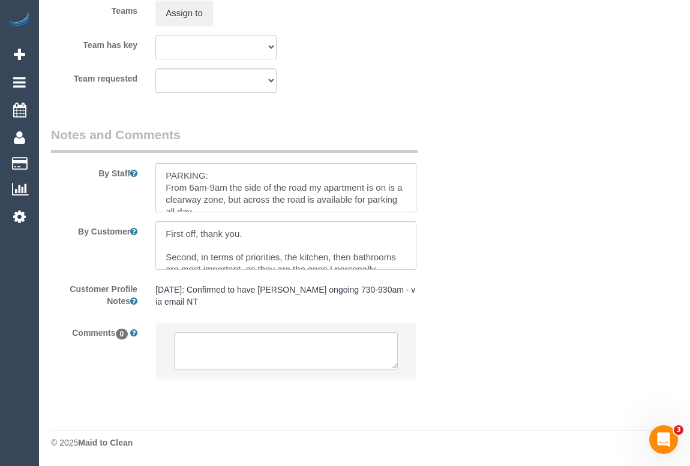
click at [257, 349] on textarea at bounding box center [285, 350] width 223 height 37
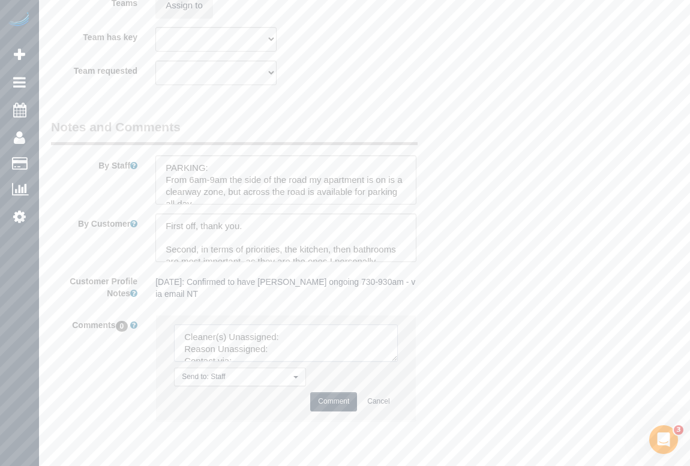
click at [287, 340] on textarea at bounding box center [285, 343] width 223 height 37
paste textarea "No contact"
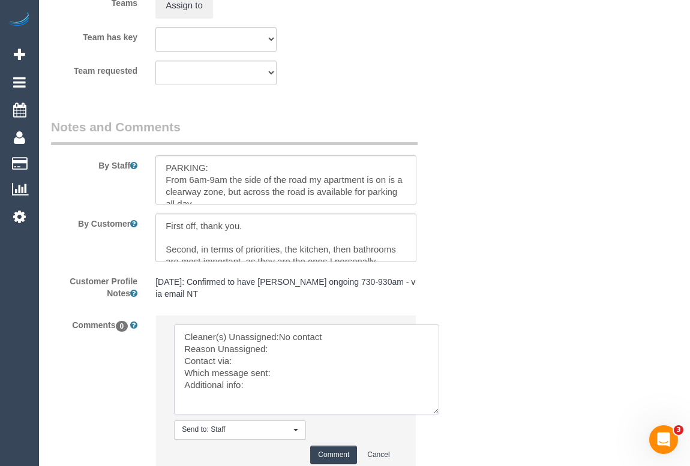
drag, startPoint x: 392, startPoint y: 367, endPoint x: 445, endPoint y: 436, distance: 87.7
click at [439, 415] on textarea at bounding box center [306, 370] width 265 height 90
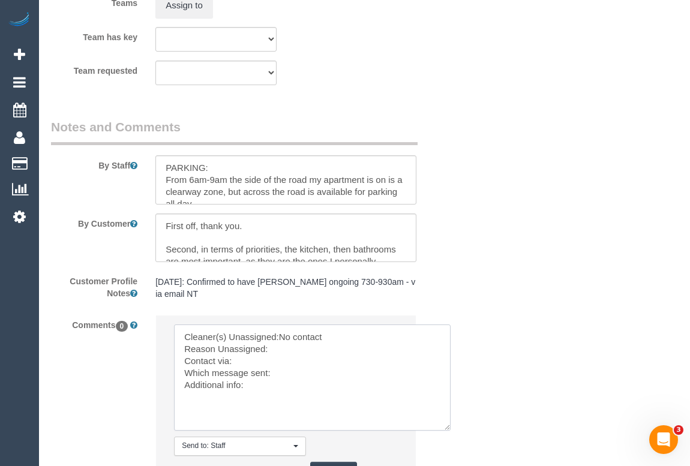
click at [285, 376] on textarea at bounding box center [312, 378] width 277 height 106
paste textarea "No contact"
drag, startPoint x: 280, startPoint y: 345, endPoint x: 344, endPoint y: 346, distance: 63.6
click at [344, 346] on textarea at bounding box center [312, 378] width 277 height 106
click at [319, 348] on textarea at bounding box center [312, 378] width 277 height 106
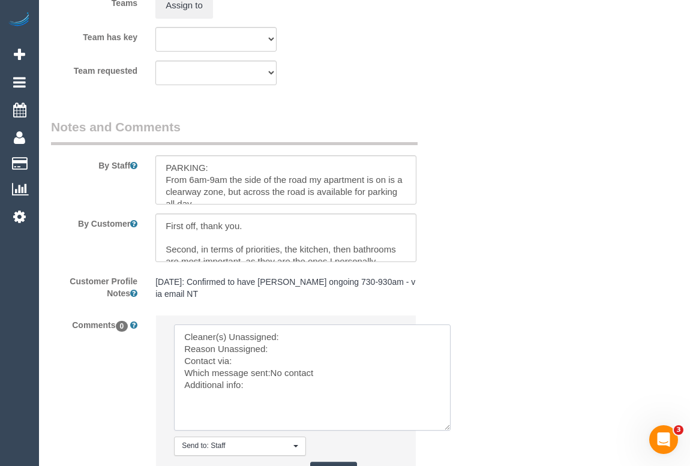
paste textarea "(3) Murat Karaman (C)"
click at [275, 358] on textarea at bounding box center [312, 378] width 277 height 106
click at [242, 369] on textarea at bounding box center [312, 378] width 277 height 106
click at [263, 393] on textarea at bounding box center [312, 378] width 277 height 106
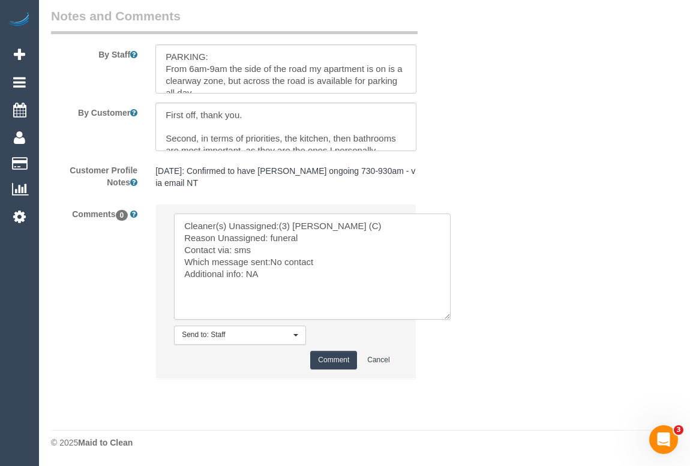
type textarea "Cleaner(s) Unassigned:(3) Murat Karaman (C) Reason Unassigned: funeral Contact …"
click at [338, 352] on button "Comment" at bounding box center [333, 360] width 47 height 19
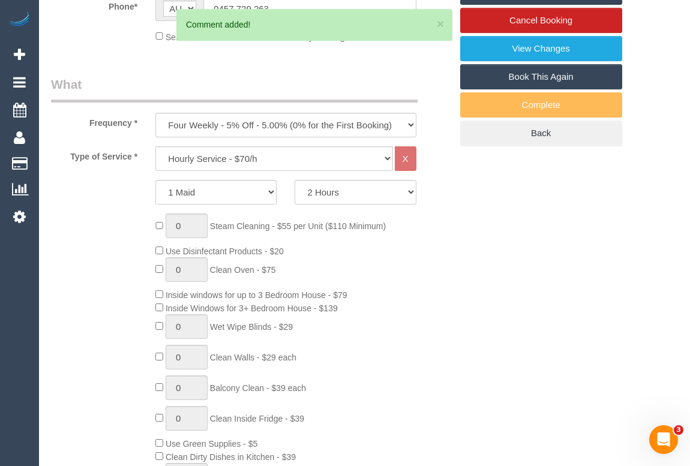
scroll to position [144, 0]
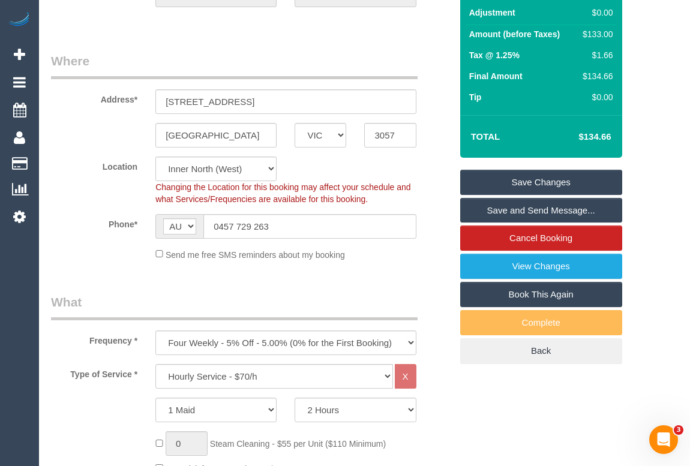
click at [539, 195] on link "Save Changes" at bounding box center [541, 182] width 162 height 25
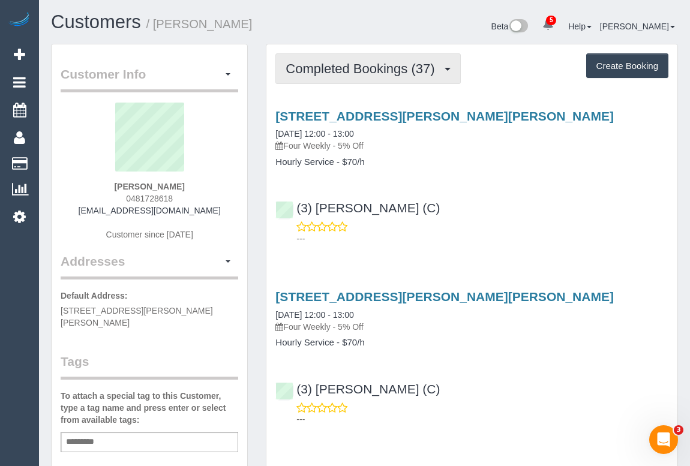
click at [360, 70] on span "Completed Bookings (37)" at bounding box center [363, 68] width 155 height 15
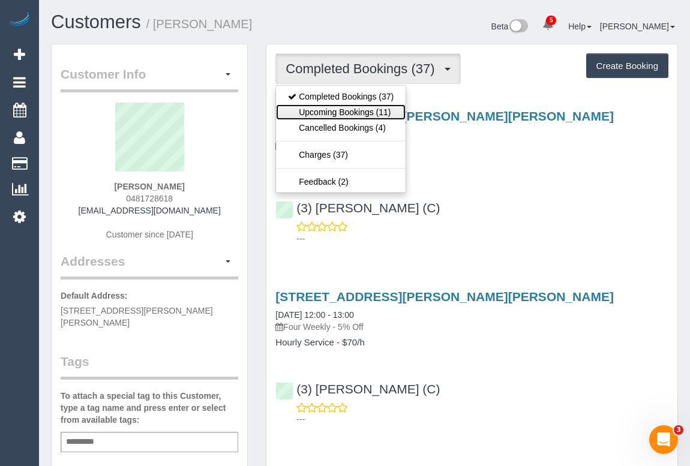
click at [353, 114] on link "Upcoming Bookings (11)" at bounding box center [341, 112] width 130 height 16
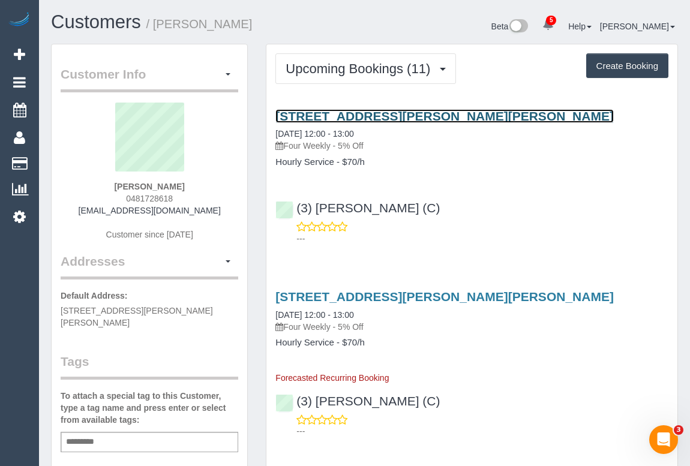
click at [424, 118] on link "[STREET_ADDRESS][PERSON_NAME][PERSON_NAME]" at bounding box center [444, 116] width 338 height 14
click at [389, 116] on link "[STREET_ADDRESS][PERSON_NAME][PERSON_NAME]" at bounding box center [444, 116] width 338 height 14
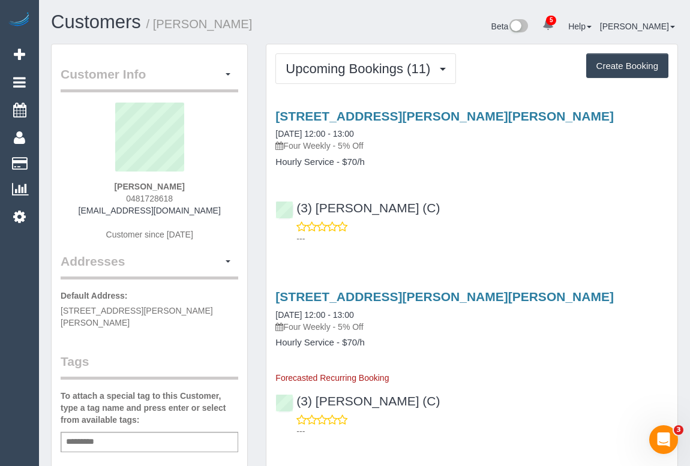
drag, startPoint x: 470, startPoint y: 205, endPoint x: 318, endPoint y: 198, distance: 151.9
click at [318, 198] on div "(3) Murat Karaman (C) ---" at bounding box center [471, 218] width 411 height 54
copy link "(3) [PERSON_NAME] (C)"
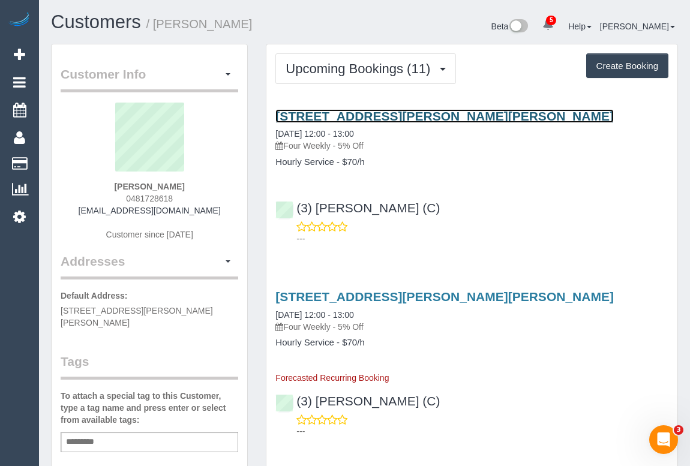
click at [396, 116] on link "184 Murray Road, 4, Preston, VIC 3072" at bounding box center [444, 116] width 338 height 14
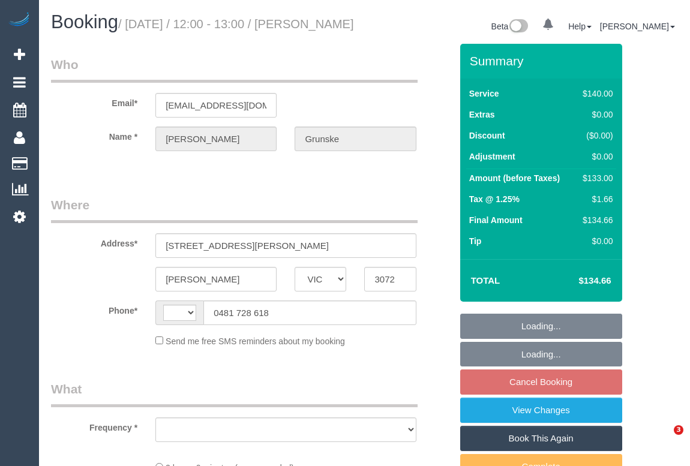
select select "VIC"
select select "string:AU"
select select "object:573"
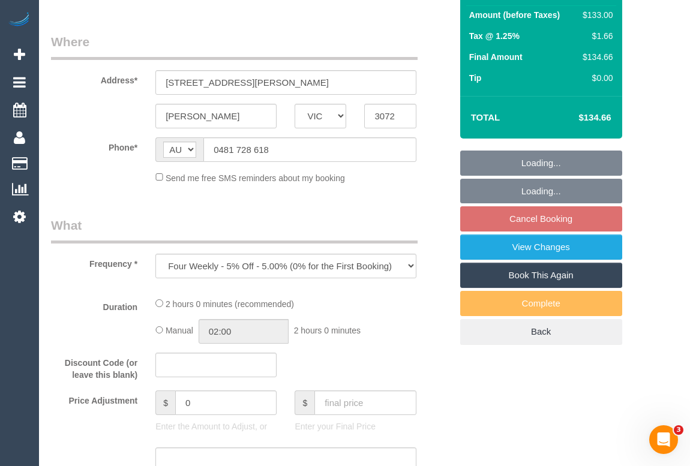
select select "string:stripe-pm_1Q61FS2GScqysDRVbwR3ahFz"
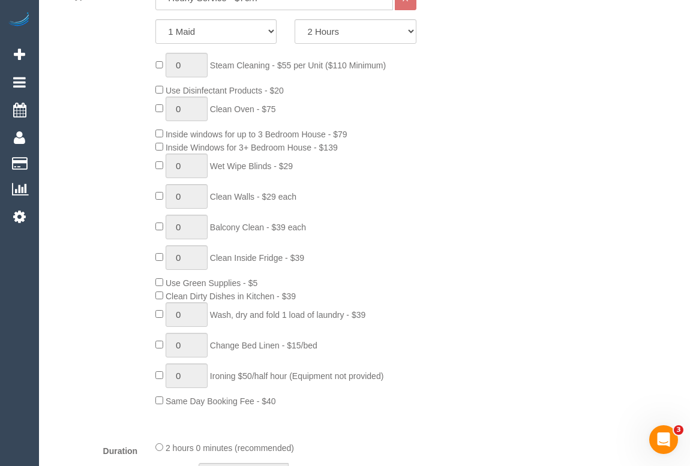
select select "number:28"
select select "number:14"
select select "number:19"
select select "number:24"
select select "number:33"
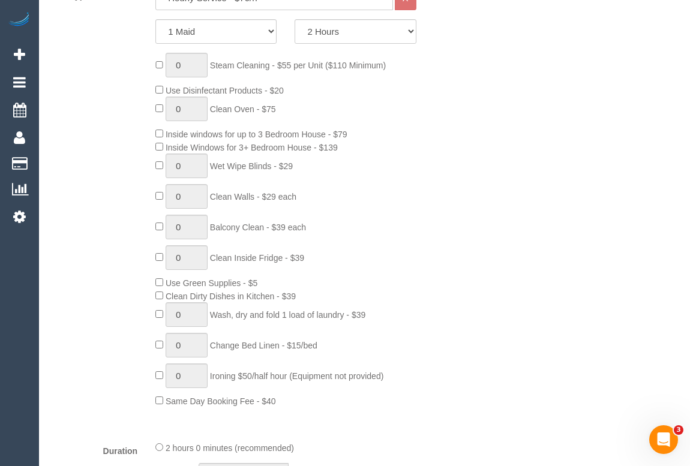
select select "number:26"
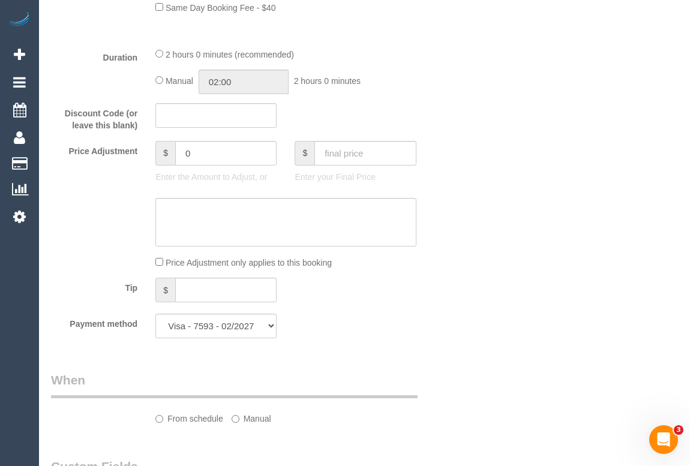
select select "object:890"
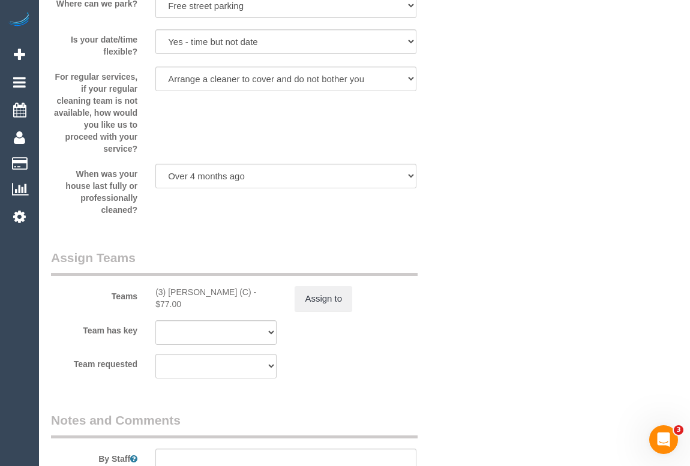
scroll to position [1800, 0]
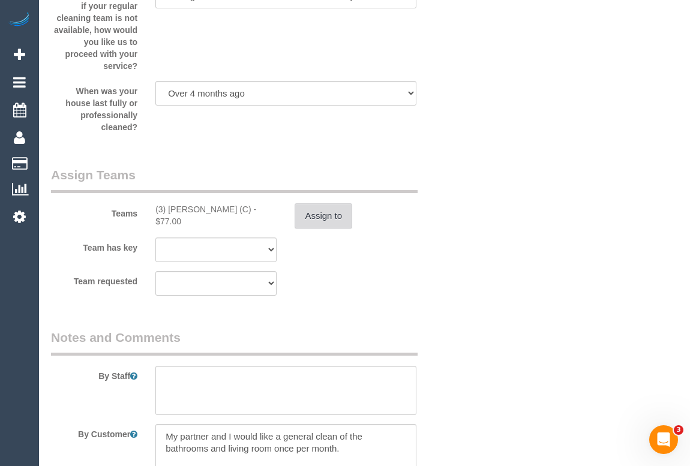
click at [338, 229] on button "Assign to" at bounding box center [324, 215] width 58 height 25
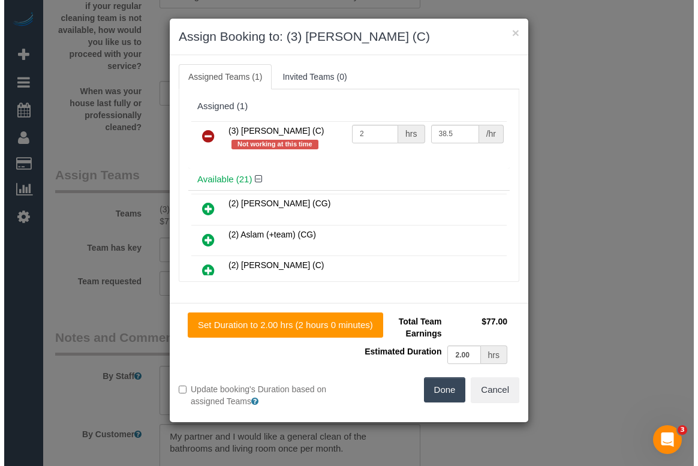
scroll to position [1788, 0]
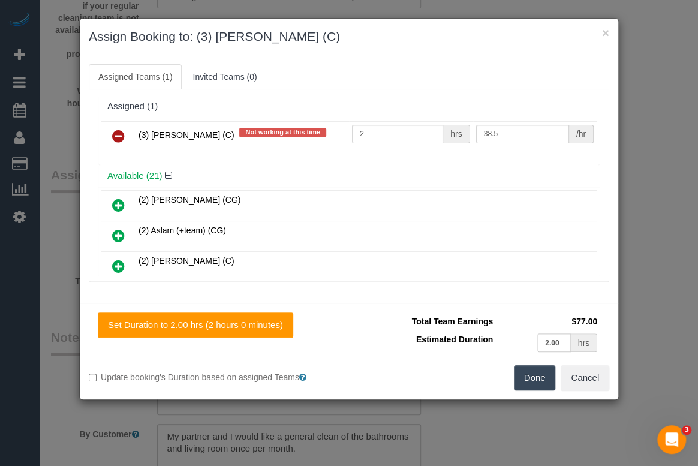
click at [122, 129] on icon at bounding box center [118, 136] width 13 height 14
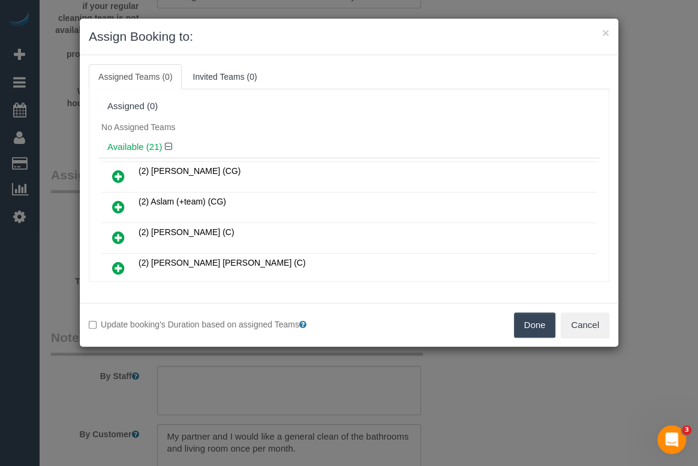
click at [549, 321] on button "Done" at bounding box center [535, 325] width 42 height 25
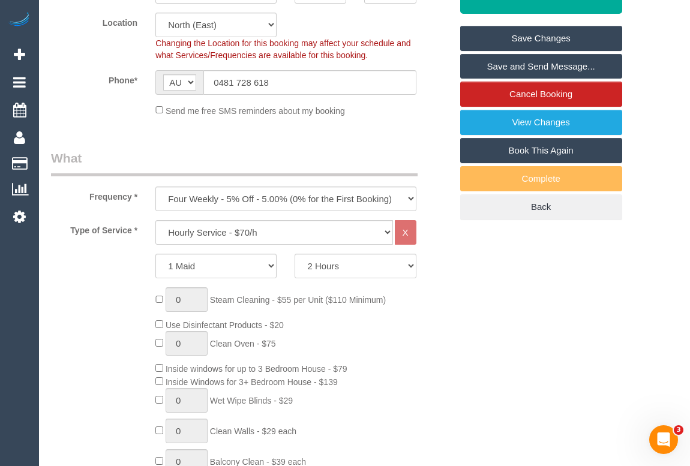
scroll to position [180, 0]
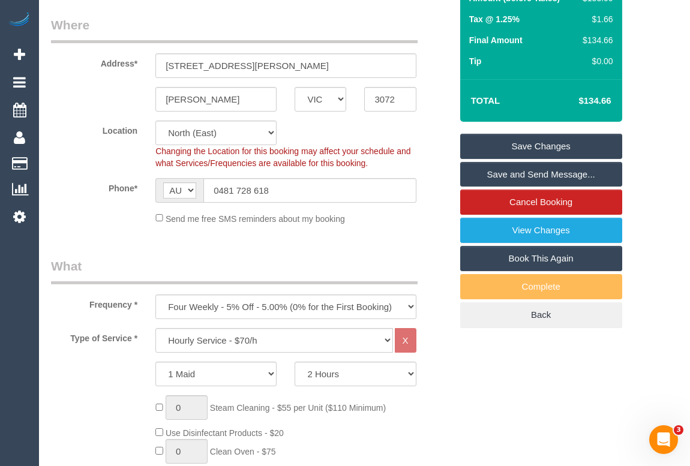
click at [557, 159] on link "Save Changes" at bounding box center [541, 146] width 162 height 25
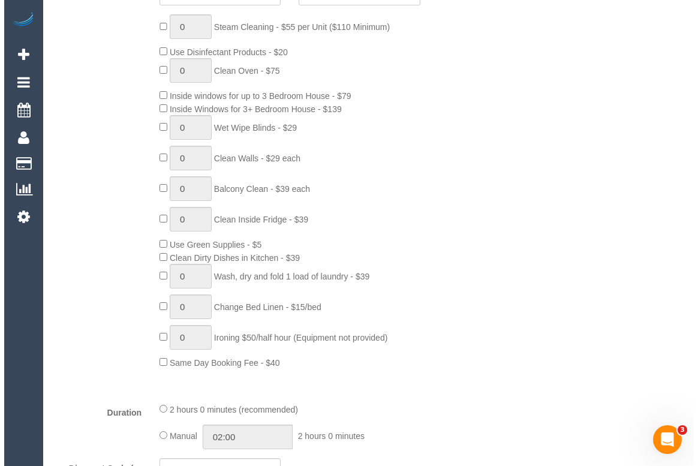
scroll to position [726, 0]
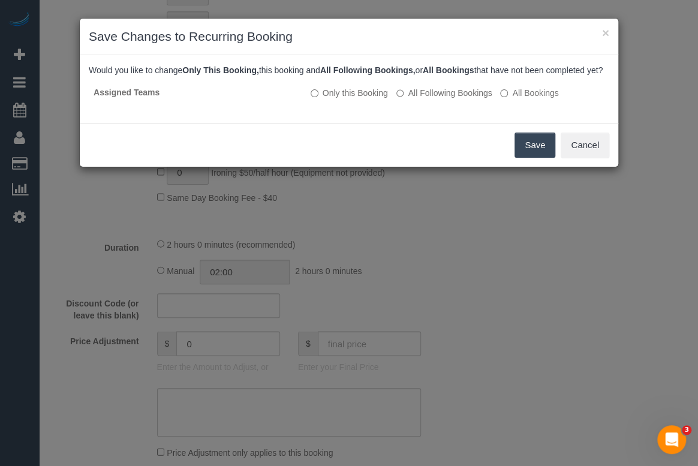
click at [524, 153] on button "Save" at bounding box center [535, 145] width 41 height 25
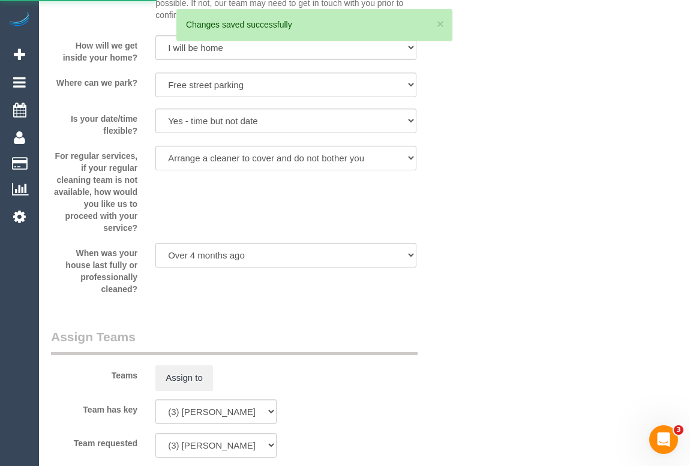
scroll to position [1634, 0]
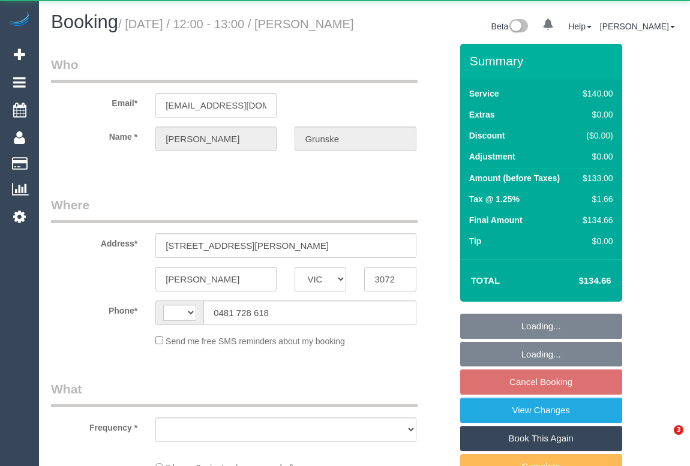
select select "VIC"
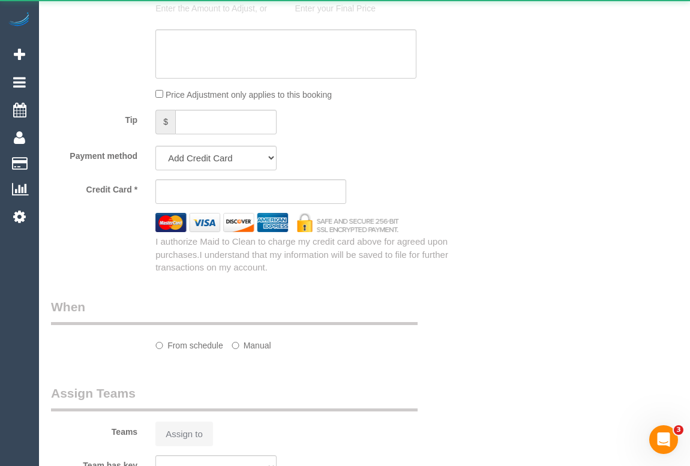
select select "object:320"
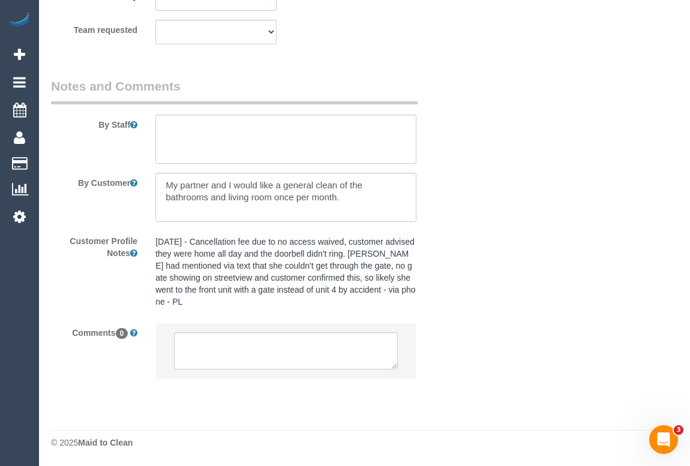
select select "string:AU"
select select "string:stripe-pm_1Q61FS2GScqysDRVbwR3ahFz"
select select "number:28"
select select "number:14"
select select "number:19"
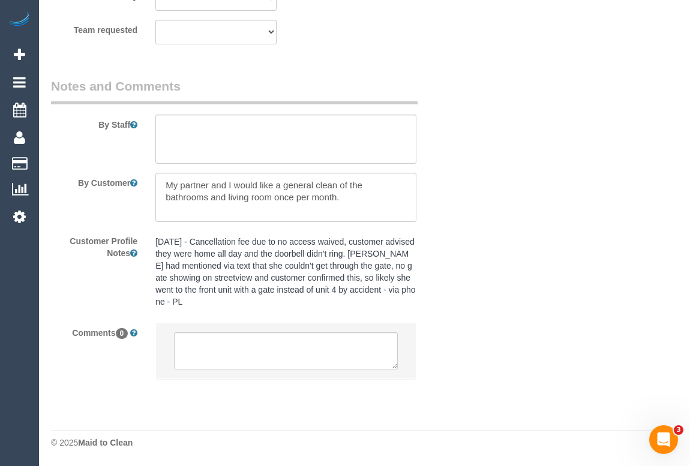
select select "number:24"
select select "number:33"
select select "number:26"
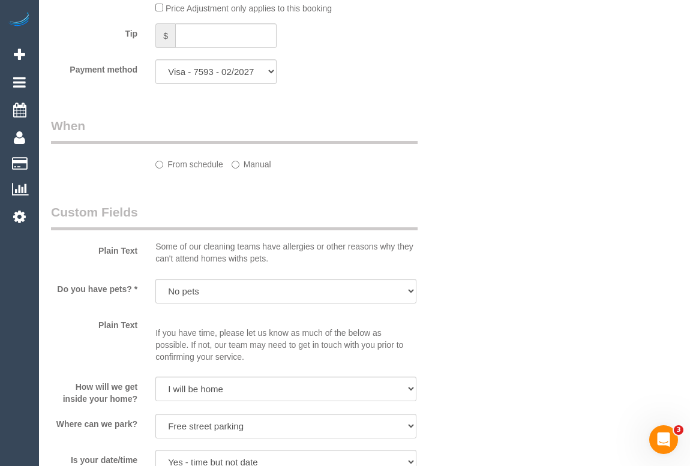
select select "object:884"
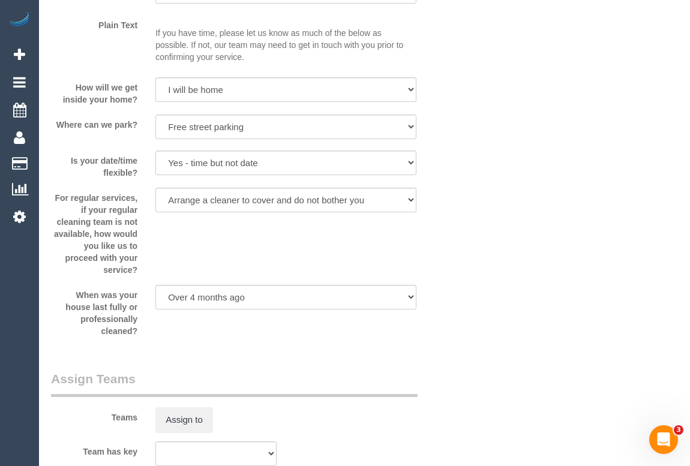
scroll to position [1754, 0]
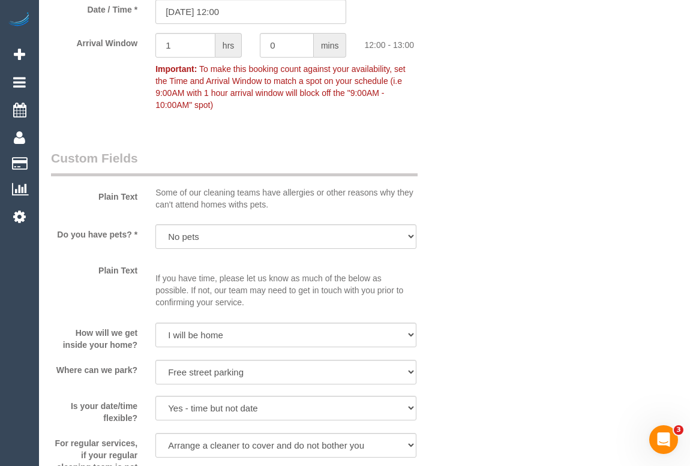
scroll to position [2086, 0]
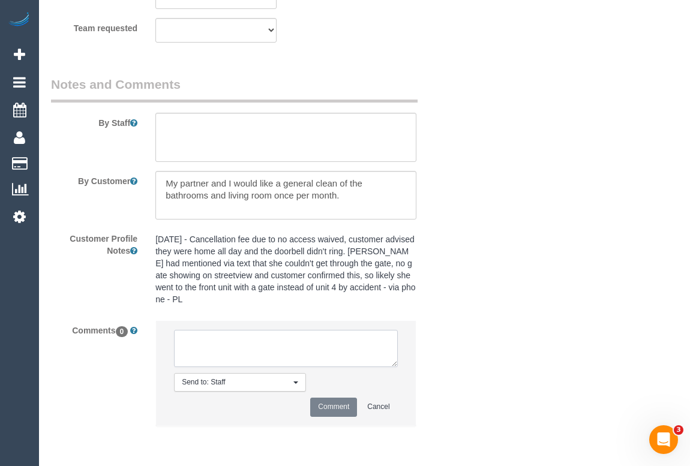
click at [270, 359] on textarea at bounding box center [285, 348] width 223 height 37
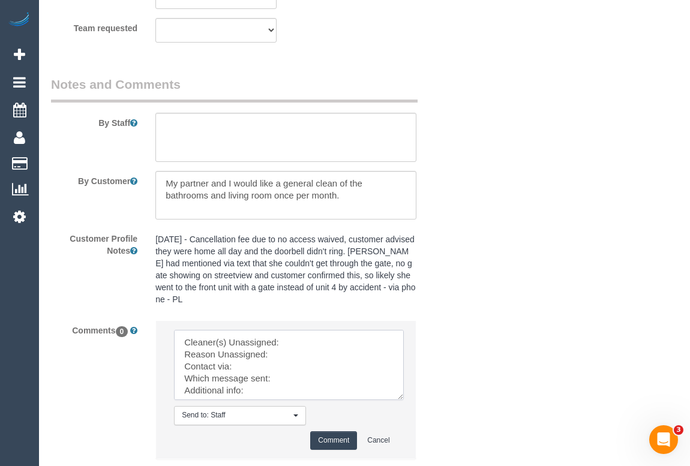
drag, startPoint x: 392, startPoint y: 365, endPoint x: 407, endPoint y: 427, distance: 64.3
click at [404, 400] on textarea at bounding box center [289, 365] width 230 height 70
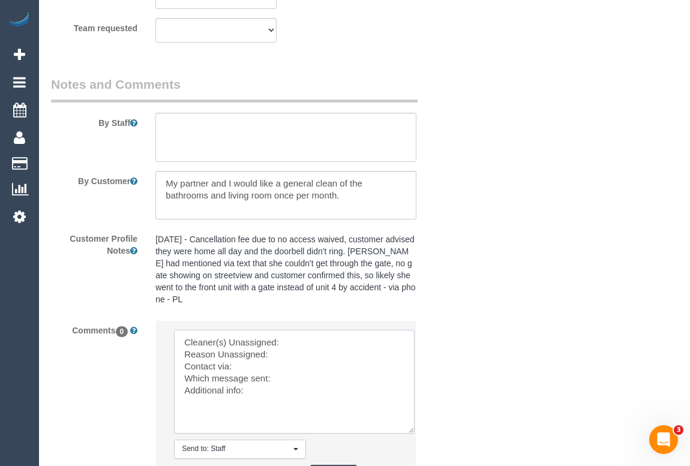
click at [287, 383] on textarea at bounding box center [294, 382] width 241 height 104
paste textarea "No contact"
click at [252, 370] on textarea at bounding box center [294, 382] width 241 height 104
click at [285, 355] on textarea at bounding box center [294, 382] width 241 height 104
click at [271, 357] on textarea at bounding box center [294, 382] width 241 height 104
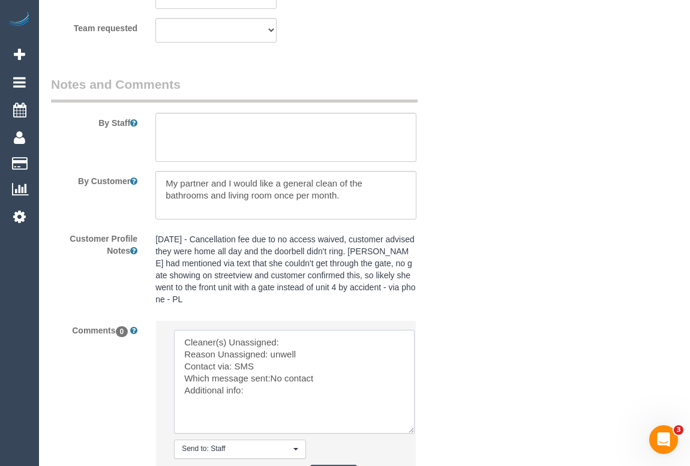
click at [295, 342] on textarea at bounding box center [294, 382] width 241 height 104
paste textarea "(3) [PERSON_NAME] (C)"
click at [257, 394] on textarea at bounding box center [294, 382] width 241 height 104
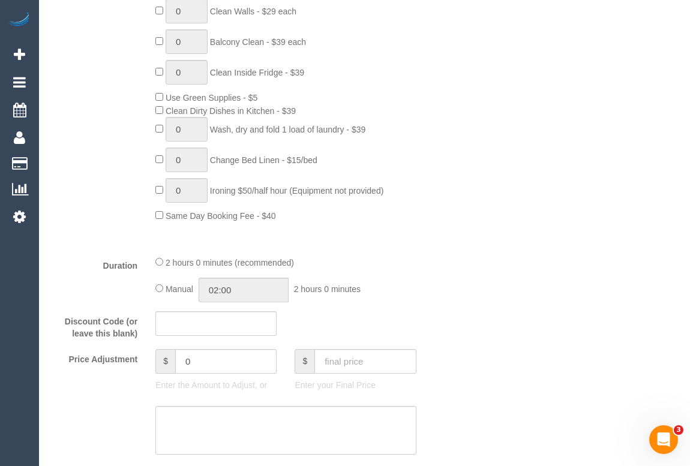
scroll to position [457, 0]
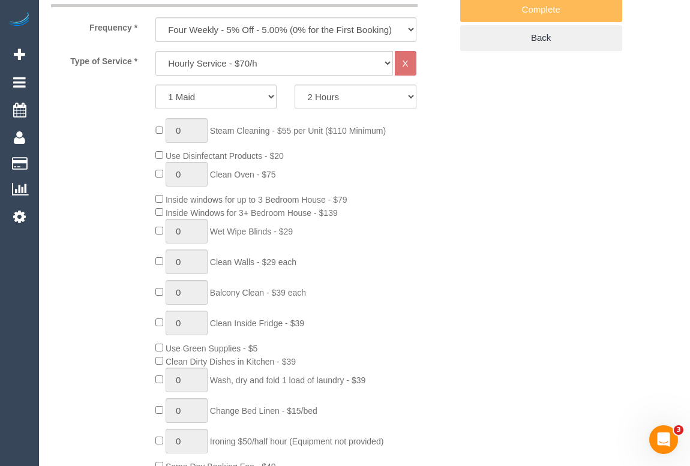
type textarea "Cleaner(s) Unassigned:(3) Murat Karaman (C) Reason Unassigned: unwell Contact v…"
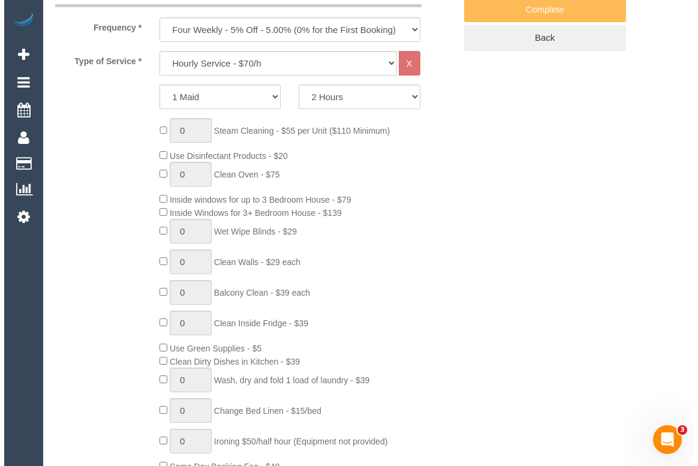
scroll to position [0, 0]
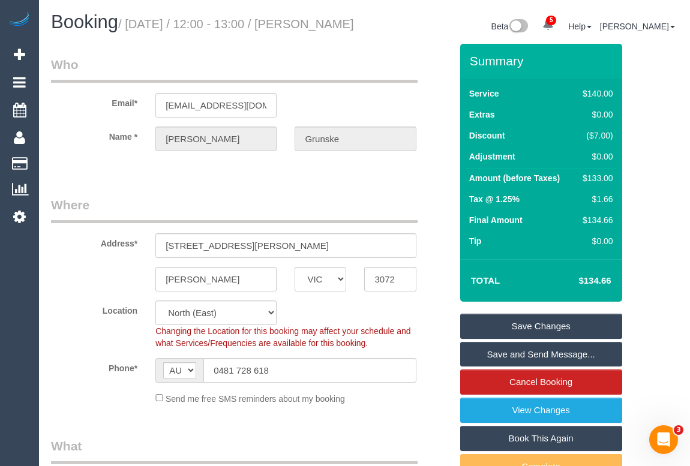
click at [524, 339] on link "Save Changes" at bounding box center [541, 326] width 162 height 25
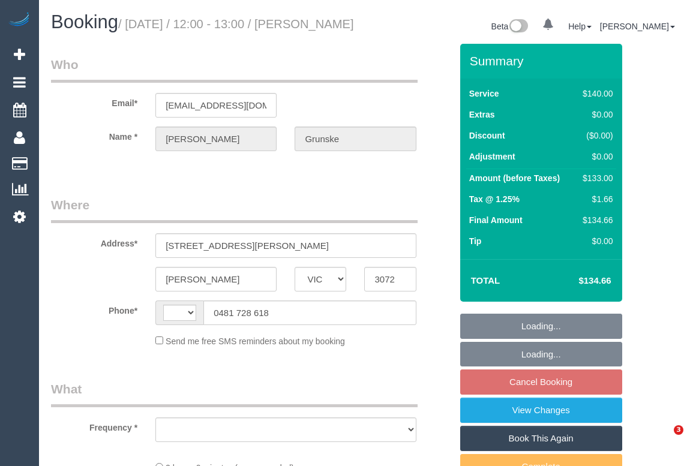
select select "VIC"
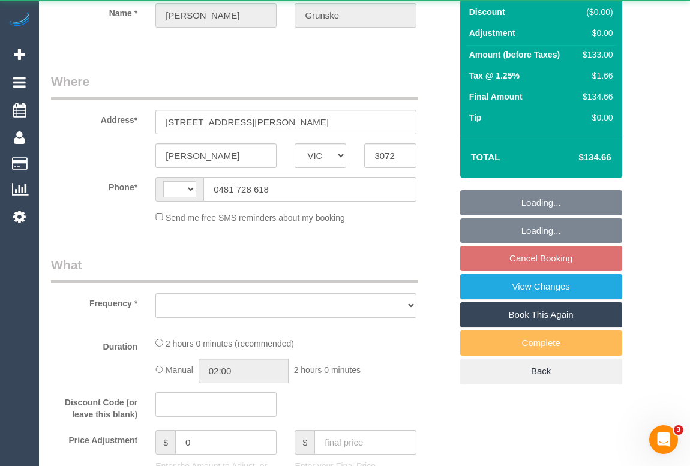
select select "string:AU"
select select "string:stripe-pm_1Q61FS2GScqysDRVbwR3ahFz"
select select "number:28"
select select "number:14"
select select "number:19"
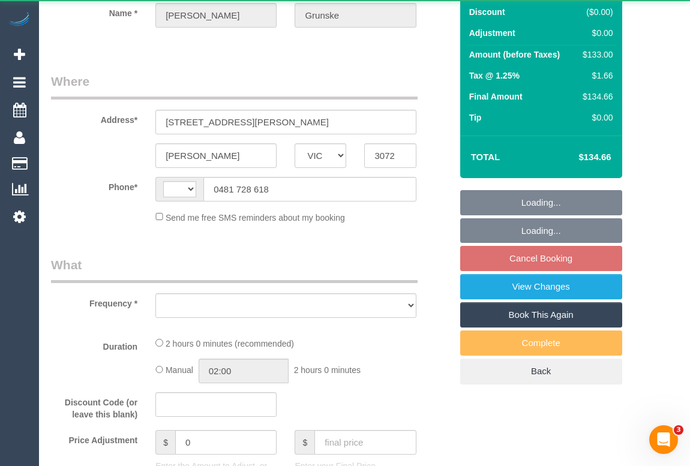
select select "number:24"
select select "number:33"
select select "number:26"
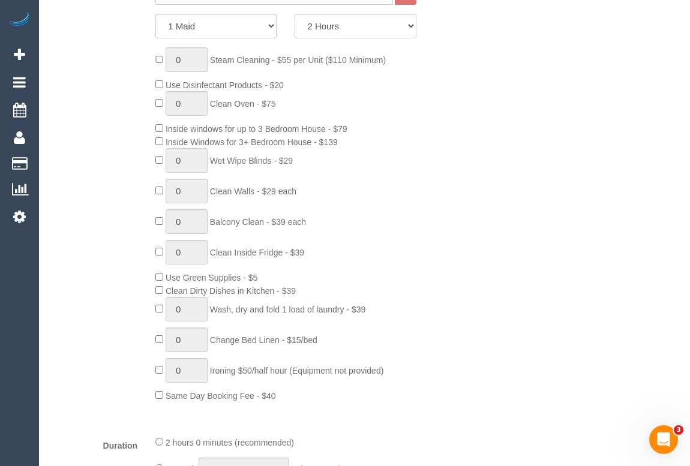
select select "object:1527"
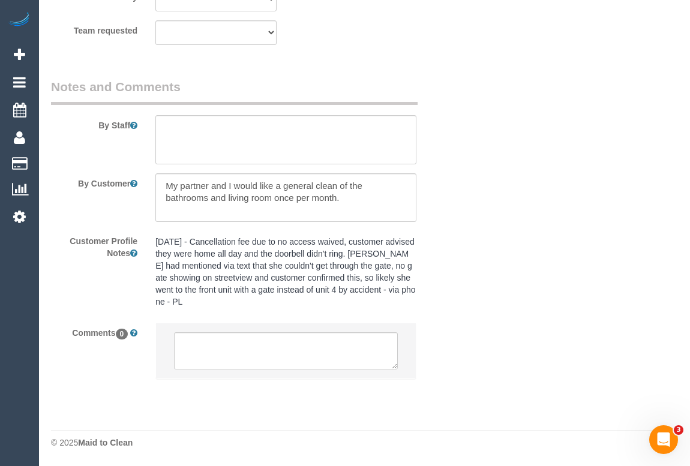
scroll to position [1867, 0]
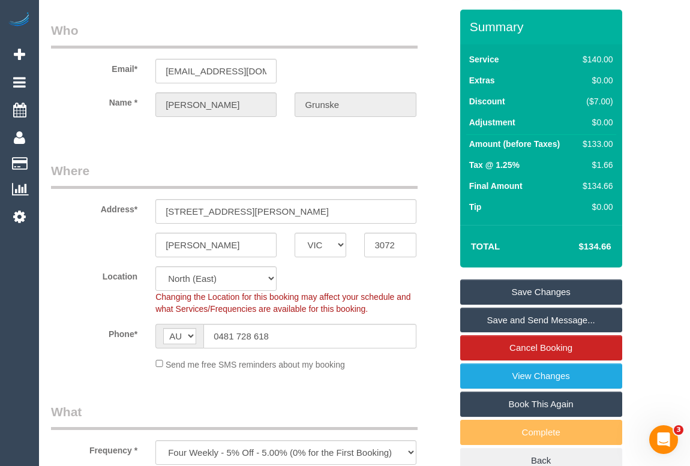
scroll to position [0, 0]
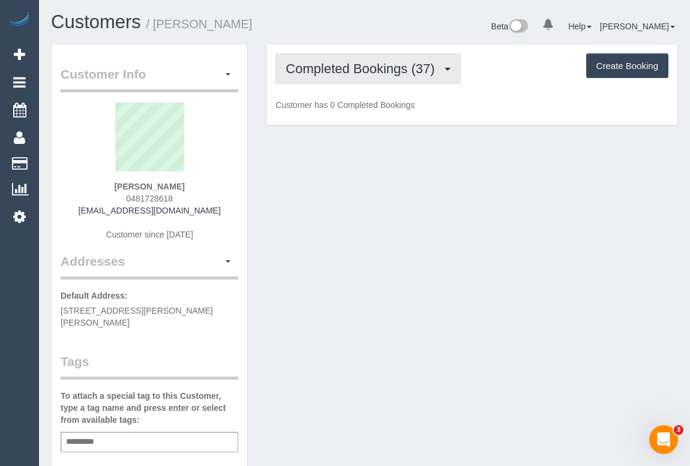
click at [374, 71] on span "Completed Bookings (37)" at bounding box center [363, 68] width 155 height 15
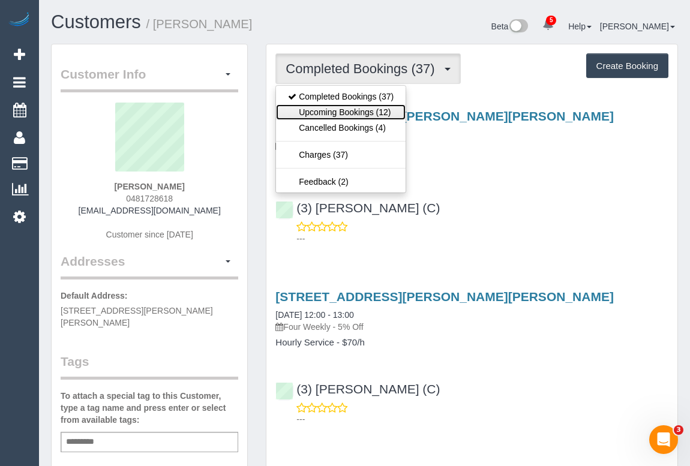
click at [365, 114] on link "Upcoming Bookings (12)" at bounding box center [341, 112] width 130 height 16
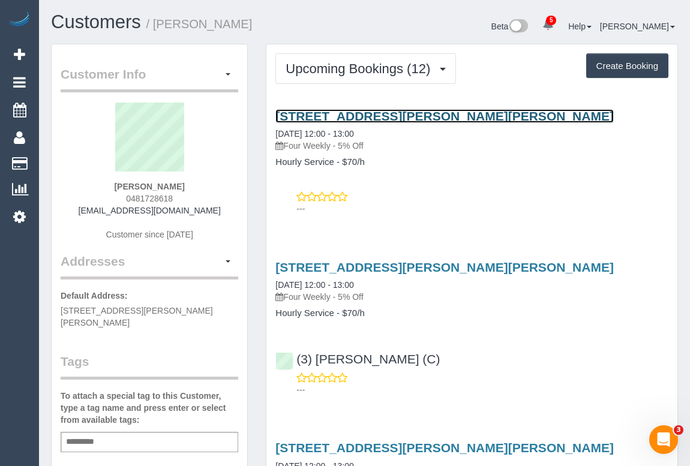
click at [379, 114] on link "184 Murray Road, 4, Preston, VIC 3072" at bounding box center [444, 116] width 338 height 14
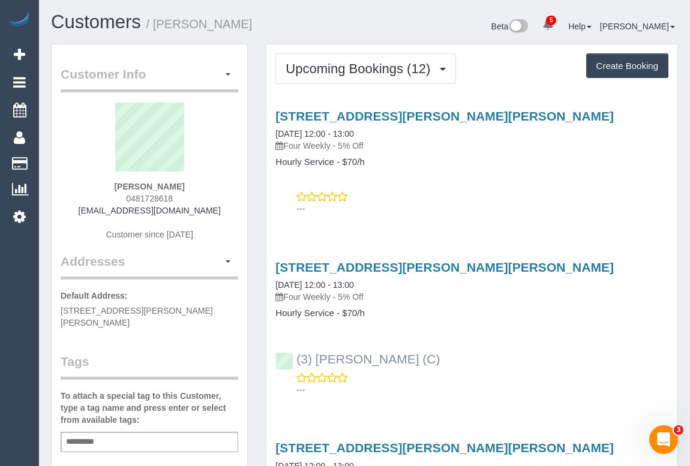
click at [290, 355] on div "(3) Murat Karaman (C) ---" at bounding box center [471, 369] width 411 height 54
copy link "(3) Murat Karaman (C)"
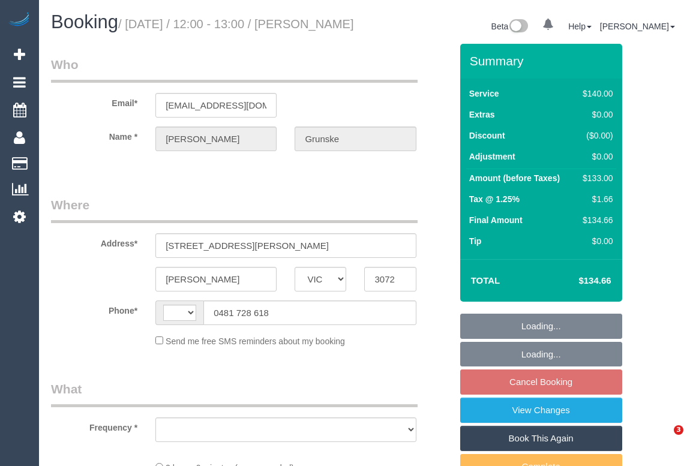
select select "VIC"
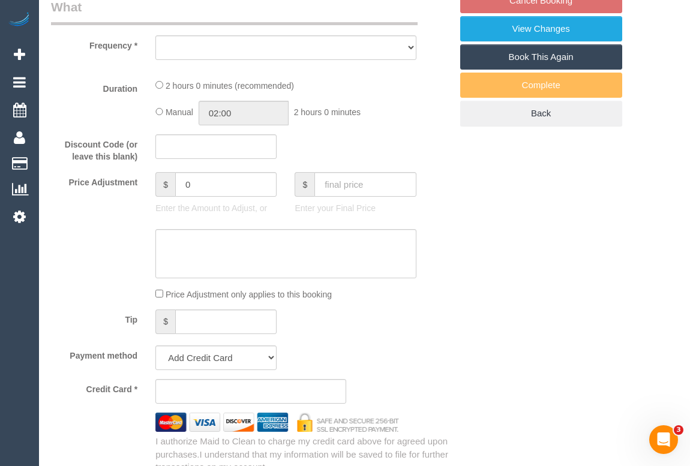
select select "string:AU"
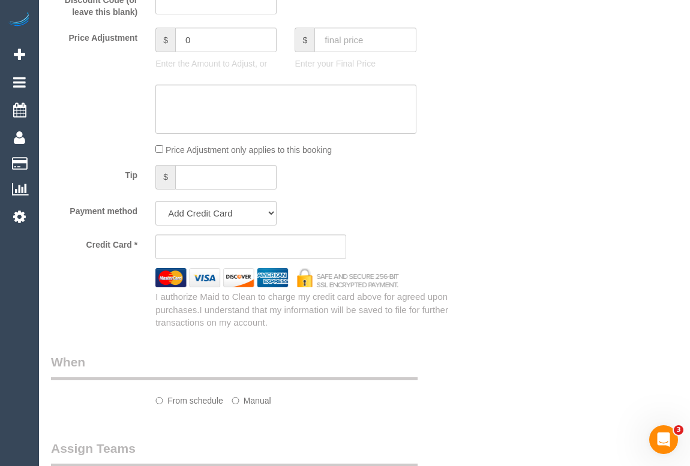
select select "object:567"
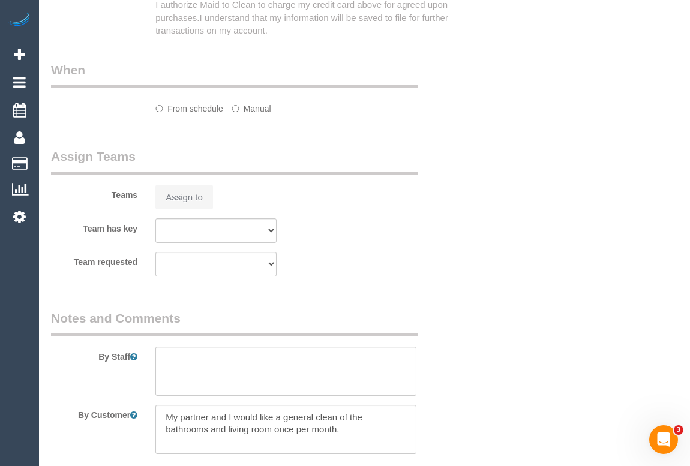
select select "string:stripe-pm_1Q61FS2GScqysDRVbwR3ahFz"
select select "number:28"
select select "number:14"
select select "number:19"
select select "number:24"
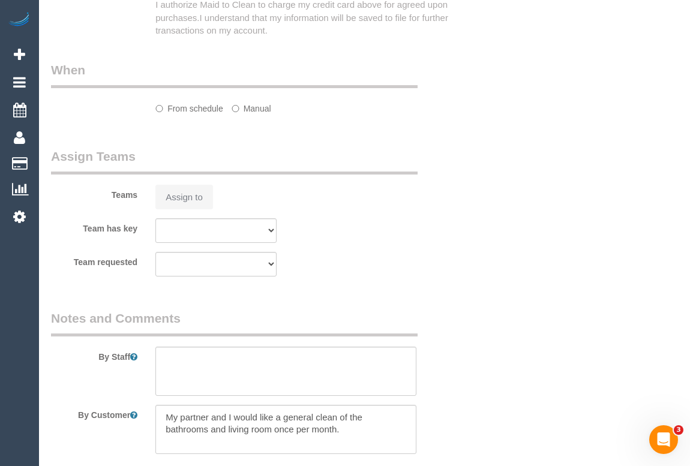
select select "number:33"
select select "number:26"
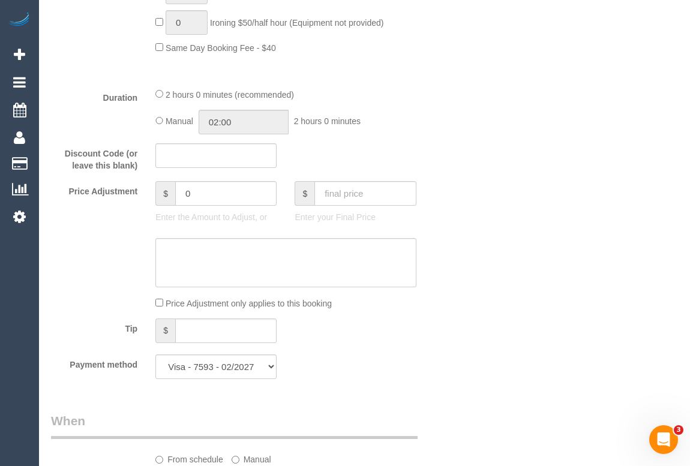
select select "object:1200"
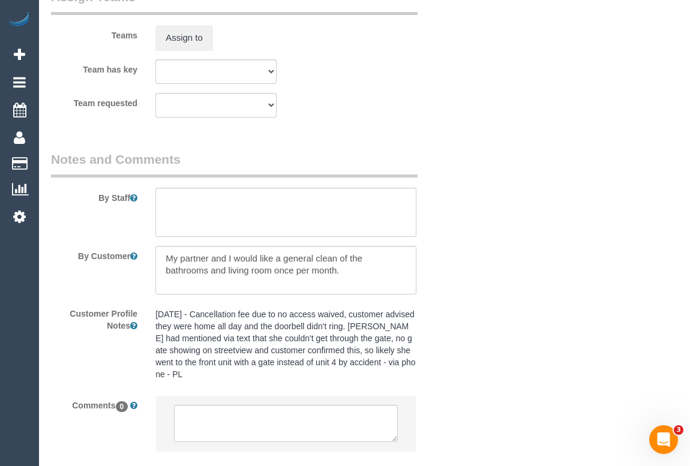
scroll to position [2086, 0]
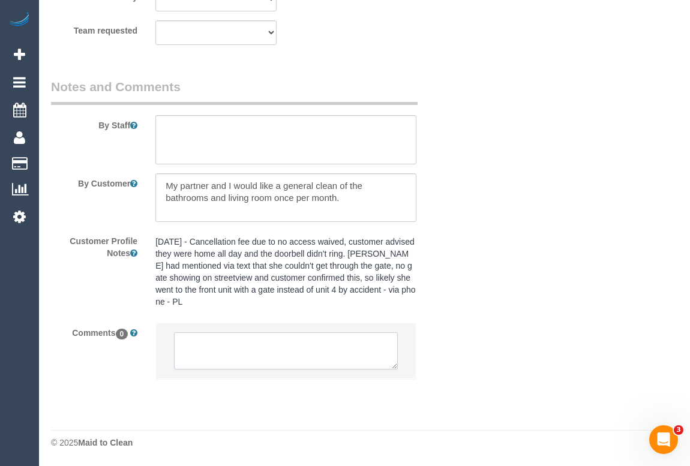
click at [225, 358] on textarea at bounding box center [285, 350] width 223 height 37
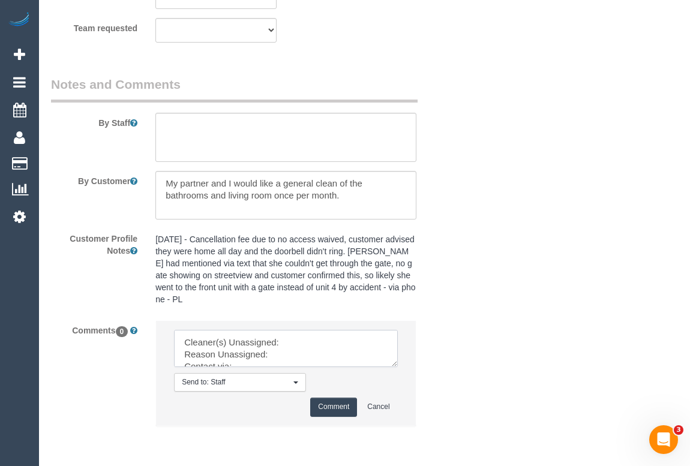
click at [322, 342] on textarea at bounding box center [285, 348] width 223 height 37
paste textarea "(3) [PERSON_NAME] (C)"
click at [296, 357] on textarea at bounding box center [285, 348] width 223 height 37
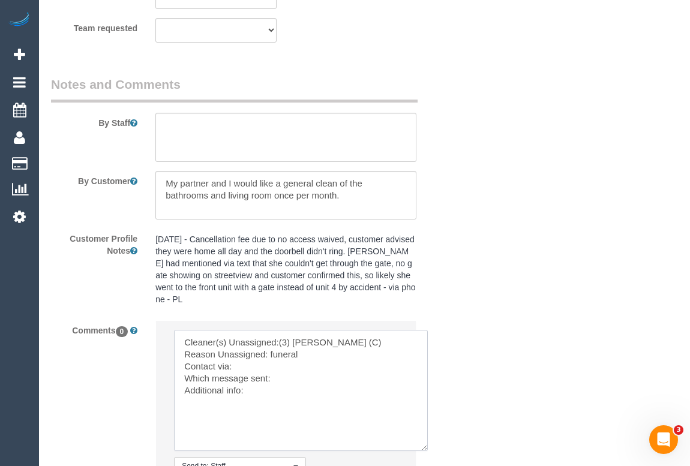
drag, startPoint x: 395, startPoint y: 363, endPoint x: 425, endPoint y: 448, distance: 89.9
click at [425, 448] on textarea at bounding box center [301, 390] width 254 height 121
click at [247, 372] on textarea at bounding box center [301, 390] width 254 height 121
click at [281, 380] on textarea at bounding box center [301, 390] width 254 height 121
click at [269, 389] on textarea at bounding box center [301, 390] width 254 height 121
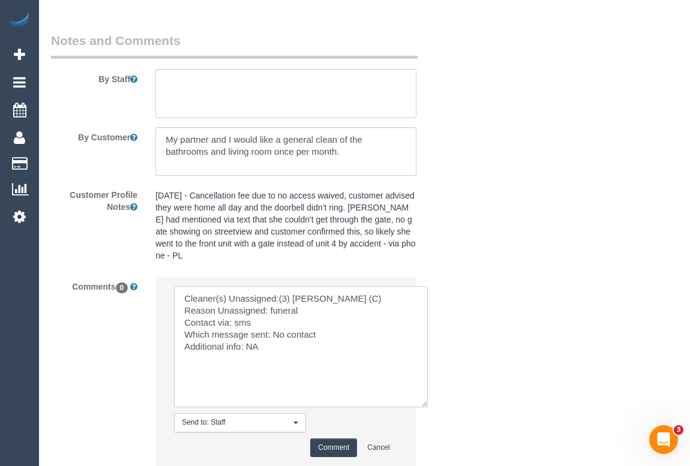
scroll to position [2220, 0]
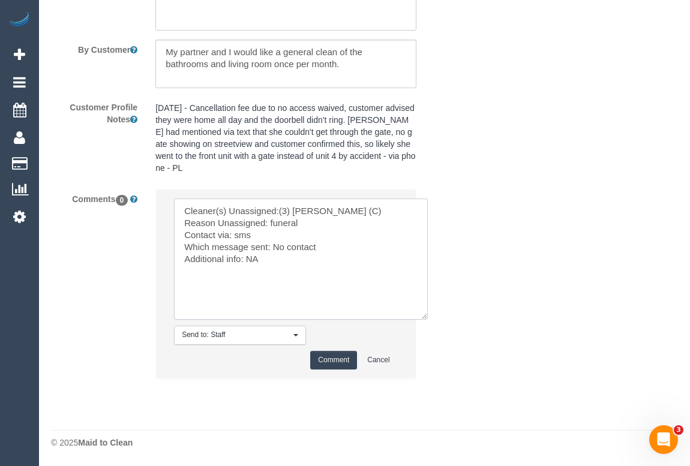
type textarea "Cleaner(s) Unassigned:(3) Murat Karaman (C) Reason Unassigned: funeral Contact …"
click at [337, 358] on button "Comment" at bounding box center [333, 360] width 47 height 19
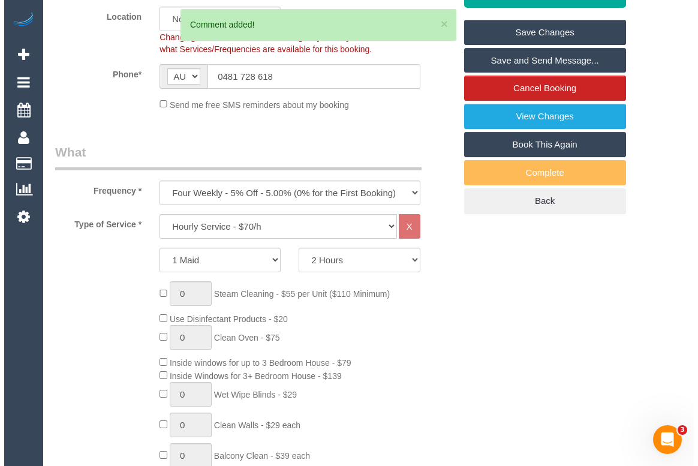
scroll to position [0, 0]
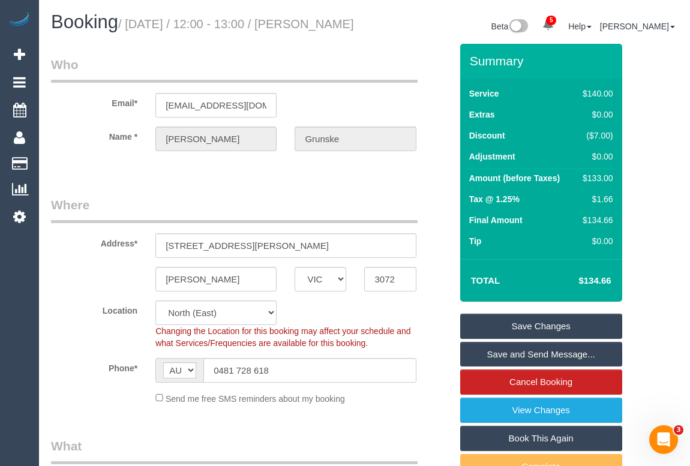
click at [533, 339] on link "Save Changes" at bounding box center [541, 326] width 162 height 25
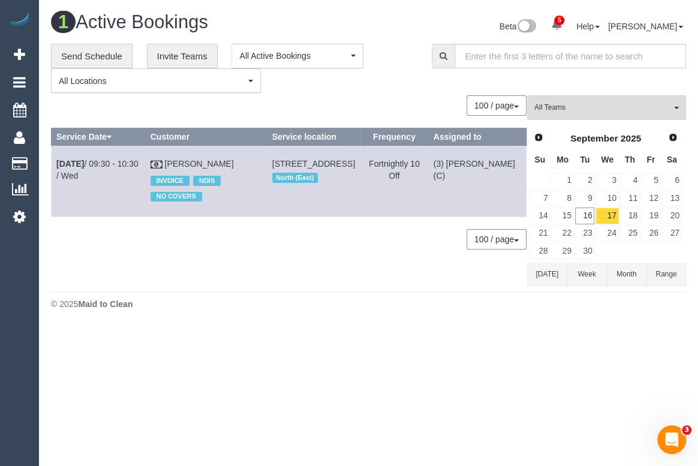
click at [433, 377] on body "5 Beta Your Notifications You have 0 alerts × You have 42 to charge for 15/09/2…" at bounding box center [349, 233] width 698 height 466
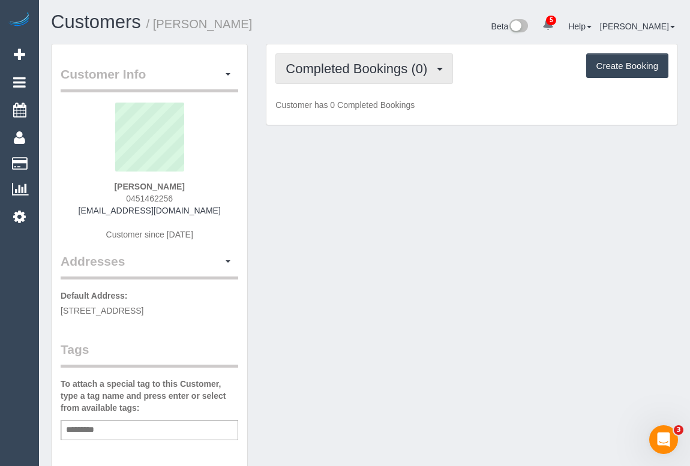
click at [359, 77] on button "Completed Bookings (0)" at bounding box center [364, 68] width 178 height 31
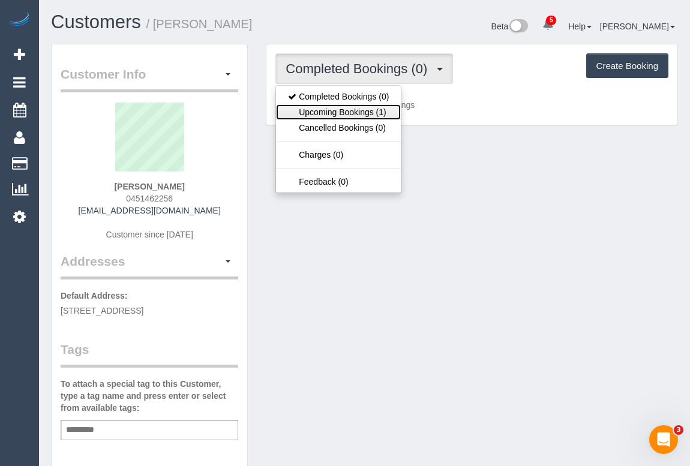
click at [359, 114] on link "Upcoming Bookings (1)" at bounding box center [338, 112] width 125 height 16
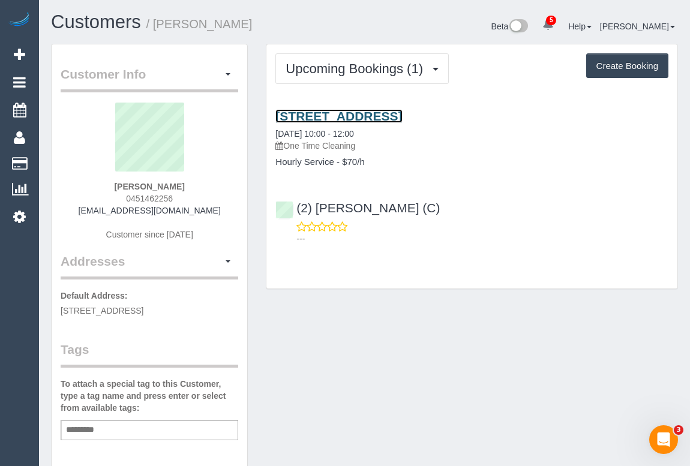
click at [402, 114] on link "[STREET_ADDRESS]" at bounding box center [338, 116] width 127 height 14
drag, startPoint x: 119, startPoint y: 194, endPoint x: 175, endPoint y: 196, distance: 55.8
click at [175, 196] on div "[PERSON_NAME] 0451462256 [EMAIL_ADDRESS][DOMAIN_NAME] Customer since [DATE]" at bounding box center [150, 178] width 178 height 150
copy span "0451462256"
click at [494, 348] on div "Customer Info Edit Contact Info Send Message Email Preferences Special Sales Ta…" at bounding box center [364, 446] width 645 height 804
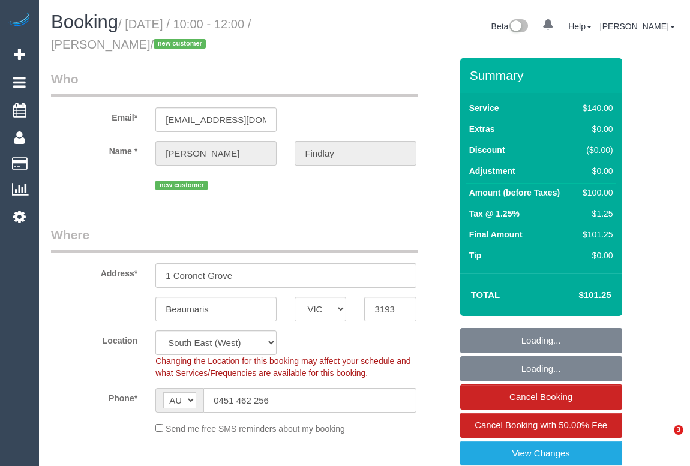
select select "VIC"
select select "object:757"
select select "number:28"
select select "number:14"
select select "number:18"
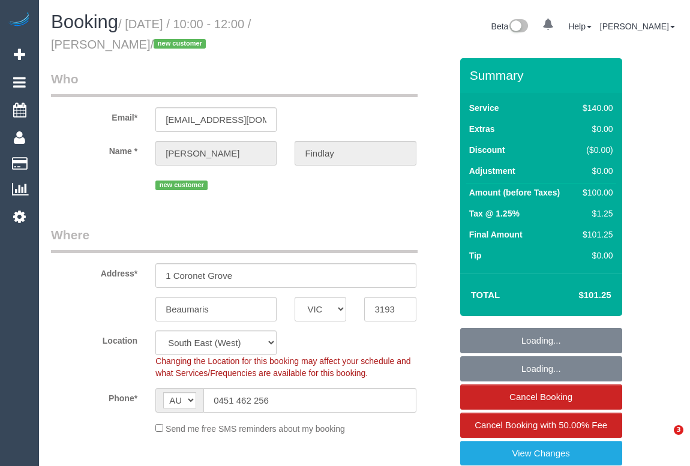
select select "number:25"
select select "number:11"
select select "spot1"
